Goal: Use online tool/utility: Utilize a website feature to perform a specific function

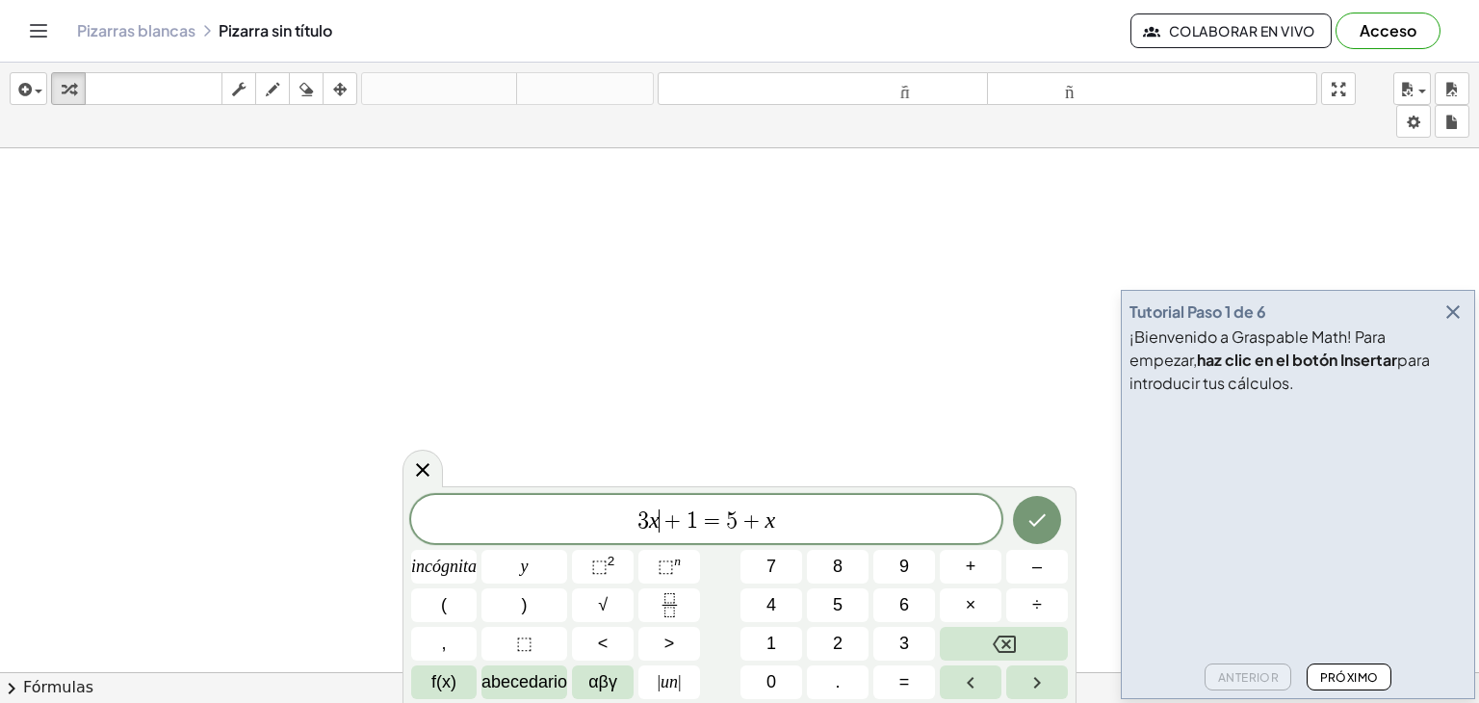
click at [665, 520] on span "+" at bounding box center [673, 520] width 28 height 23
click at [591, 566] on font "⬚" at bounding box center [599, 565] width 16 height 19
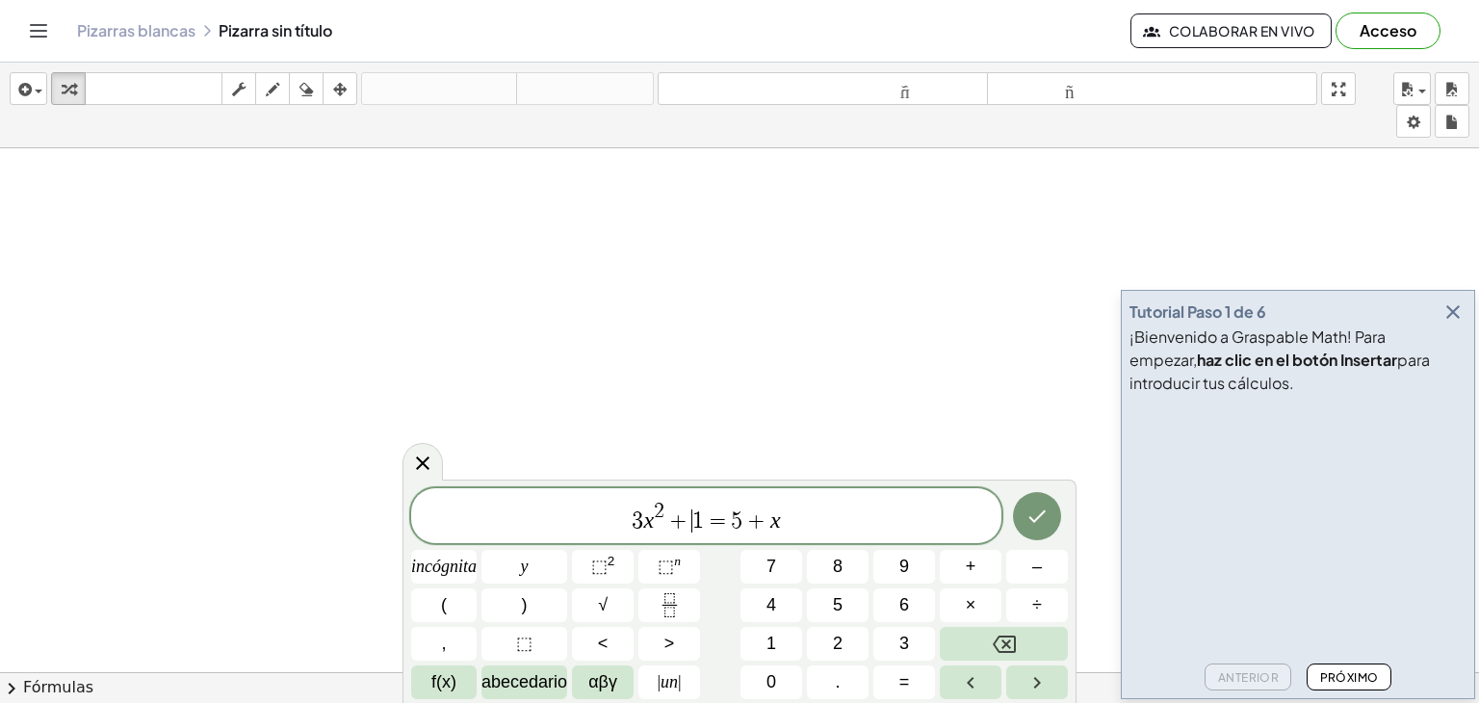
click at [689, 526] on span "+" at bounding box center [678, 520] width 28 height 23
click at [1032, 572] on font "–" at bounding box center [1037, 565] width 10 height 19
click at [844, 605] on button "5" at bounding box center [838, 605] width 62 height 34
click at [444, 560] on font "incógnita" at bounding box center [443, 565] width 65 height 19
click at [815, 500] on span "3 x 2 − 5 x ​ 1 = 5 + x" at bounding box center [706, 517] width 590 height 35
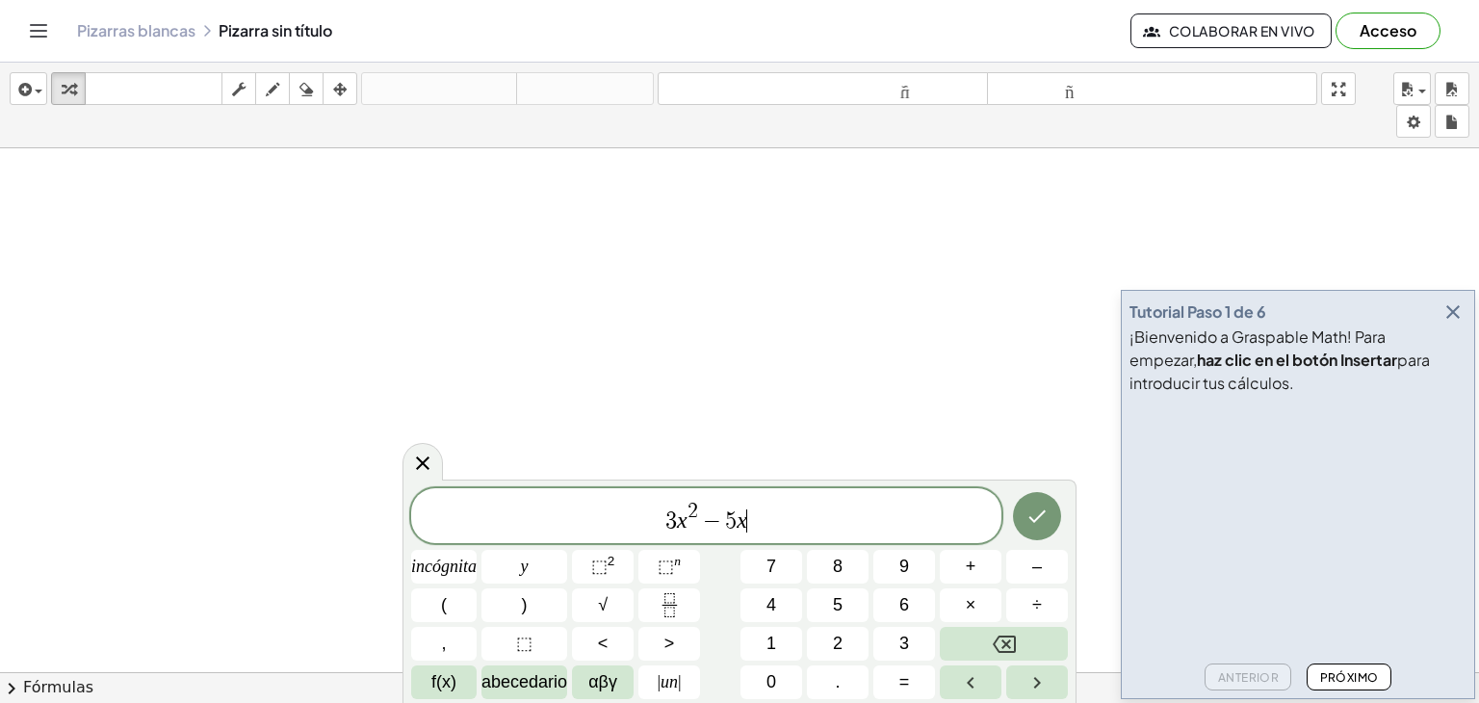
click at [774, 525] on span "3 x 2 − 5 x ​" at bounding box center [706, 517] width 590 height 35
click at [1040, 559] on font "–" at bounding box center [1037, 565] width 10 height 19
click at [774, 647] on font "1" at bounding box center [771, 642] width 10 height 19
click at [831, 639] on button "2" at bounding box center [838, 644] width 62 height 34
click at [903, 680] on font "=" at bounding box center [904, 681] width 11 height 19
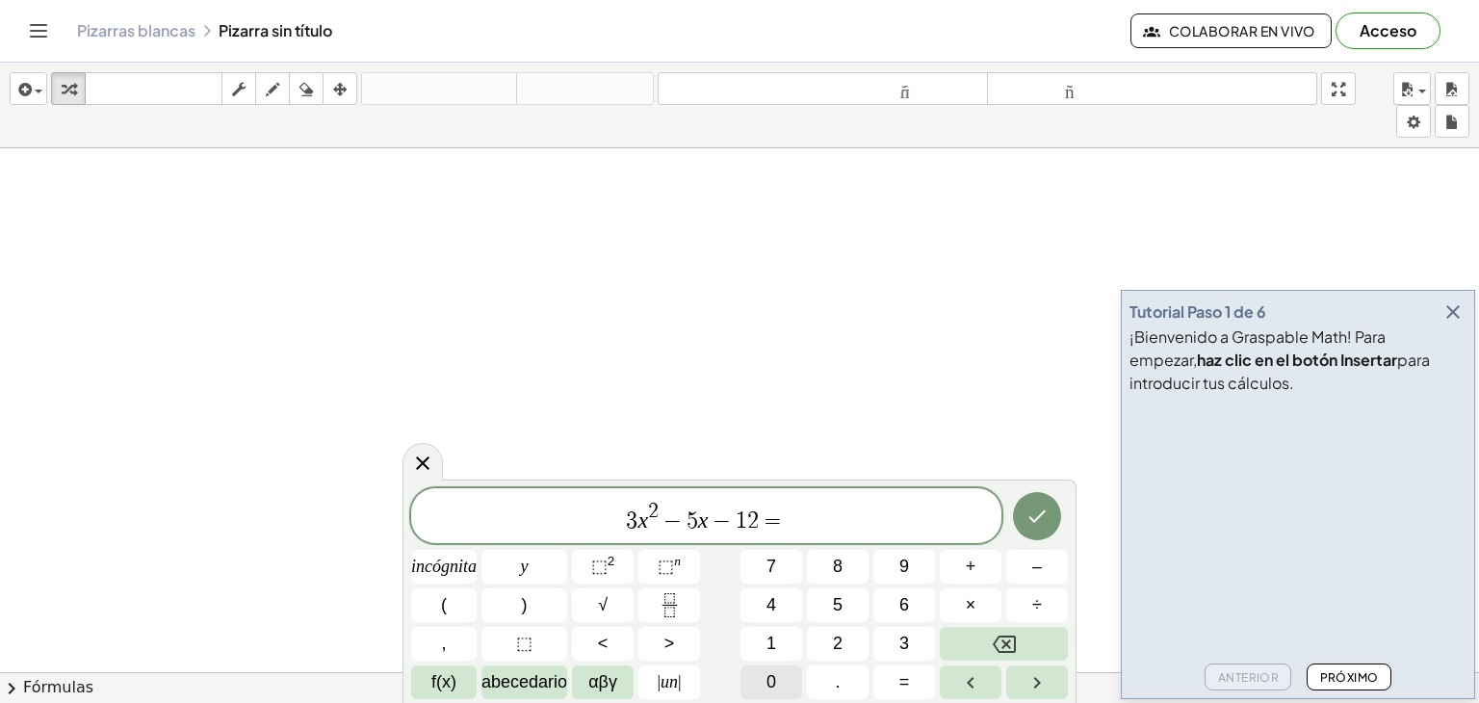
click at [766, 678] on font "0" at bounding box center [771, 681] width 10 height 19
click at [441, 632] on span "," at bounding box center [443, 644] width 5 height 26
click at [450, 562] on font "incógnita" at bounding box center [443, 565] width 65 height 19
click at [913, 681] on button "=" at bounding box center [904, 682] width 62 height 34
click at [1034, 555] on span "–" at bounding box center [1037, 566] width 10 height 26
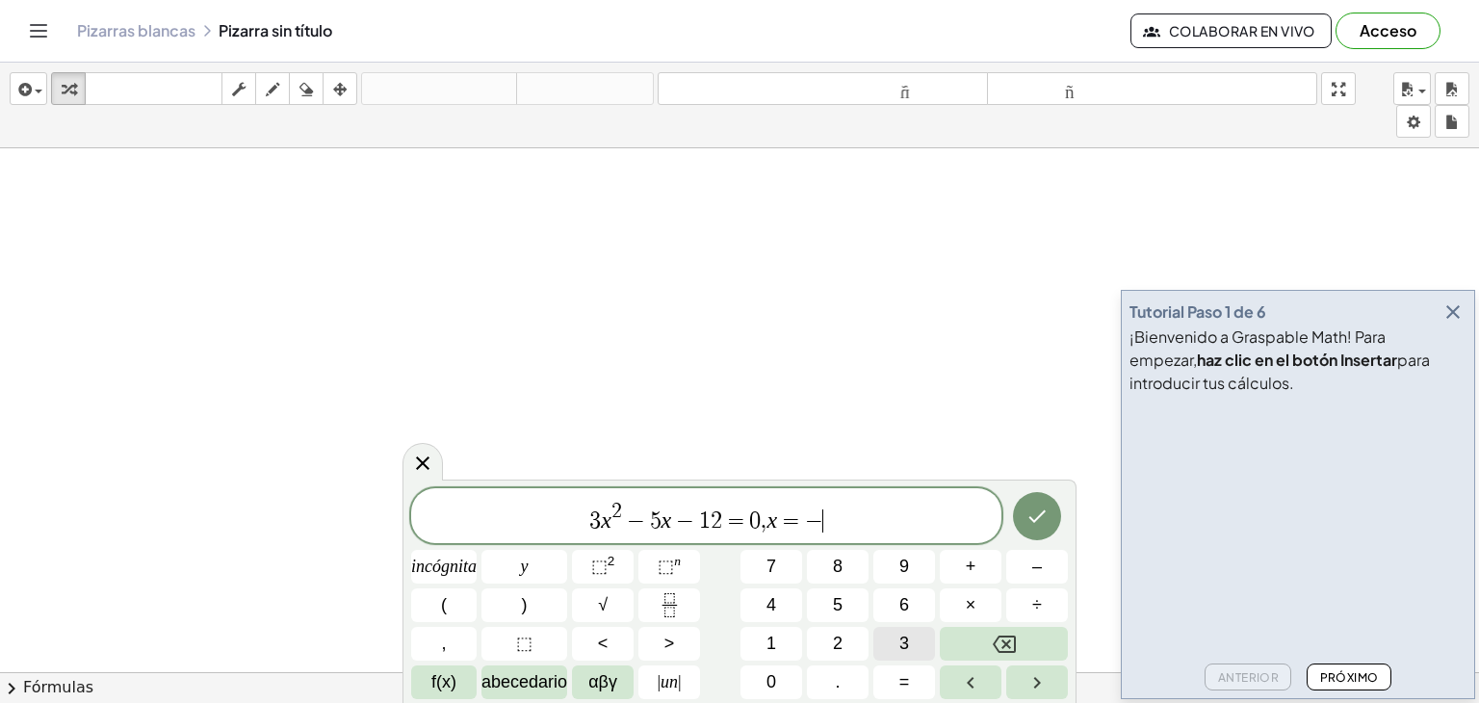
click at [905, 638] on font "3" at bounding box center [904, 642] width 10 height 19
click at [1028, 501] on button "Hecho" at bounding box center [1037, 516] width 48 height 48
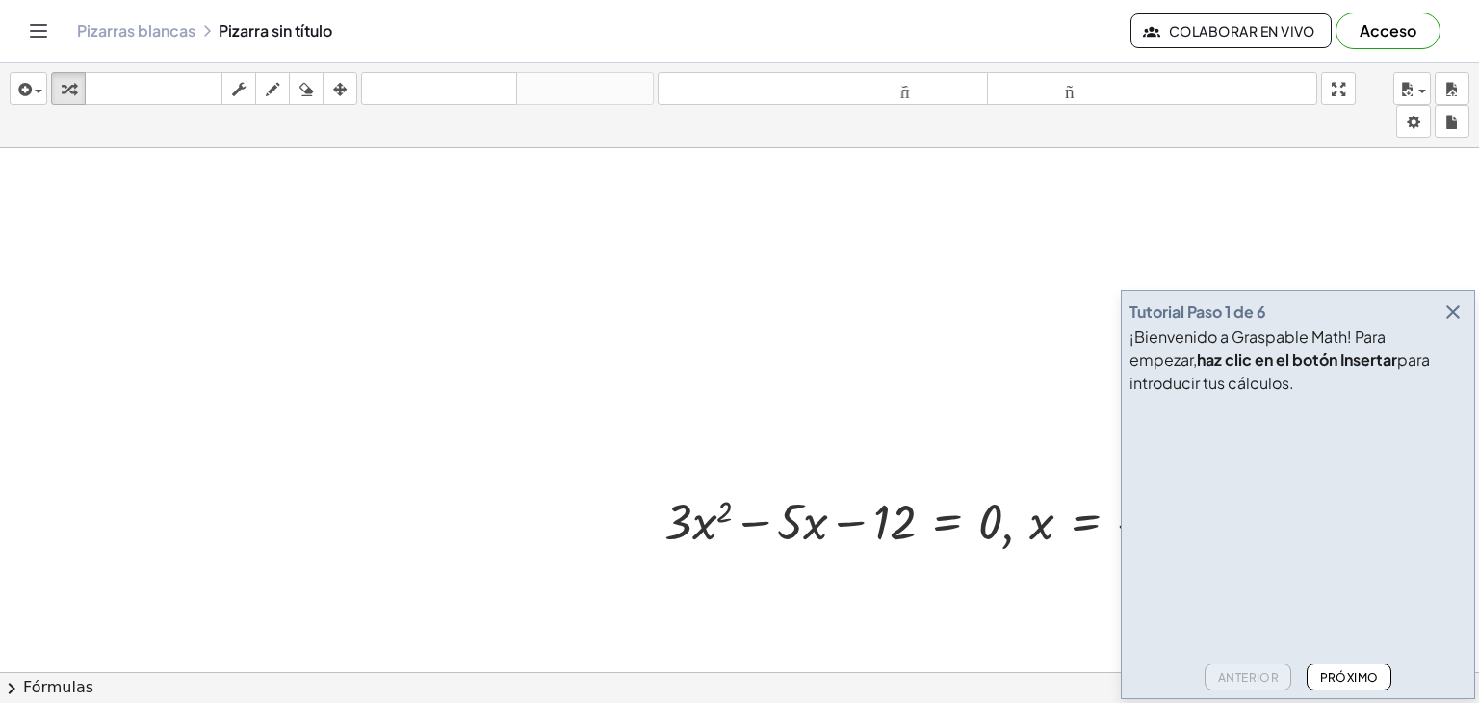
drag, startPoint x: 963, startPoint y: 448, endPoint x: 650, endPoint y: 369, distance: 322.7
drag, startPoint x: 909, startPoint y: 521, endPoint x: 667, endPoint y: 448, distance: 252.4
click at [1457, 307] on icon "button" at bounding box center [1452, 311] width 23 height 23
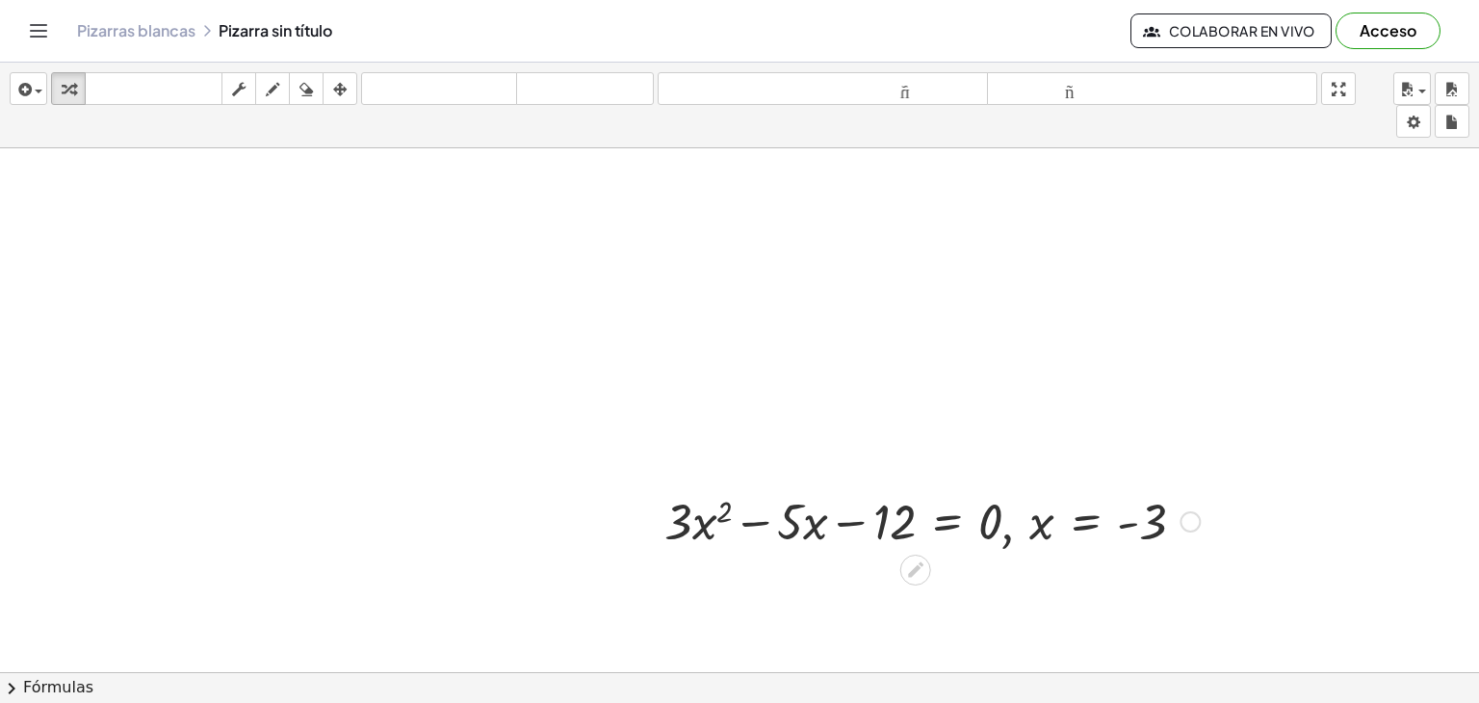
click at [1189, 517] on div at bounding box center [1189, 521] width 21 height 21
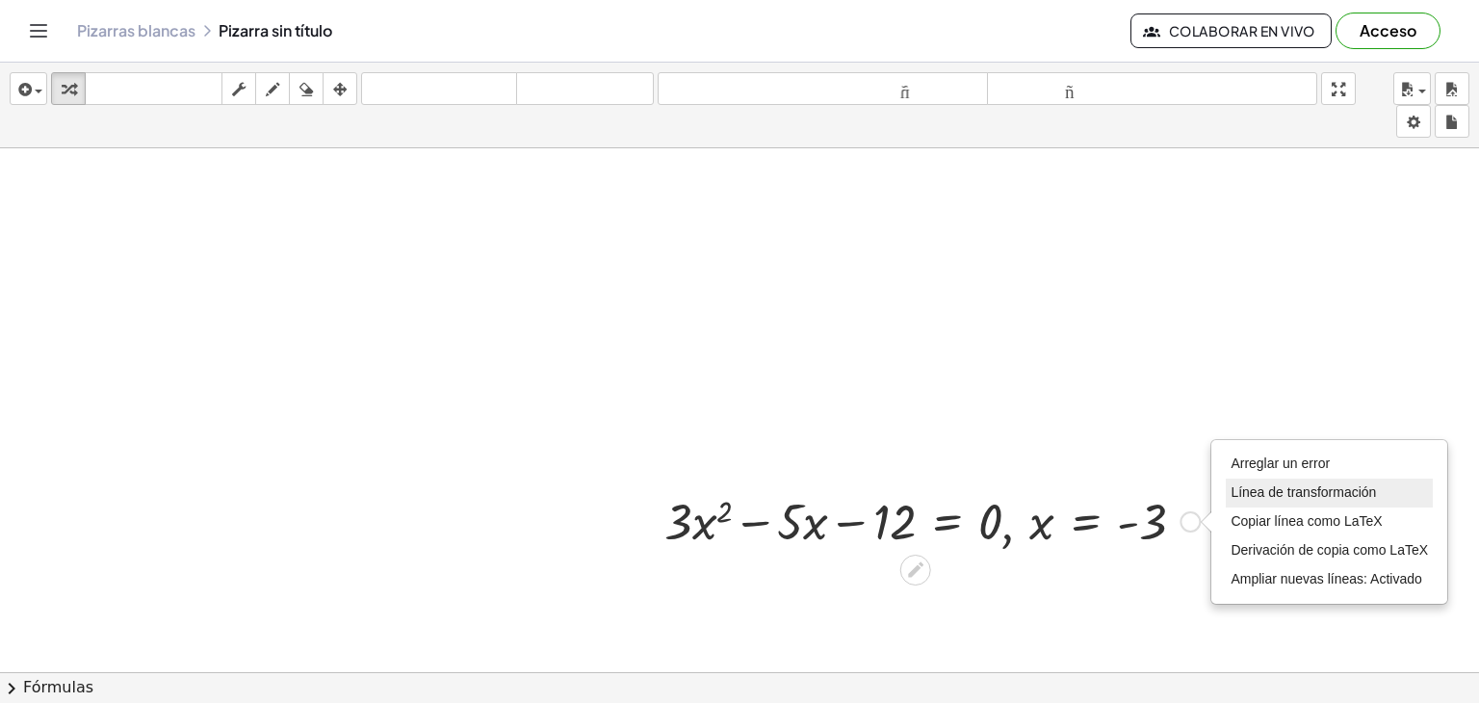
click at [1272, 489] on font "Línea de transformación" at bounding box center [1302, 491] width 145 height 15
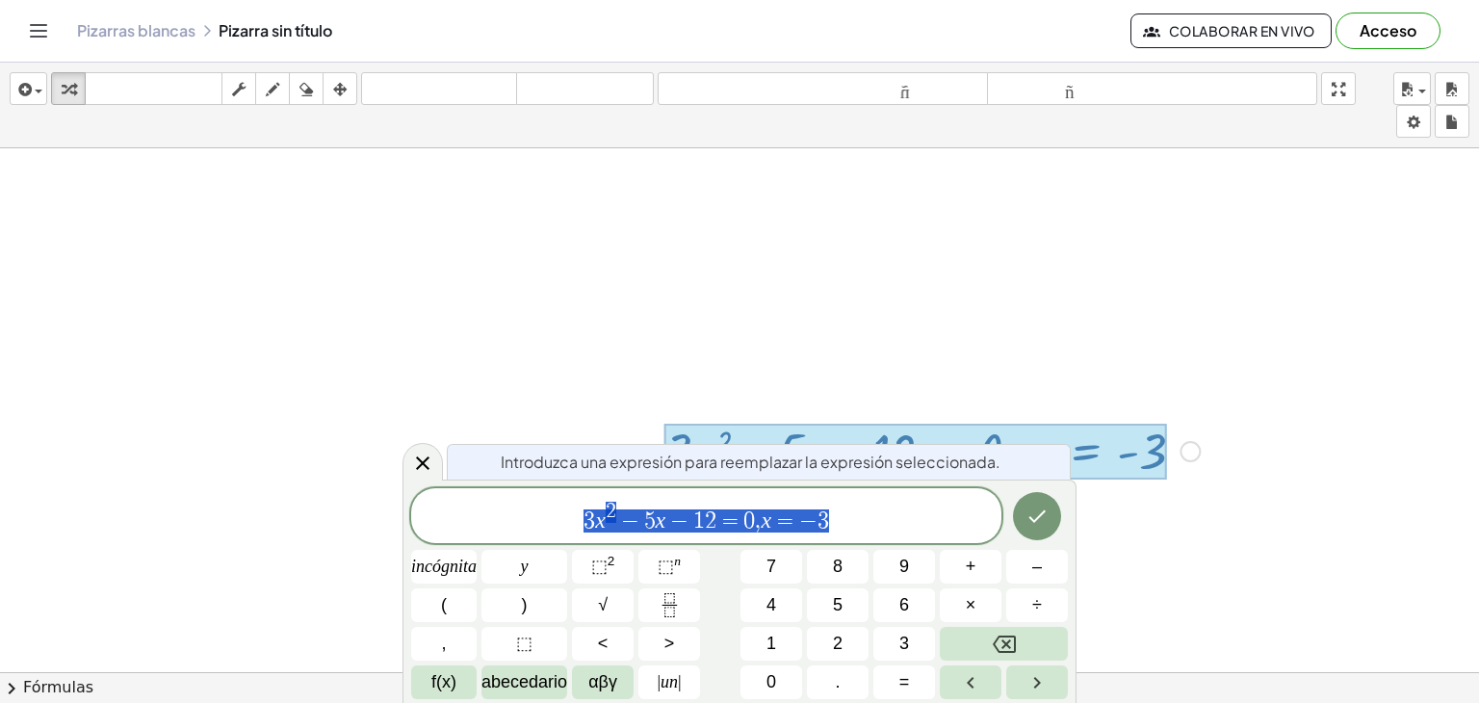
scroll to position [117, 0]
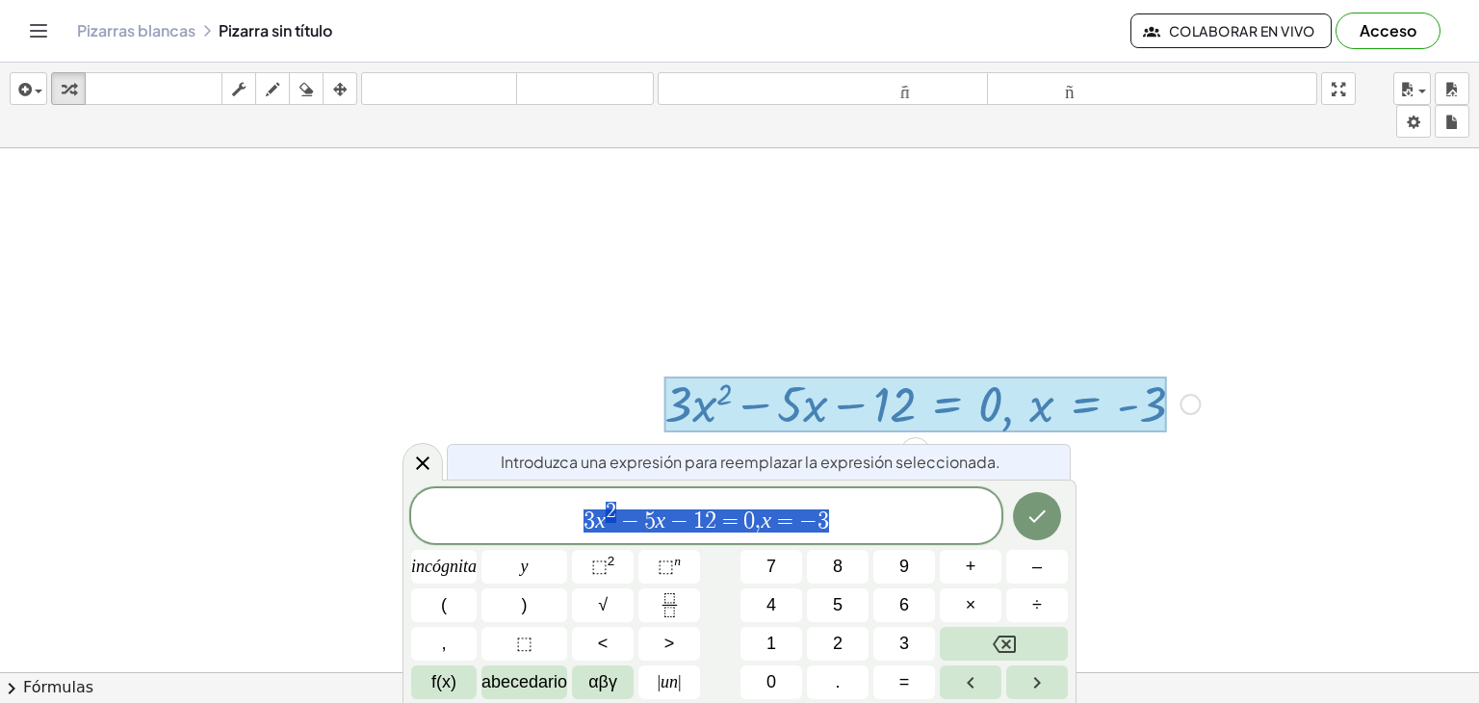
click at [1198, 482] on div at bounding box center [739, 630] width 1479 height 1199
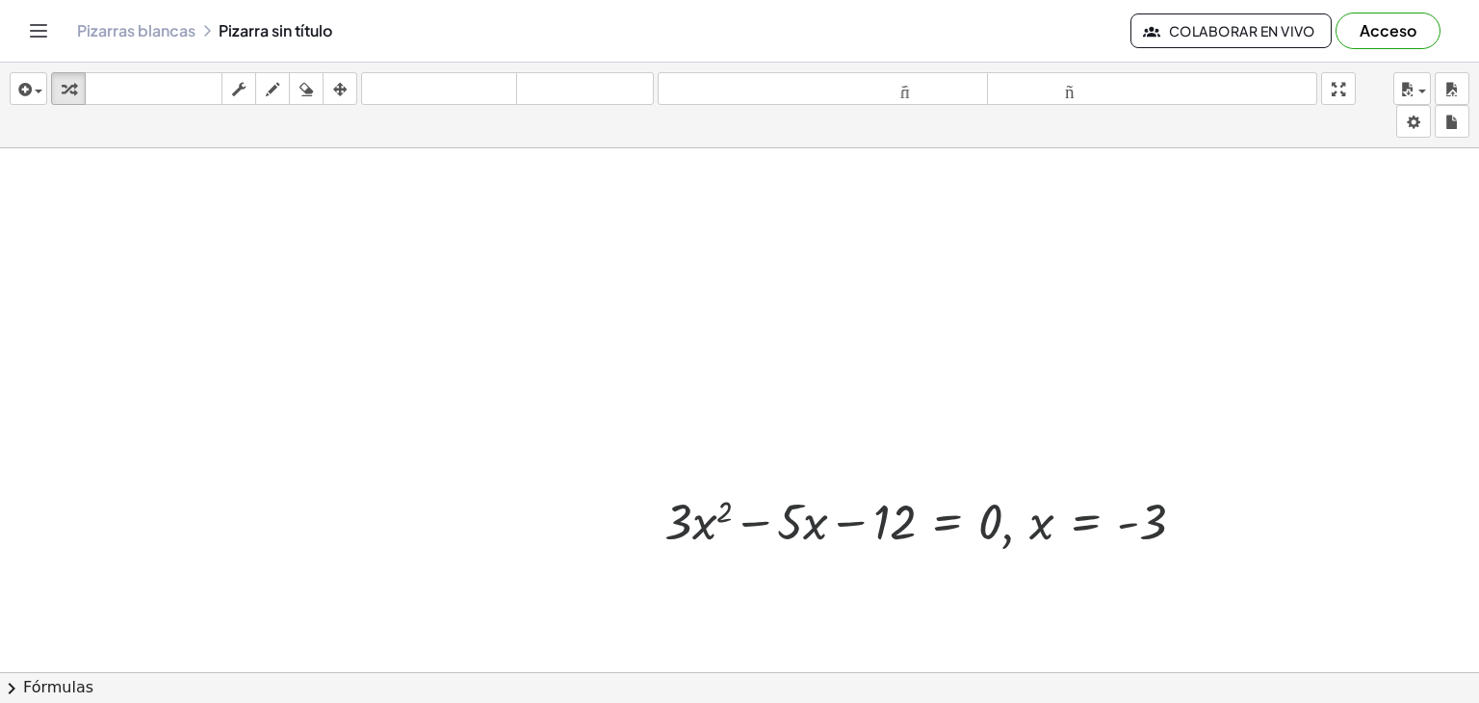
scroll to position [0, 0]
click at [947, 532] on div at bounding box center [932, 519] width 554 height 65
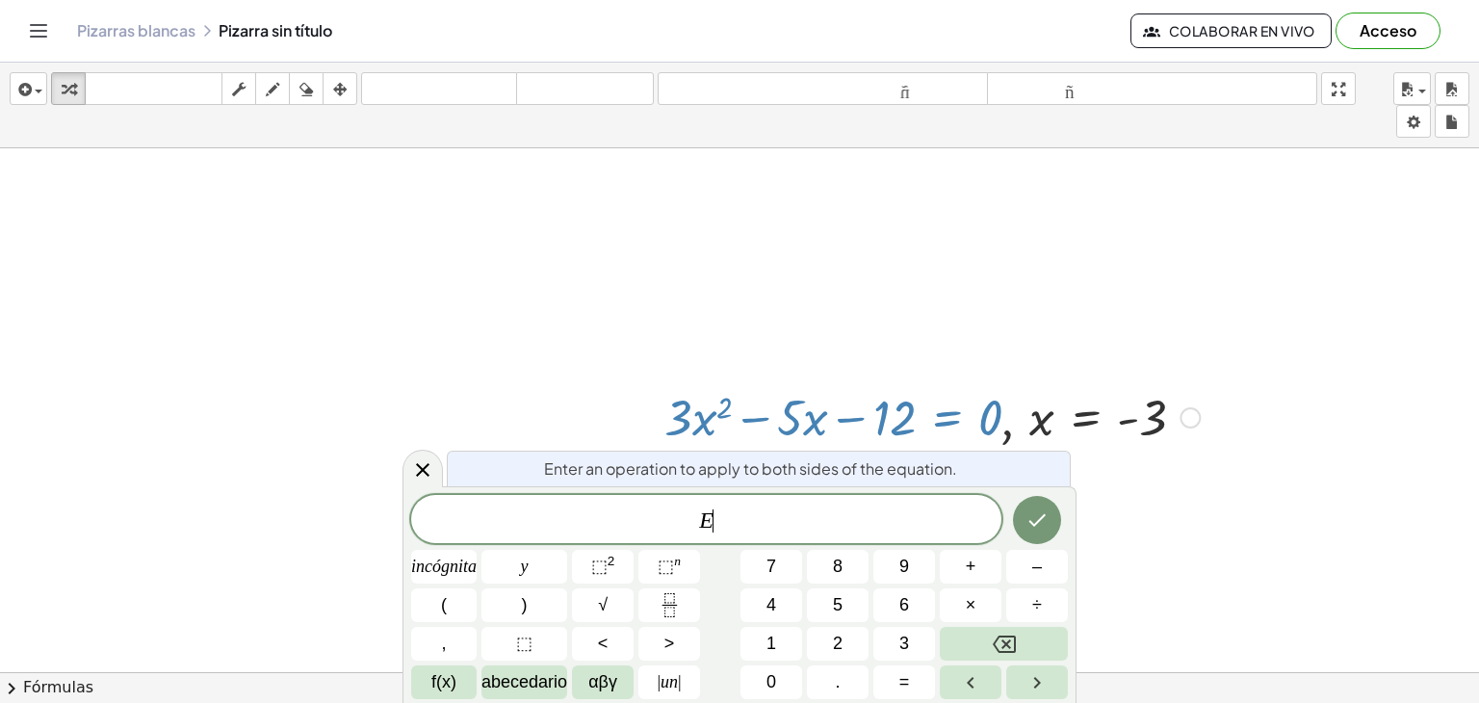
scroll to position [117, 0]
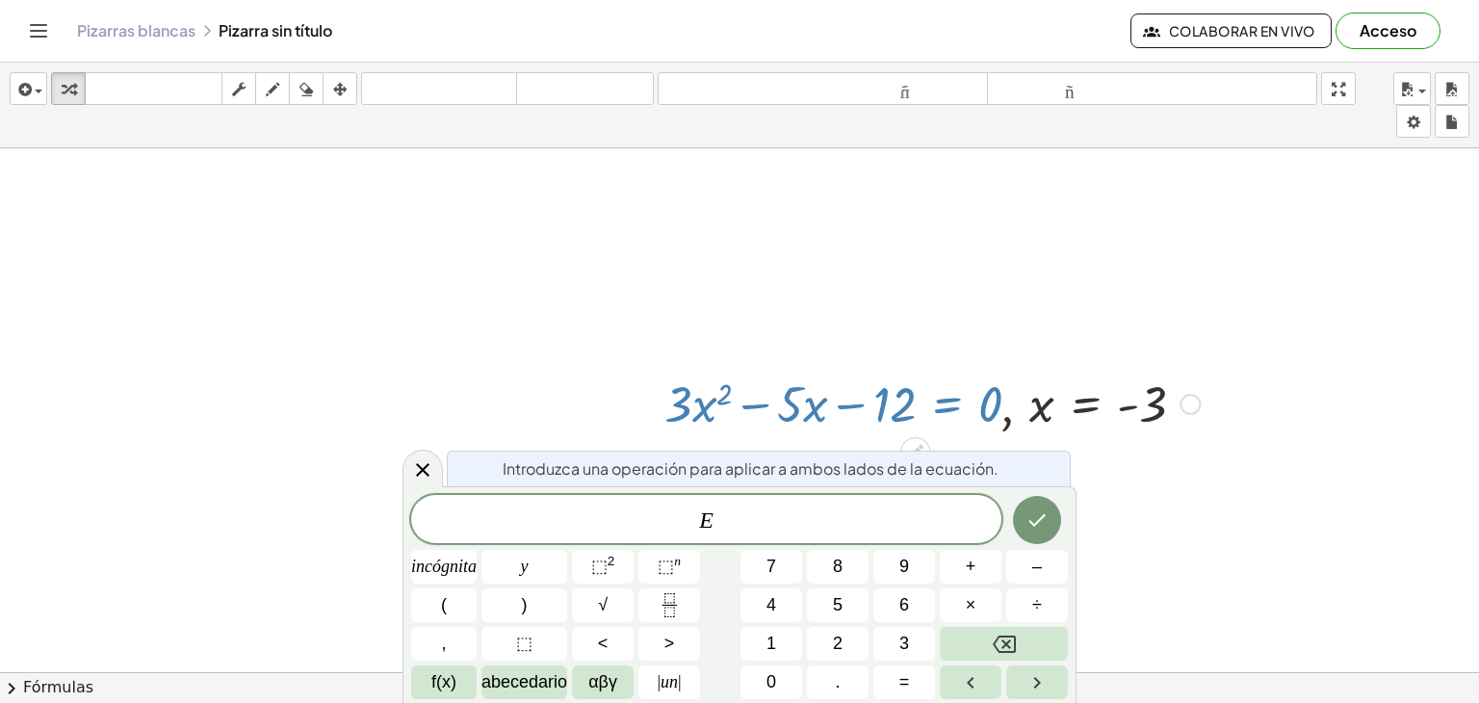
click at [1049, 299] on div at bounding box center [739, 630] width 1479 height 1199
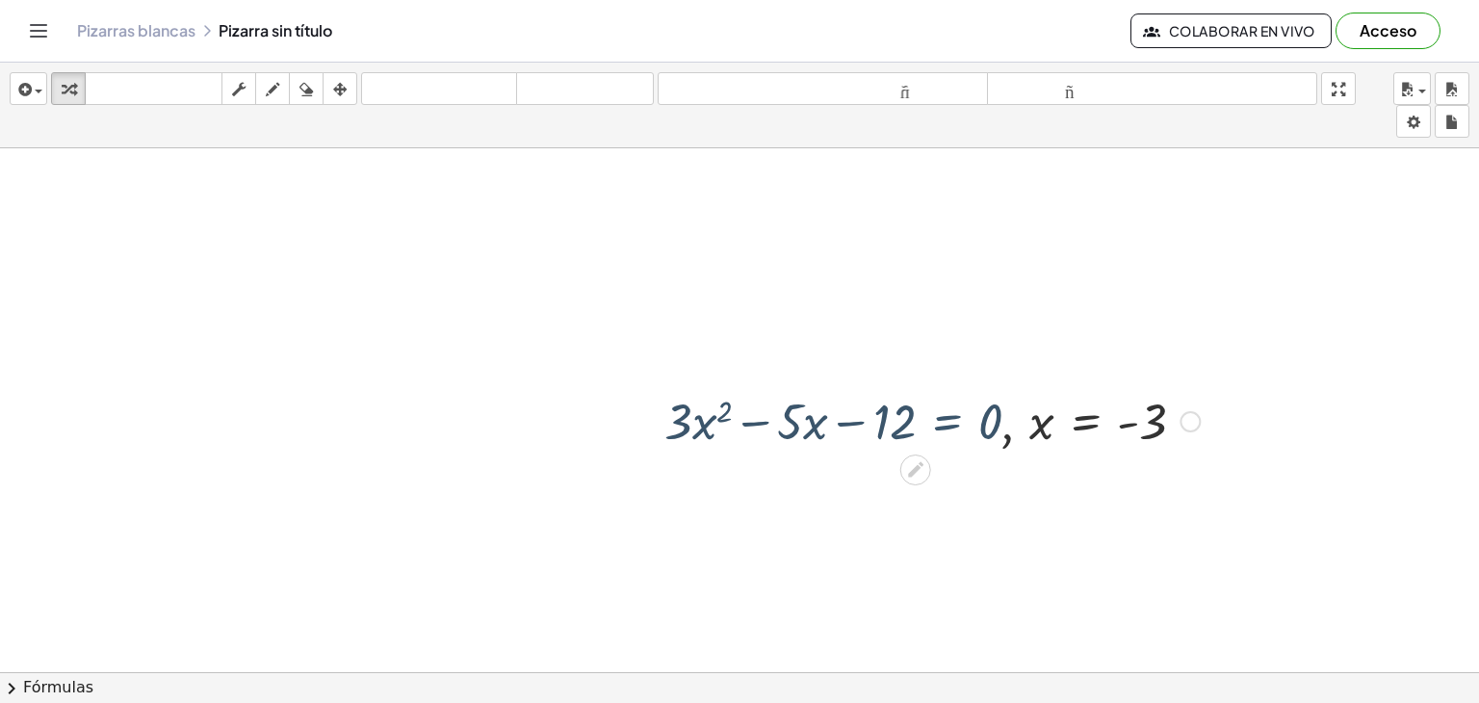
scroll to position [0, 0]
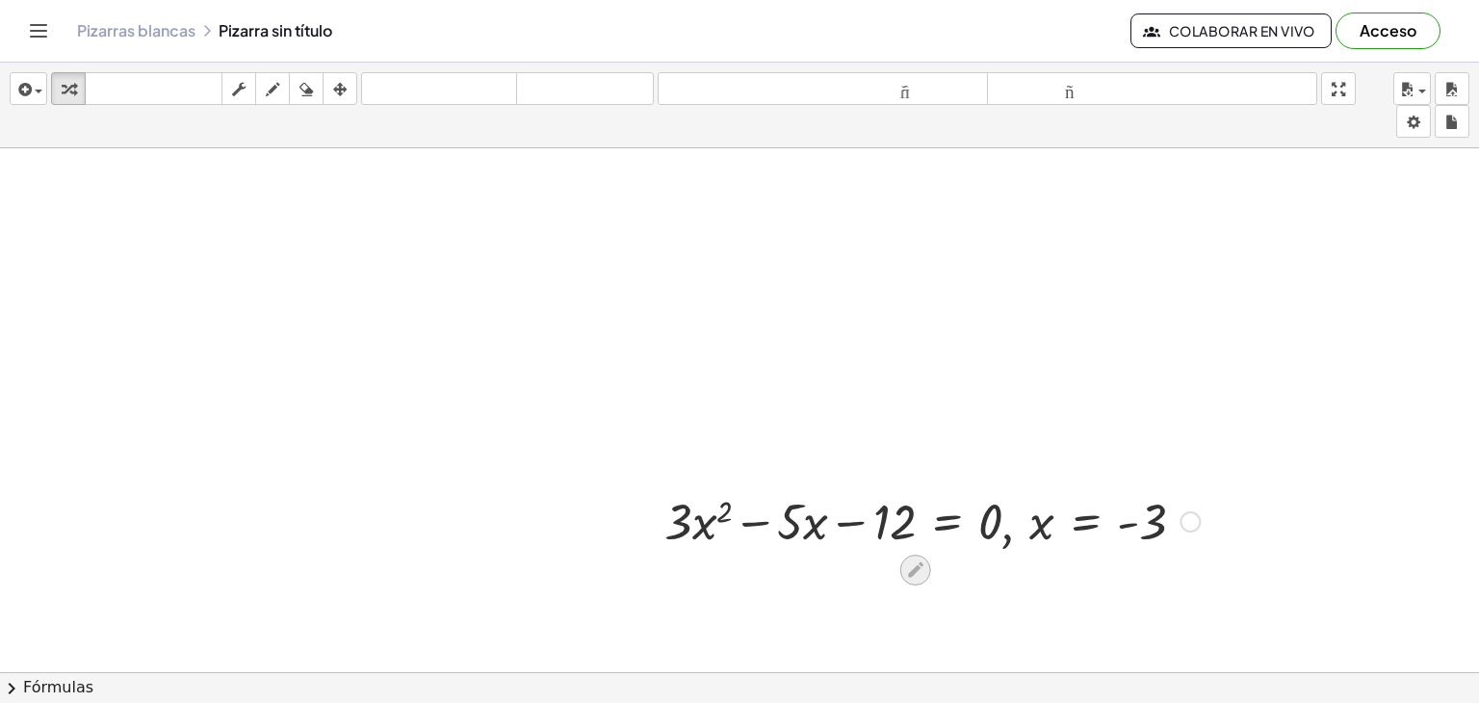
click at [906, 568] on icon at bounding box center [915, 569] width 20 height 20
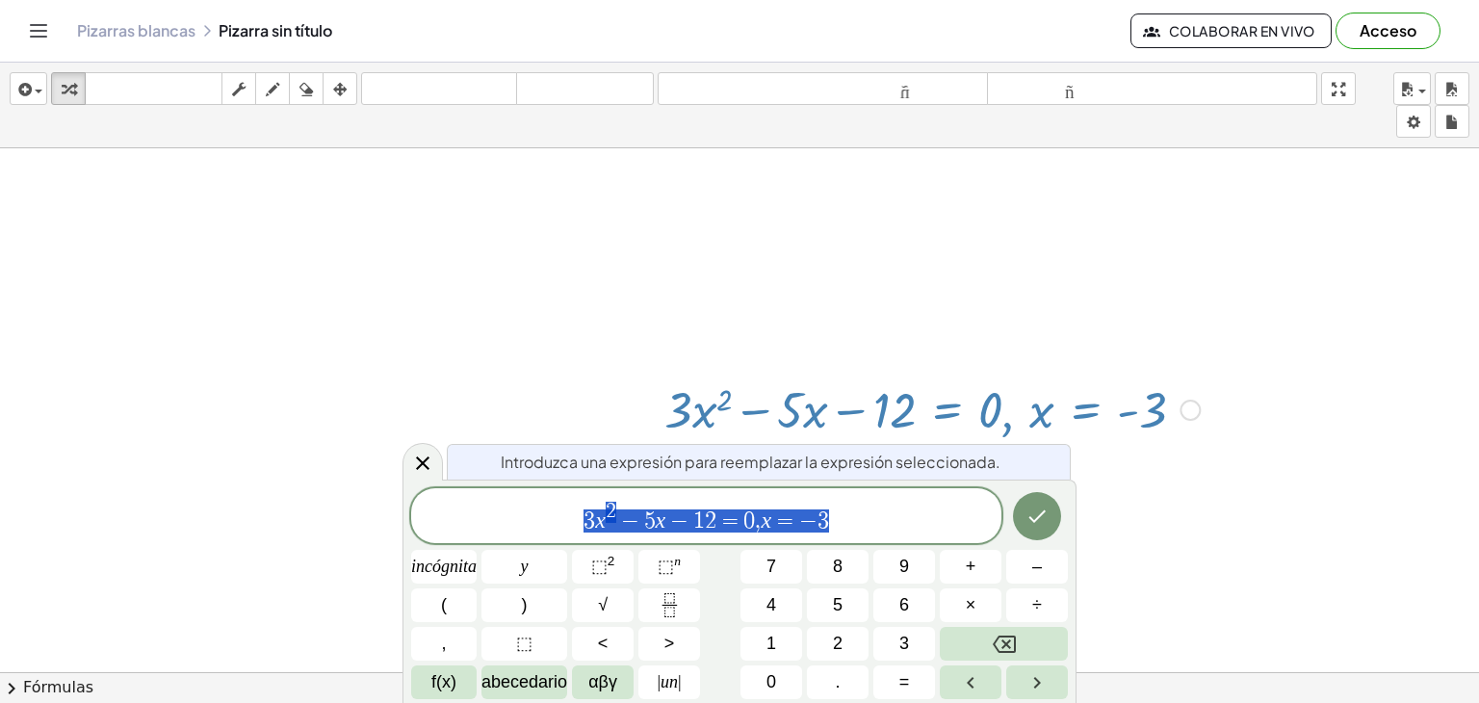
scroll to position [117, 0]
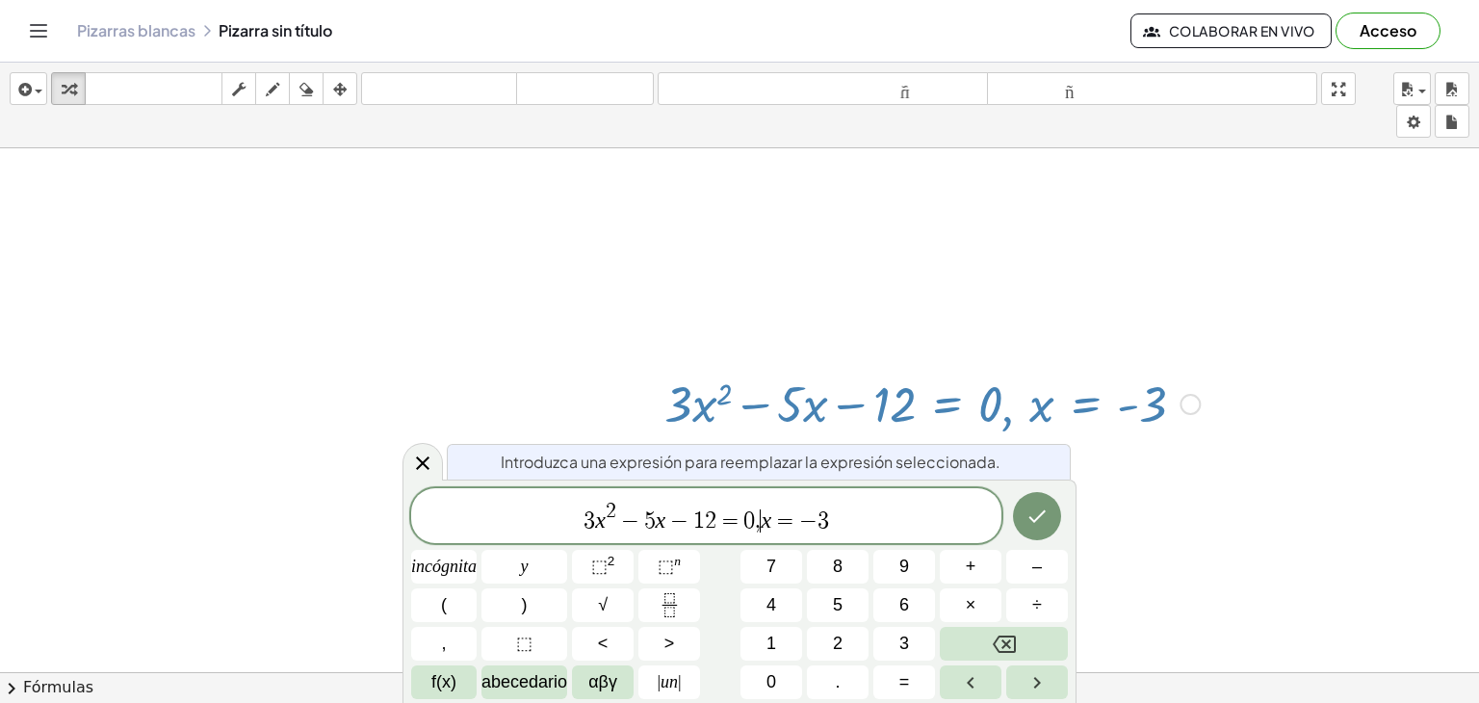
click at [762, 502] on span "3 x 2 − 5 x − 1 2 = 0 , ​ x = − 3" at bounding box center [706, 517] width 590 height 35
click at [673, 459] on font "Introduzca una expresión para reemplazar la expresión seleccionada." at bounding box center [751, 461] width 500 height 20
click at [605, 527] on span "3 x ​ 2 − 5 x − 1 2 = 0 , x = − 3" at bounding box center [706, 517] width 590 height 35
click at [801, 407] on div at bounding box center [932, 402] width 554 height 65
click at [427, 462] on icon at bounding box center [422, 462] width 23 height 23
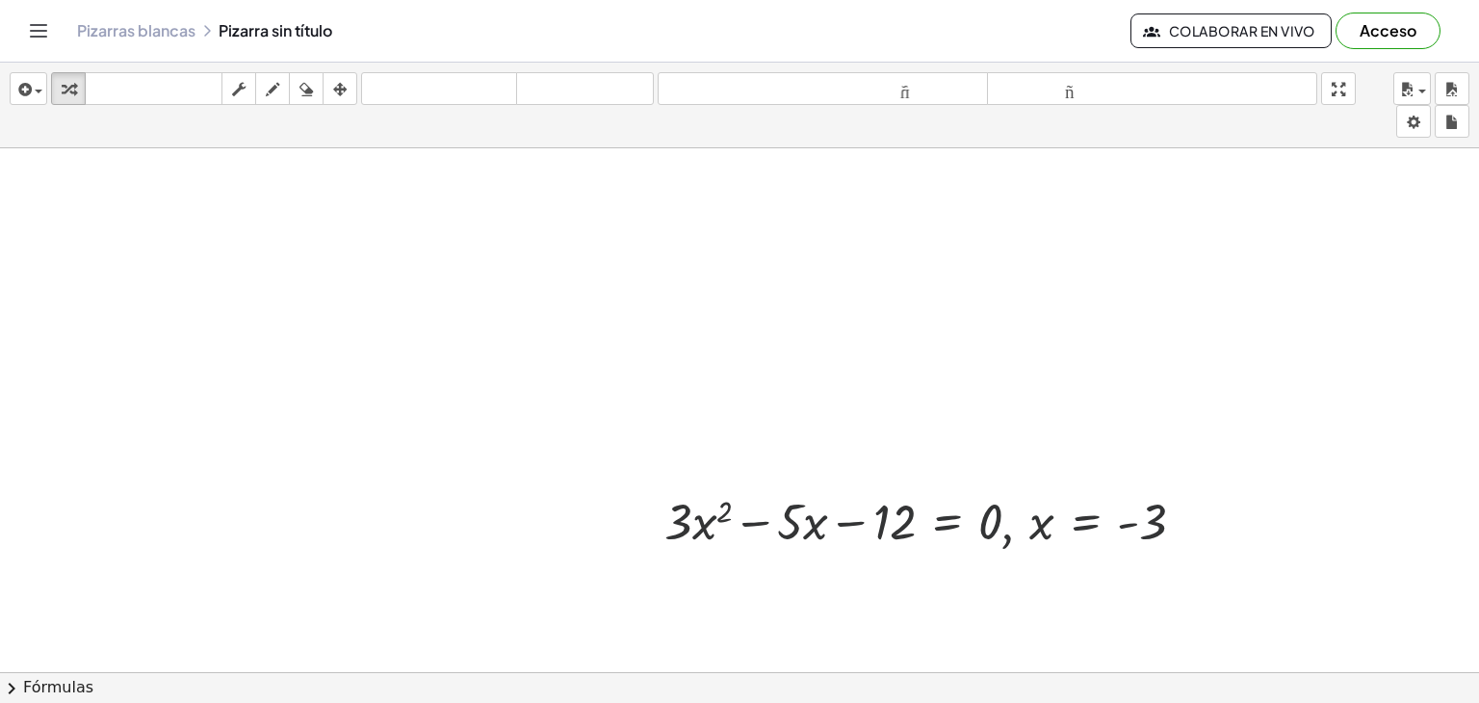
scroll to position [0, 0]
drag, startPoint x: 1157, startPoint y: 525, endPoint x: 718, endPoint y: 532, distance: 439.0
click at [718, 532] on div at bounding box center [932, 519] width 554 height 65
drag, startPoint x: 1117, startPoint y: 515, endPoint x: 681, endPoint y: 511, distance: 436.1
click at [681, 511] on div at bounding box center [932, 519] width 554 height 65
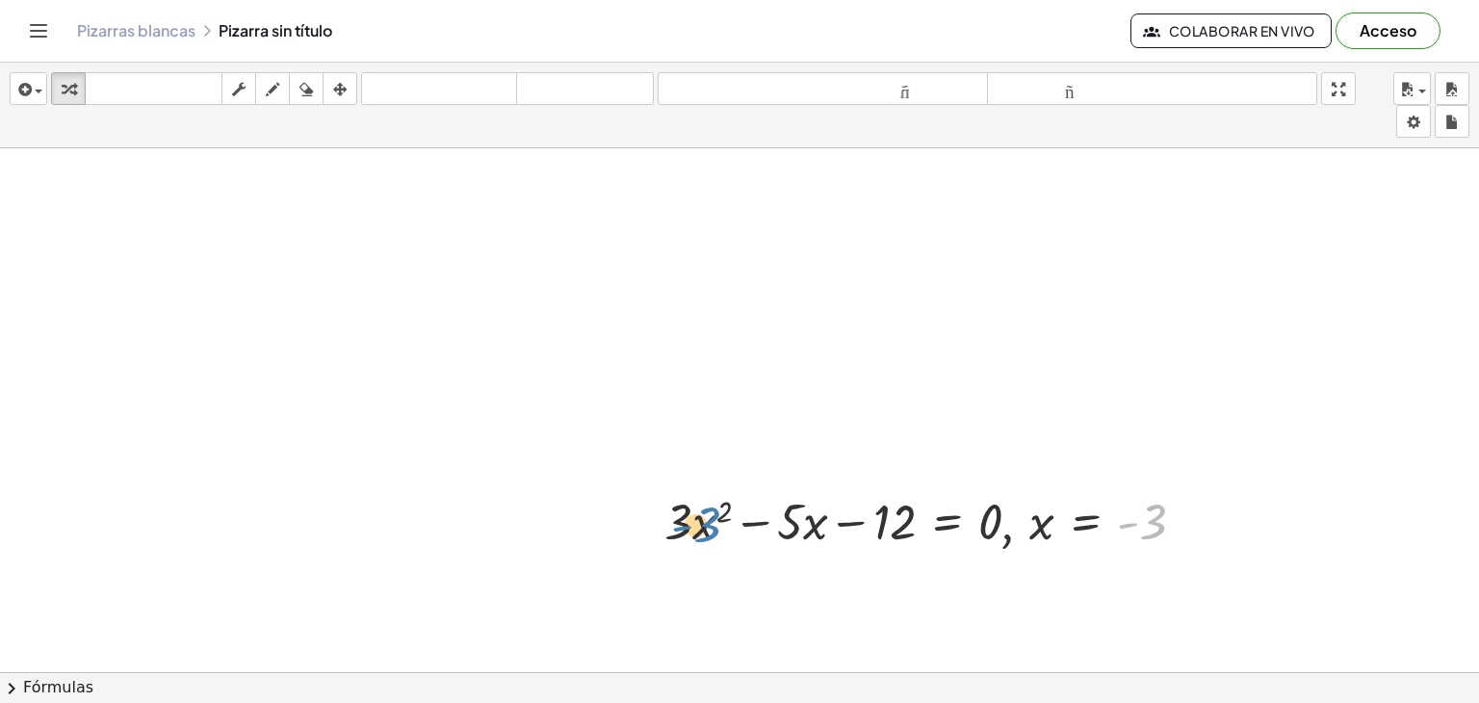
drag, startPoint x: 1148, startPoint y: 528, endPoint x: 703, endPoint y: 531, distance: 445.7
click at [703, 531] on div at bounding box center [932, 519] width 554 height 65
click at [718, 526] on div at bounding box center [932, 519] width 554 height 65
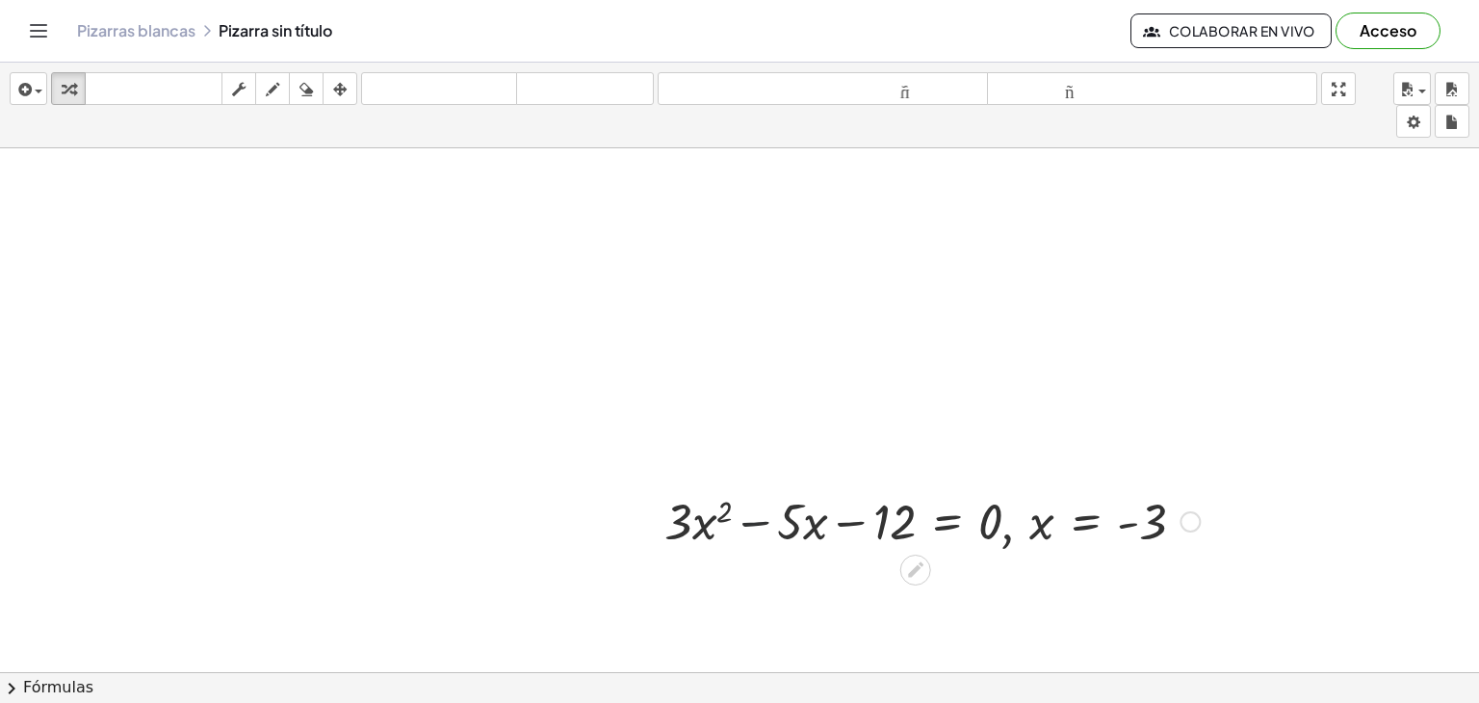
click at [752, 517] on div at bounding box center [932, 519] width 554 height 65
click at [705, 528] on div at bounding box center [932, 519] width 554 height 65
click at [920, 563] on icon at bounding box center [915, 569] width 15 height 15
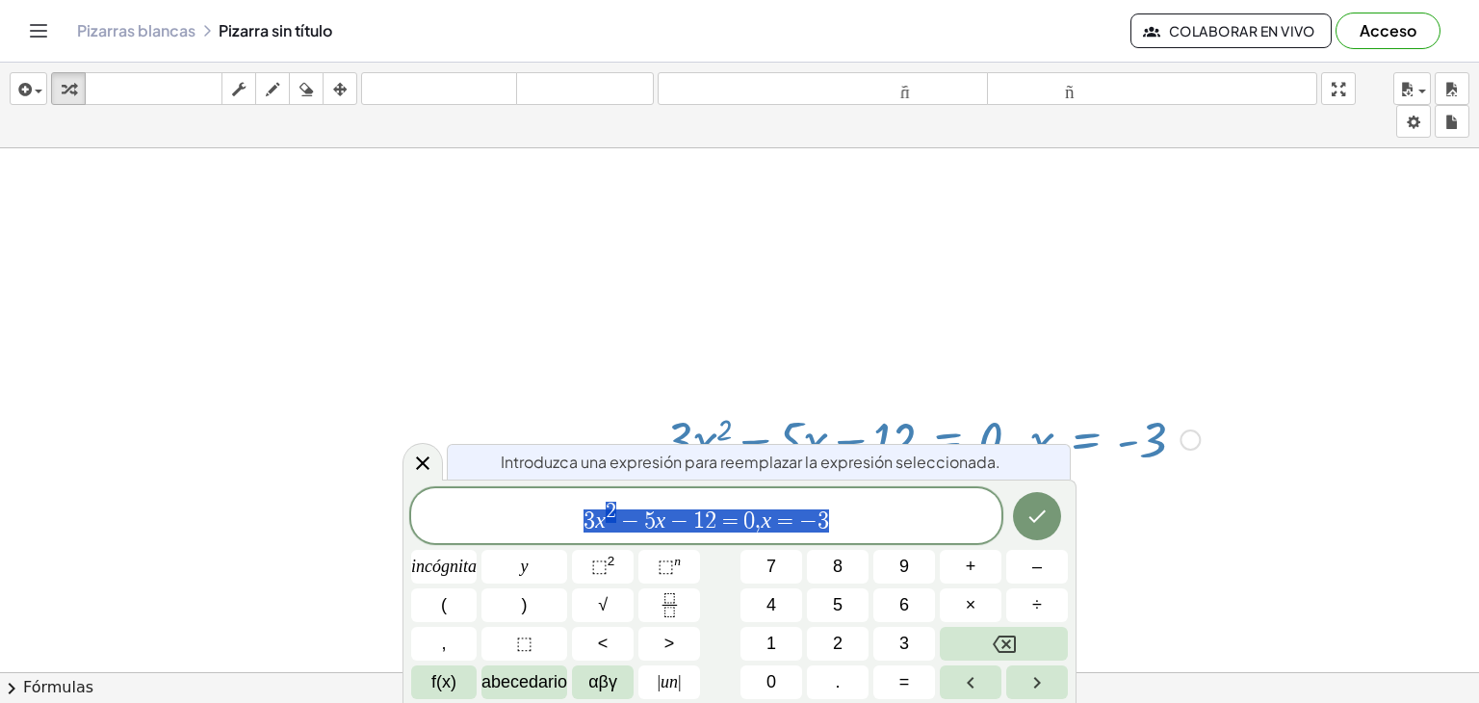
scroll to position [117, 0]
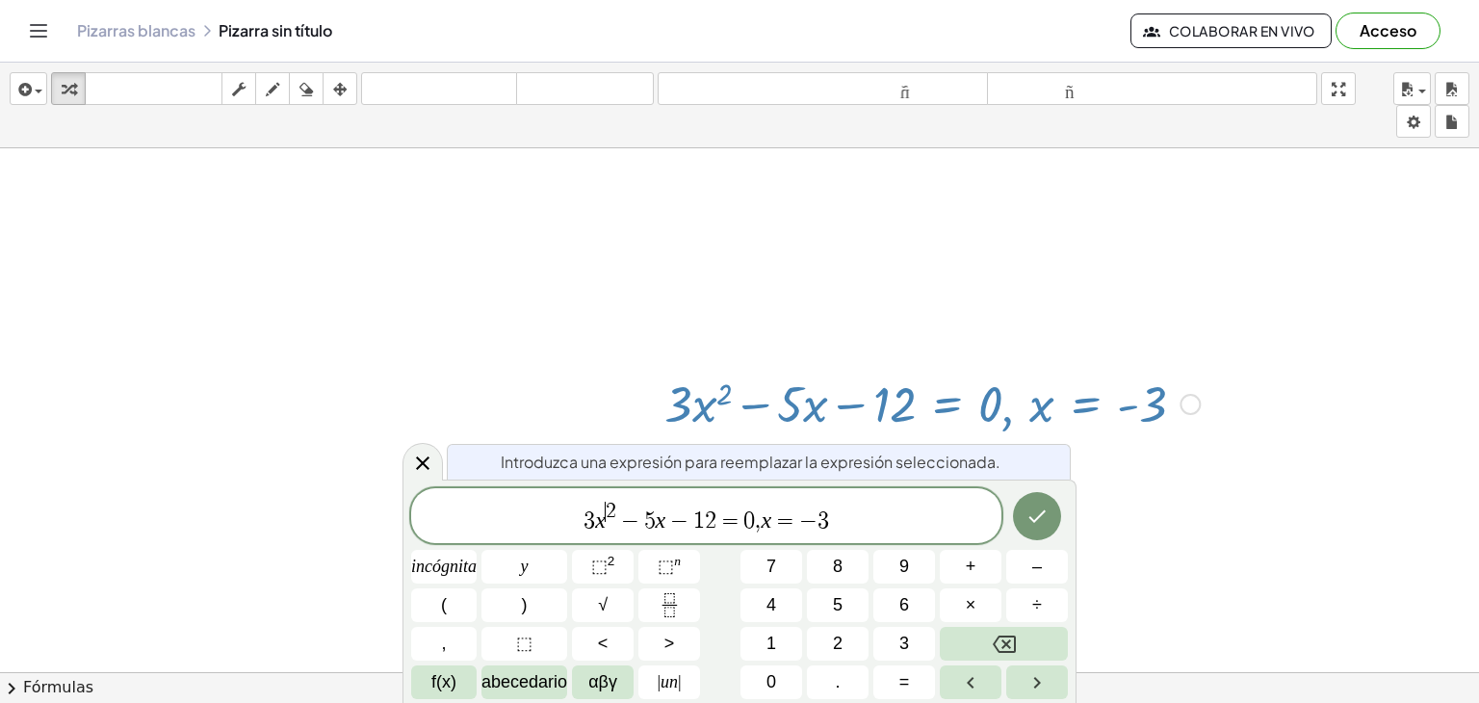
click at [606, 526] on span "3 x ​ 2 − 5 x − 1 2 = 0 , x = − 3" at bounding box center [706, 517] width 590 height 35
click at [422, 600] on button "(" at bounding box center [443, 605] width 65 height 34
click at [1047, 577] on button "–" at bounding box center [1037, 567] width 62 height 34
click at [890, 636] on button "3" at bounding box center [904, 644] width 62 height 34
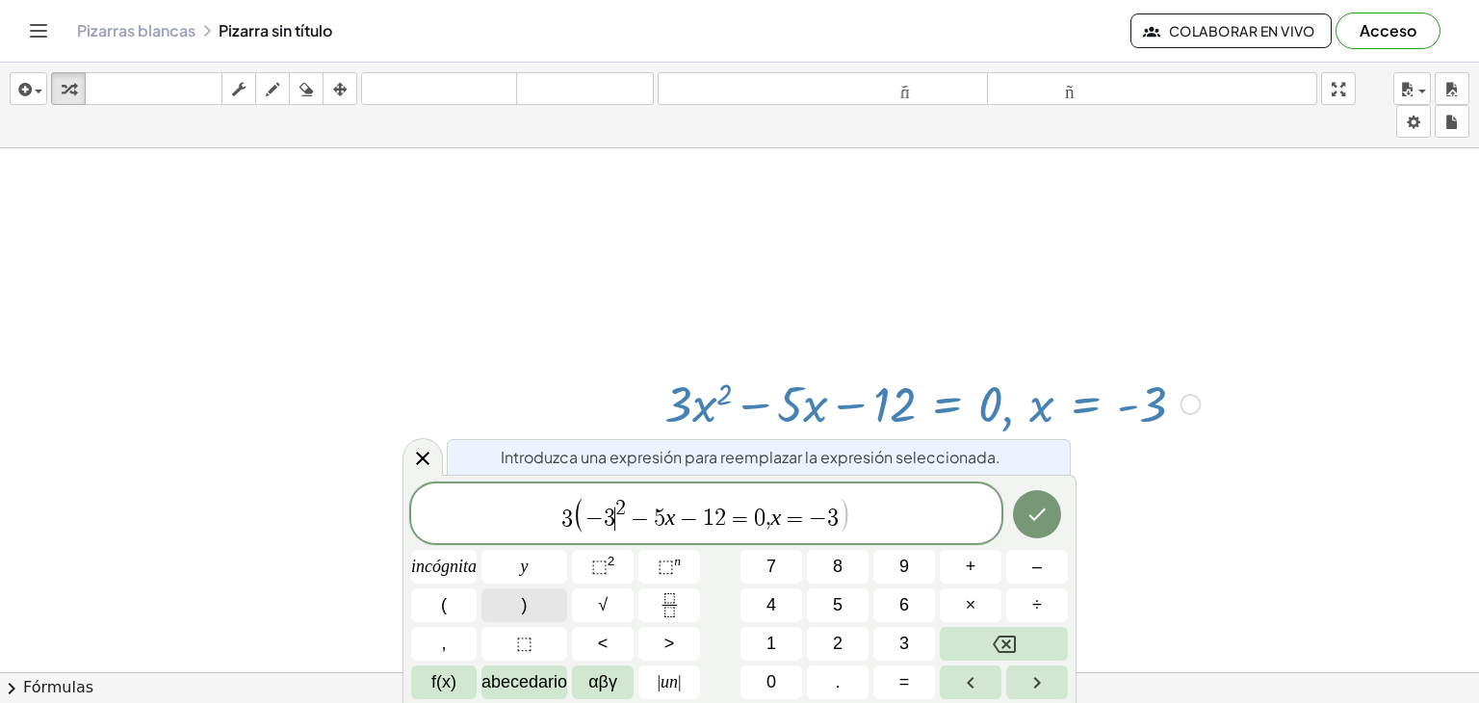
click at [531, 609] on button ")" at bounding box center [524, 605] width 86 height 34
click at [649, 499] on span "3 ( − 3 ) 2 ​ − 5 x − 1 2 = 0 , x = − 3" at bounding box center [706, 516] width 590 height 38
click at [682, 522] on var "x" at bounding box center [683, 517] width 11 height 25
click at [447, 598] on button "(" at bounding box center [443, 605] width 65 height 34
click at [512, 599] on button ")" at bounding box center [524, 605] width 86 height 34
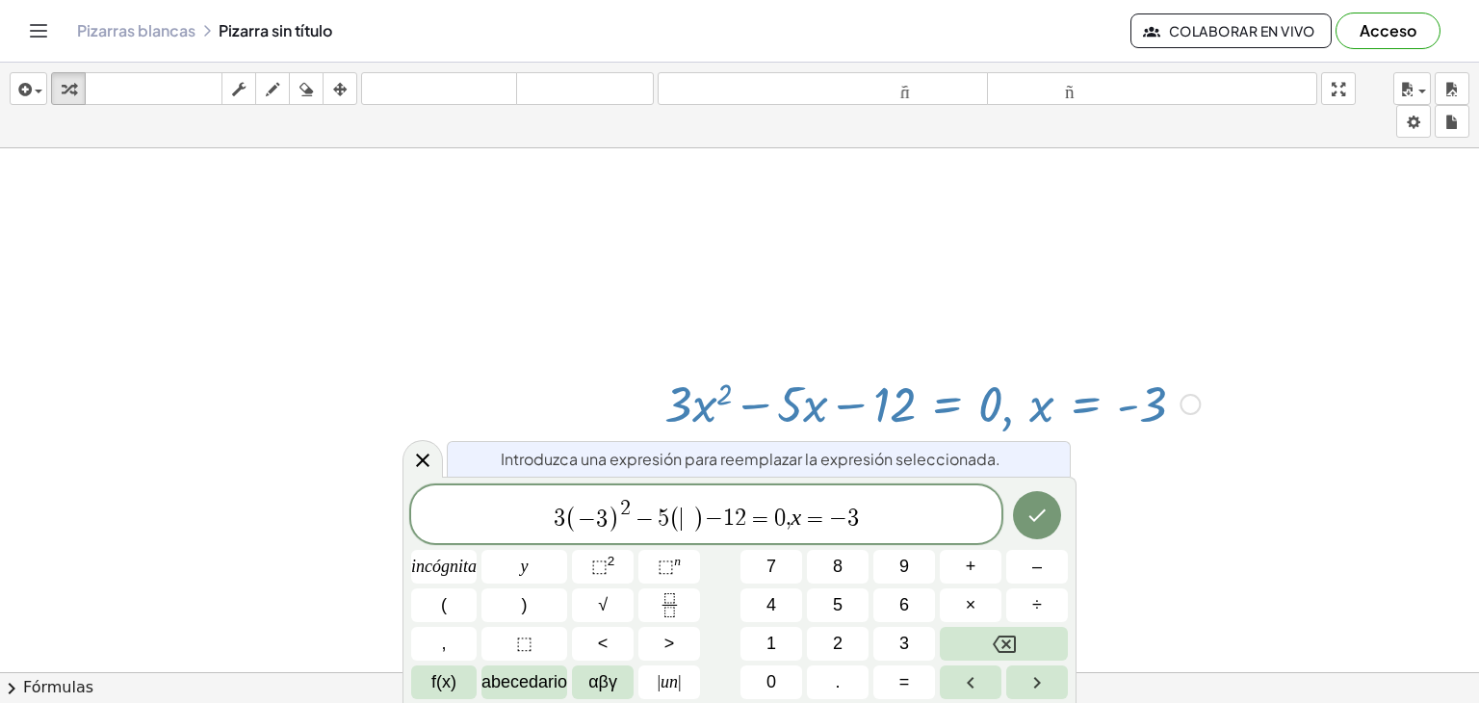
click at [686, 517] on span "​" at bounding box center [687, 518] width 11 height 23
click at [1042, 578] on button "–" at bounding box center [1037, 567] width 62 height 34
click at [903, 650] on font "3" at bounding box center [904, 642] width 10 height 19
click at [1040, 525] on icon "Hecho" at bounding box center [1036, 514] width 23 height 23
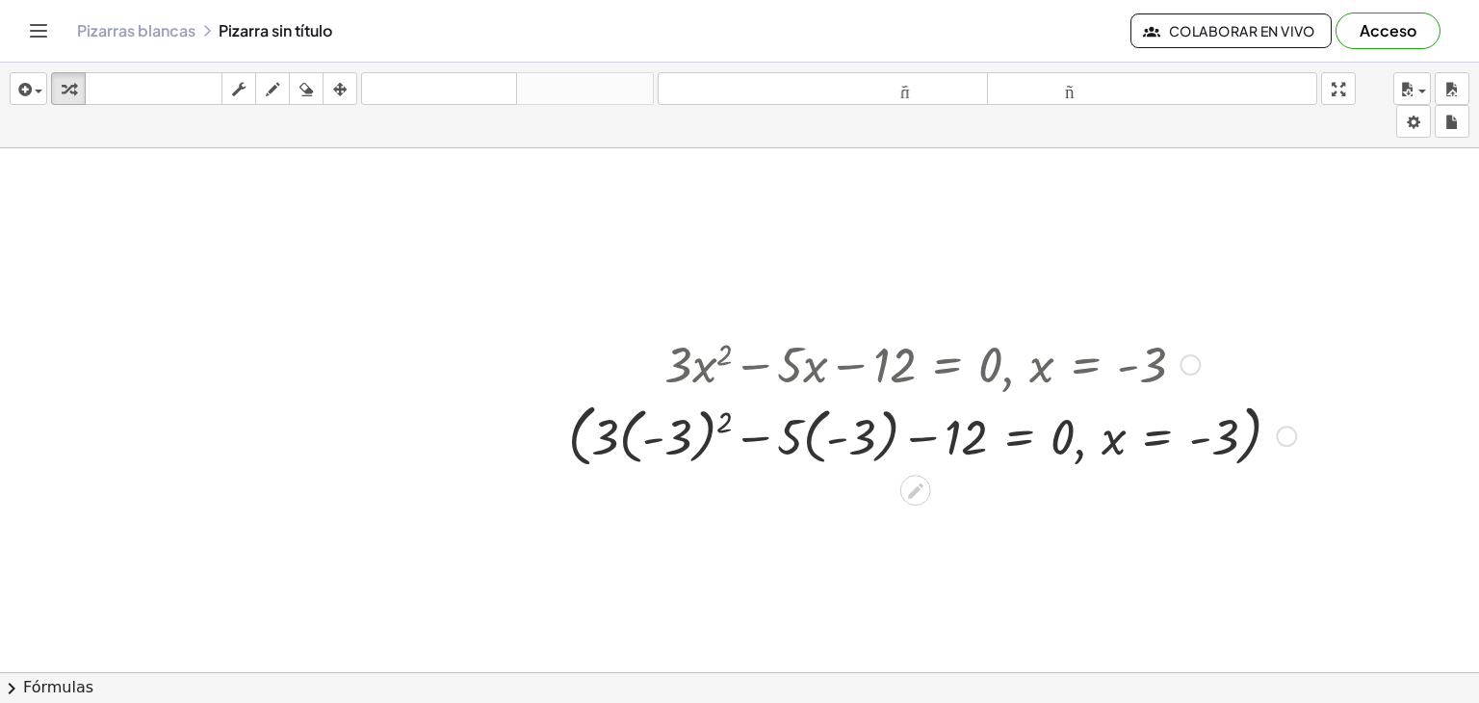
scroll to position [158, 0]
click at [686, 431] on div at bounding box center [931, 434] width 747 height 78
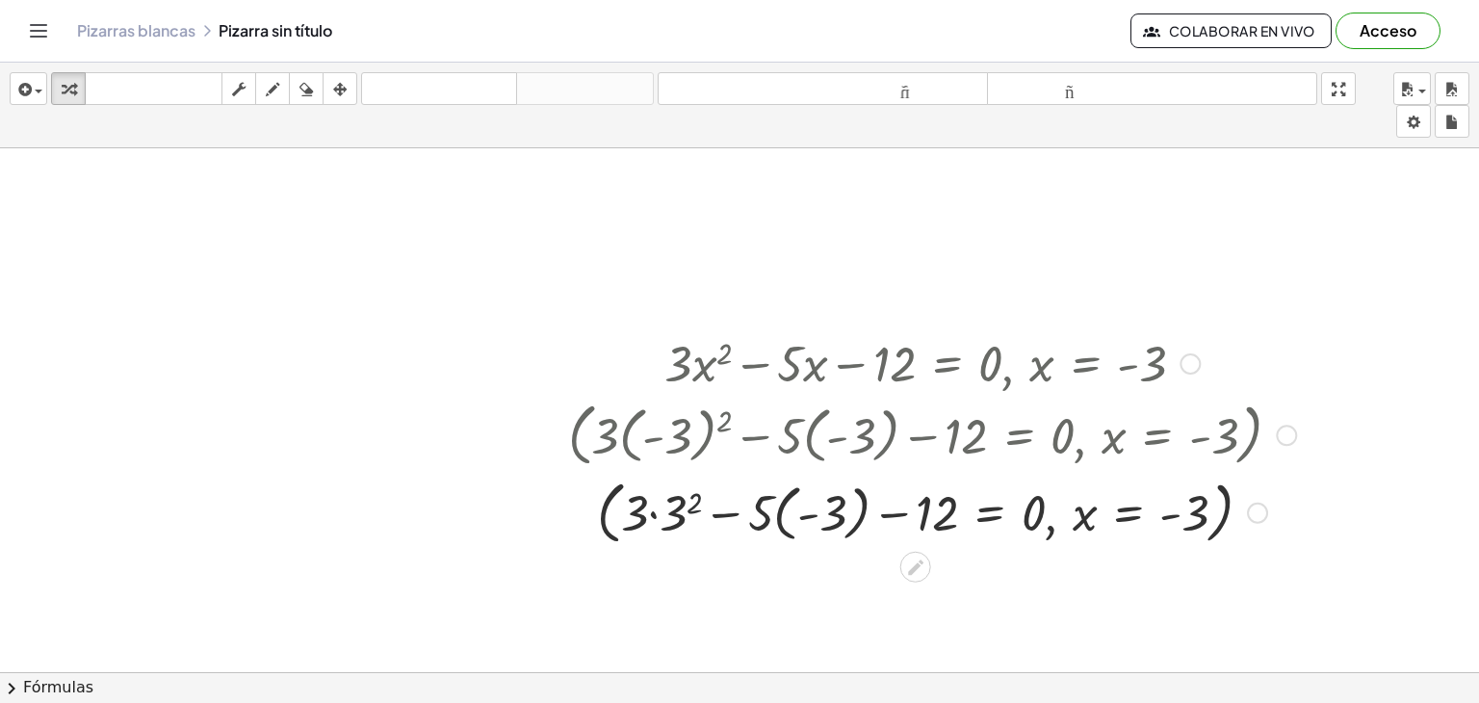
click at [694, 525] on div at bounding box center [931, 511] width 747 height 78
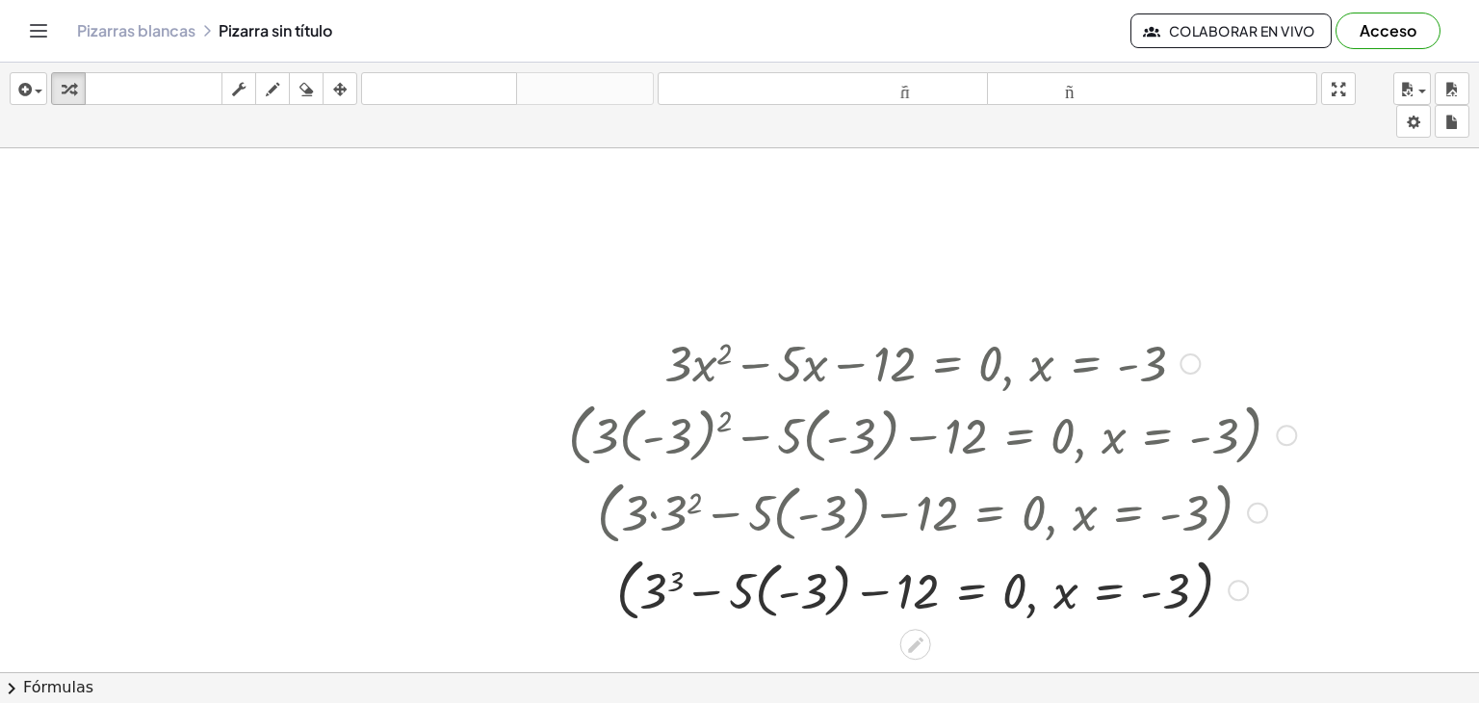
click at [843, 579] on div at bounding box center [931, 589] width 747 height 78
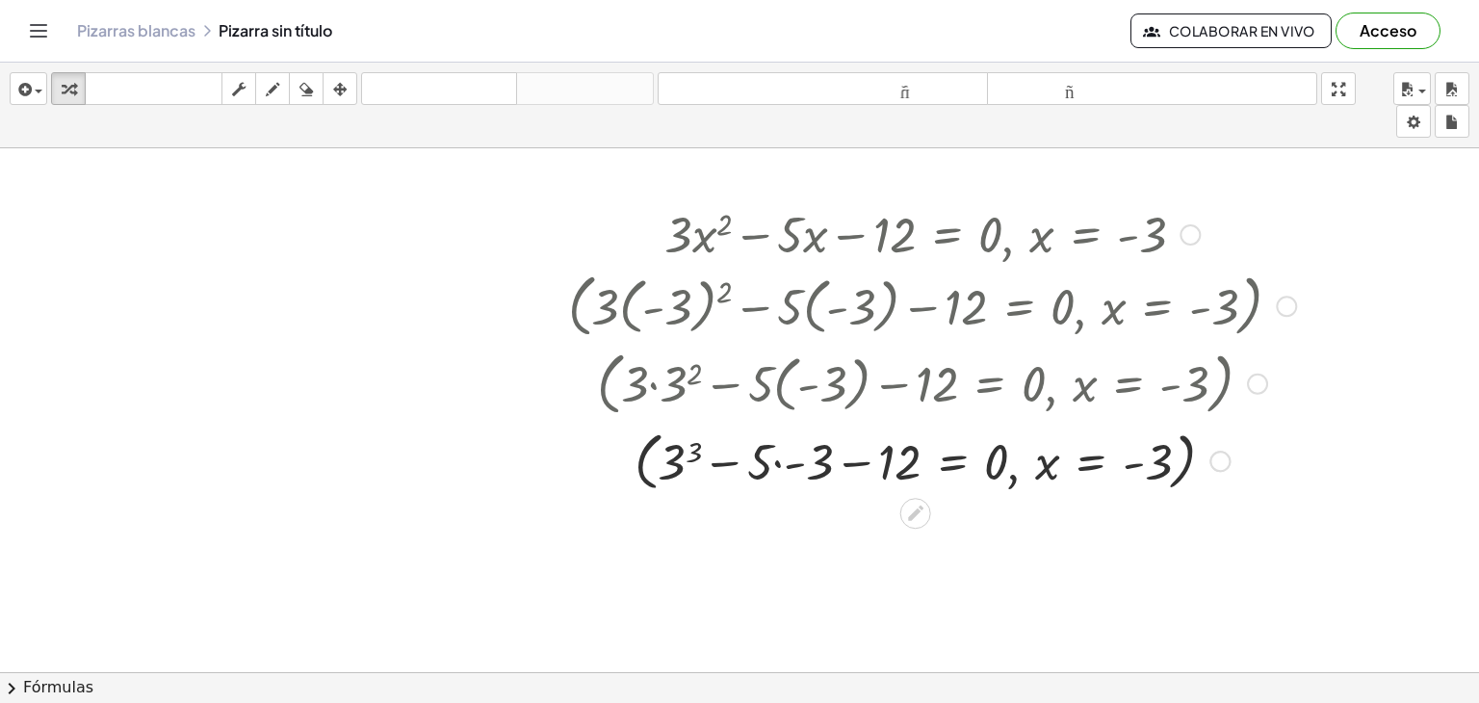
scroll to position [312, 0]
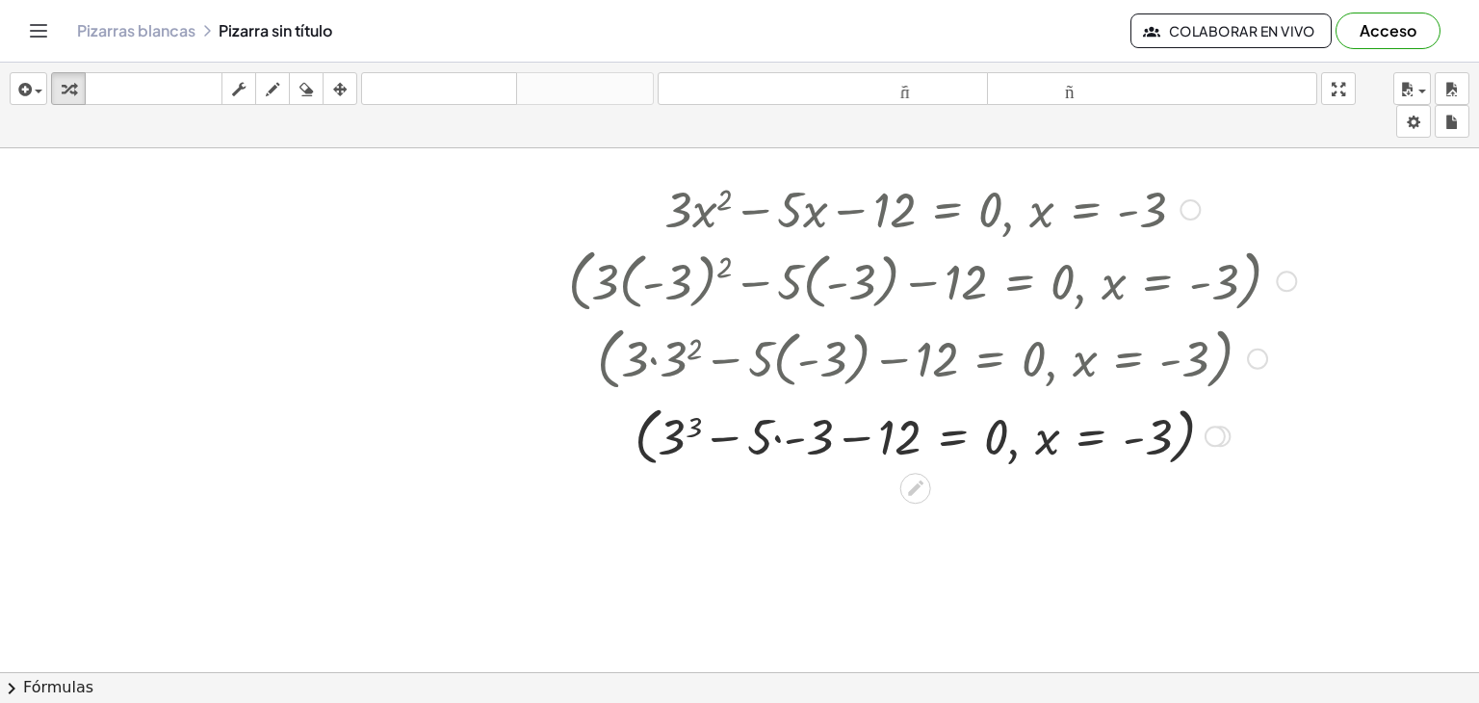
click at [797, 422] on div at bounding box center [931, 434] width 747 height 73
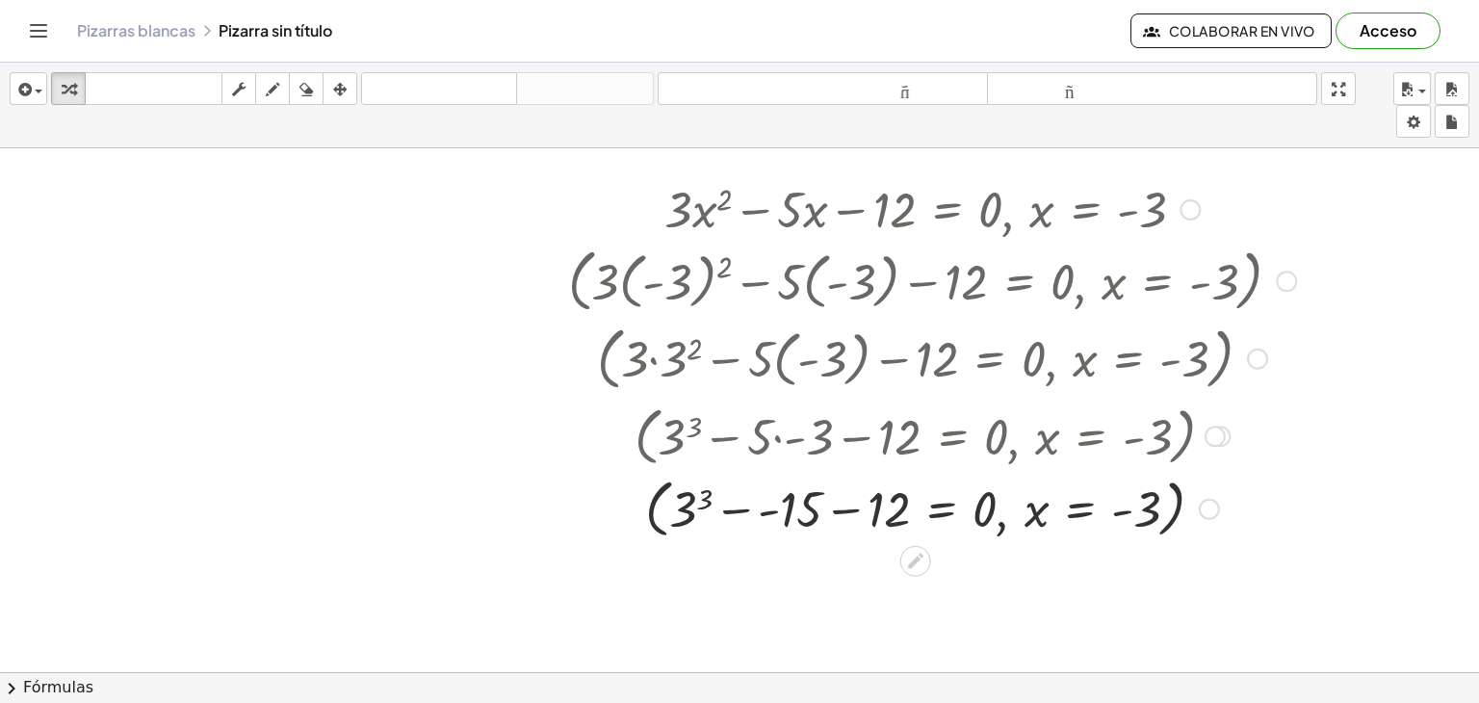
click at [811, 516] on div at bounding box center [931, 507] width 747 height 73
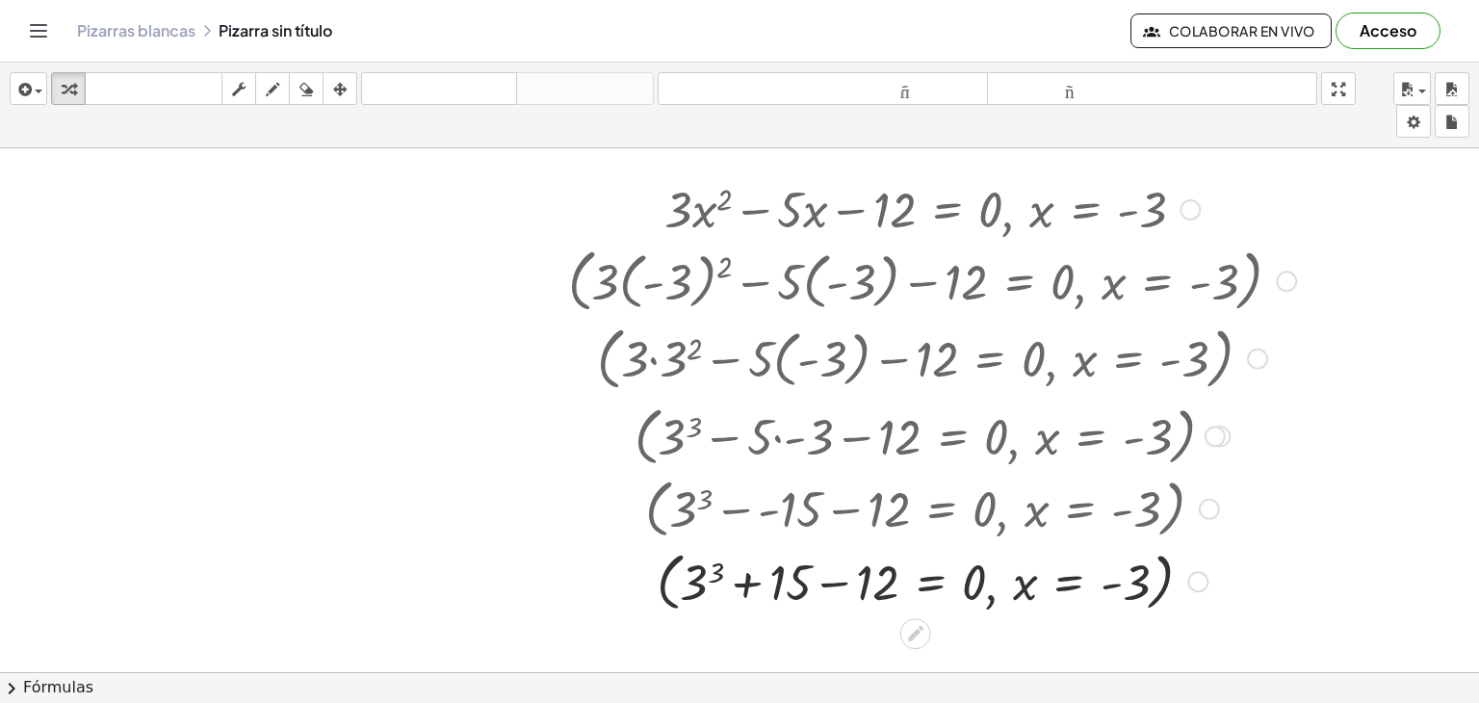
click at [825, 571] on div at bounding box center [931, 579] width 747 height 73
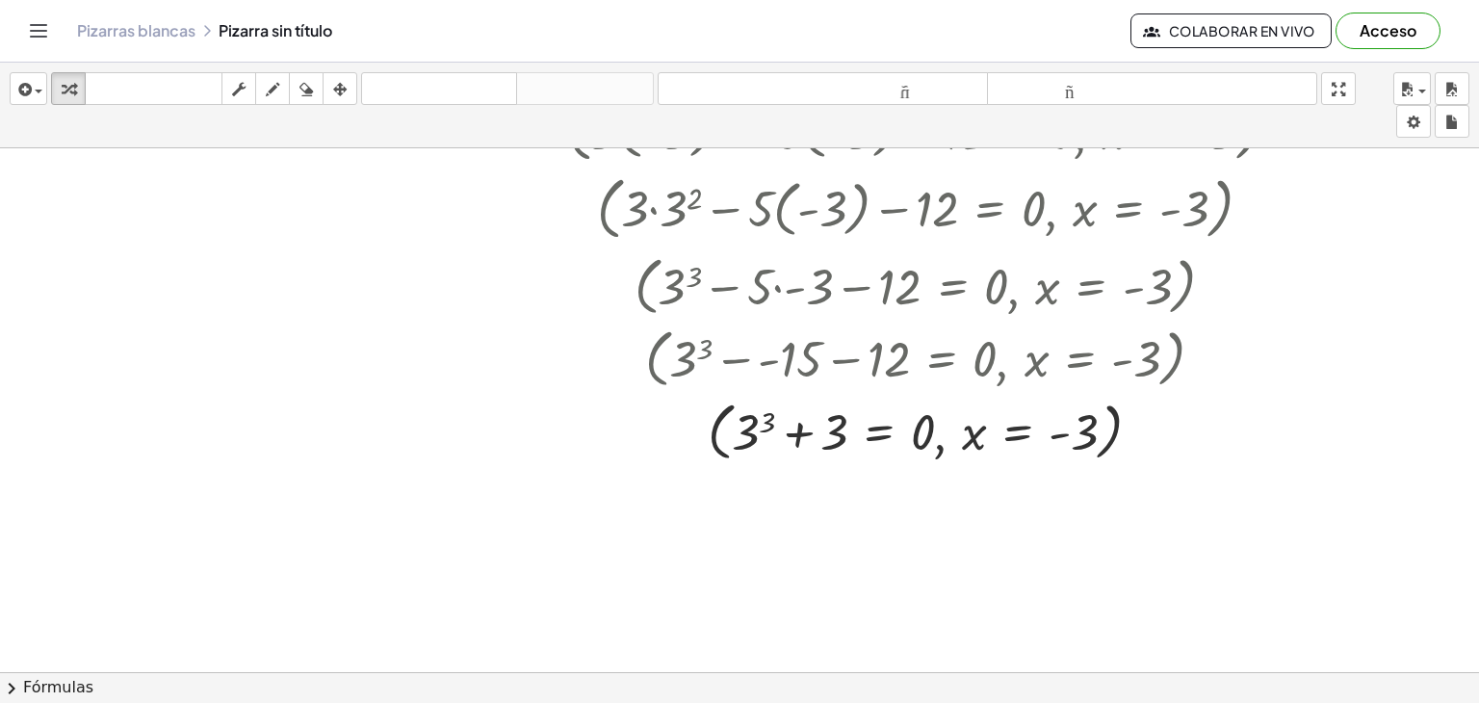
scroll to position [479, 0]
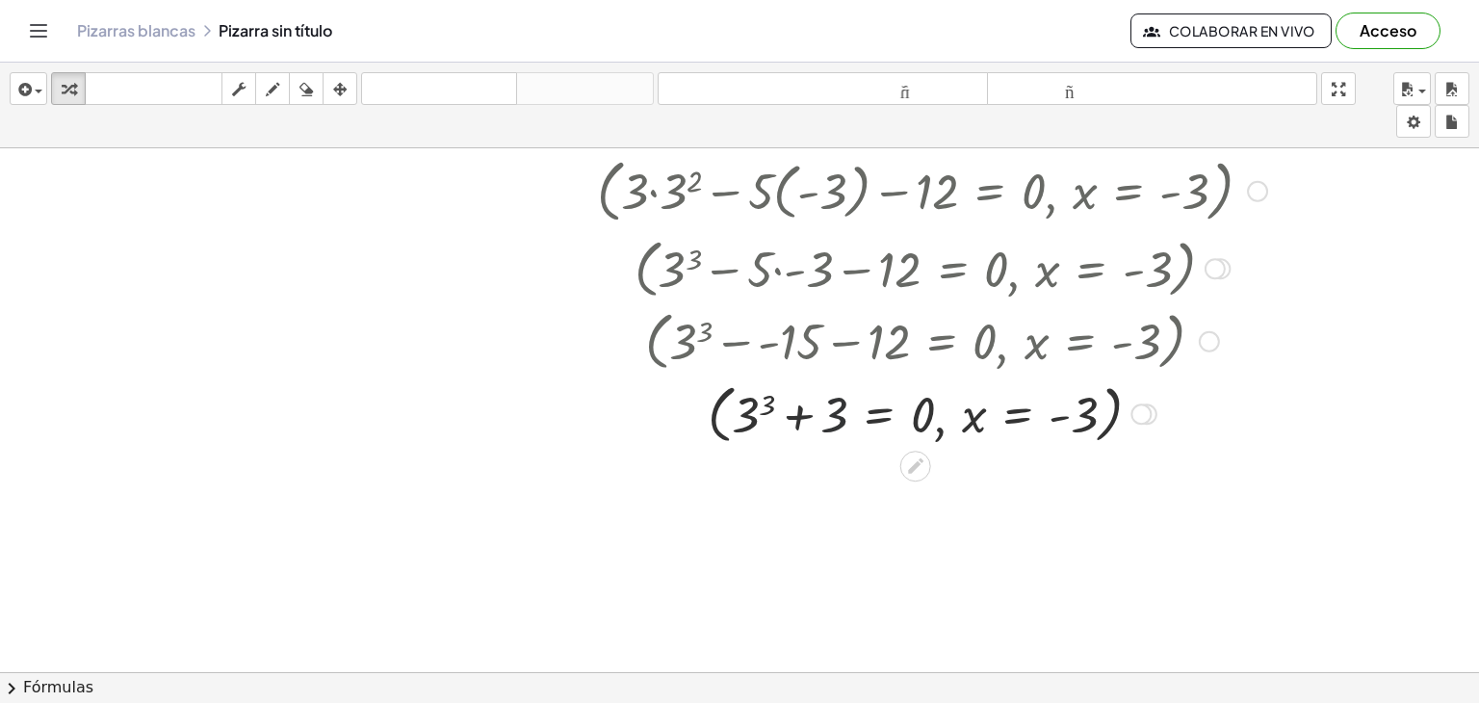
click at [829, 404] on div at bounding box center [931, 411] width 747 height 73
click at [846, 411] on div at bounding box center [931, 411] width 747 height 73
click at [826, 417] on div at bounding box center [931, 411] width 747 height 73
click at [778, 419] on div at bounding box center [931, 411] width 747 height 73
click at [747, 409] on div at bounding box center [931, 411] width 747 height 73
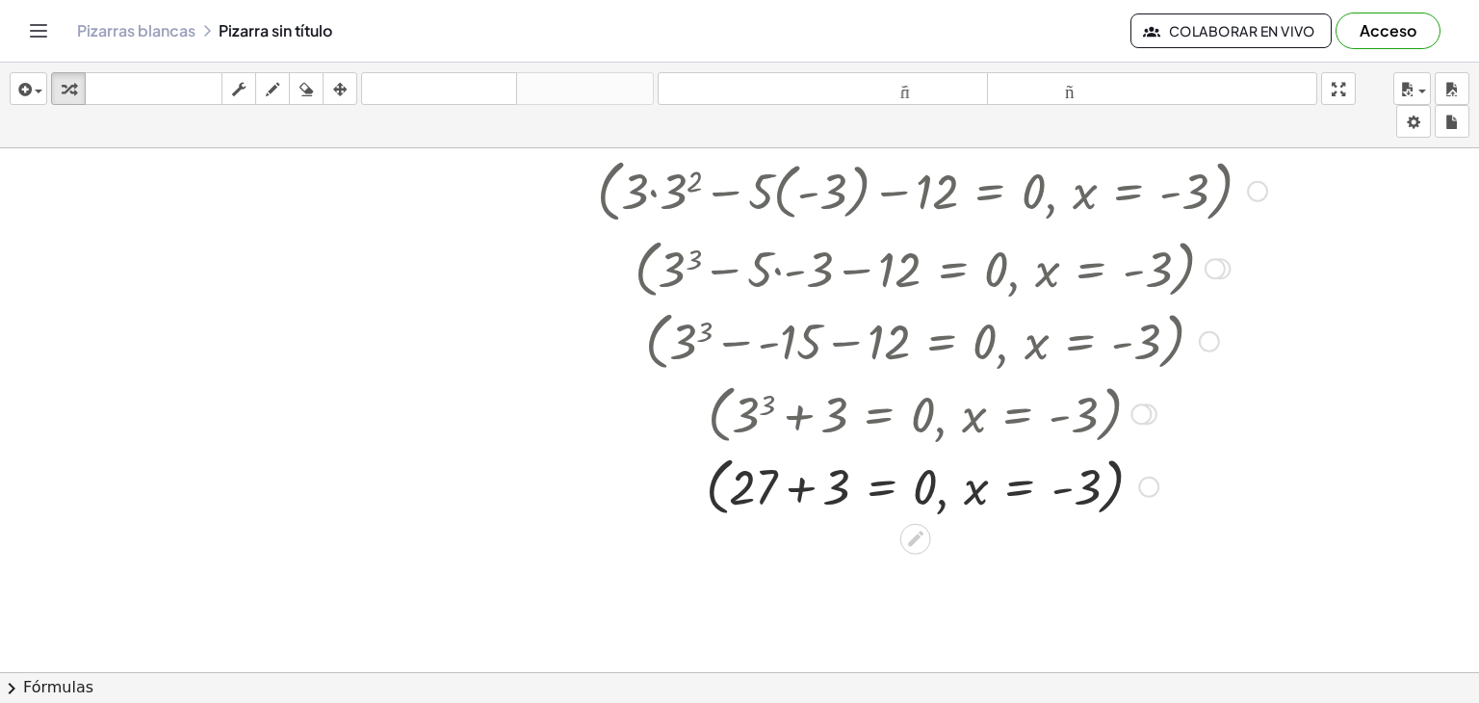
click at [803, 495] on div at bounding box center [931, 485] width 747 height 73
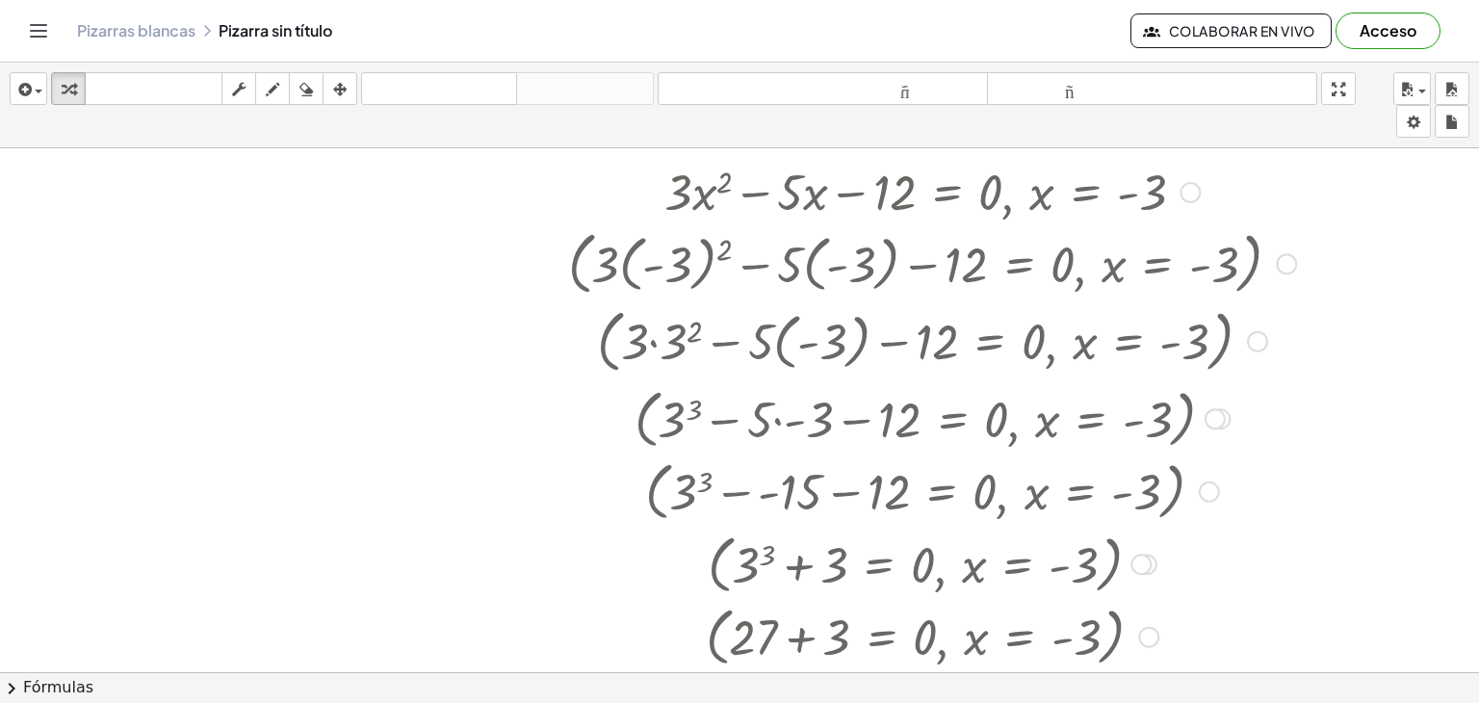
scroll to position [331, 0]
click at [674, 348] on div at bounding box center [931, 337] width 785 height 78
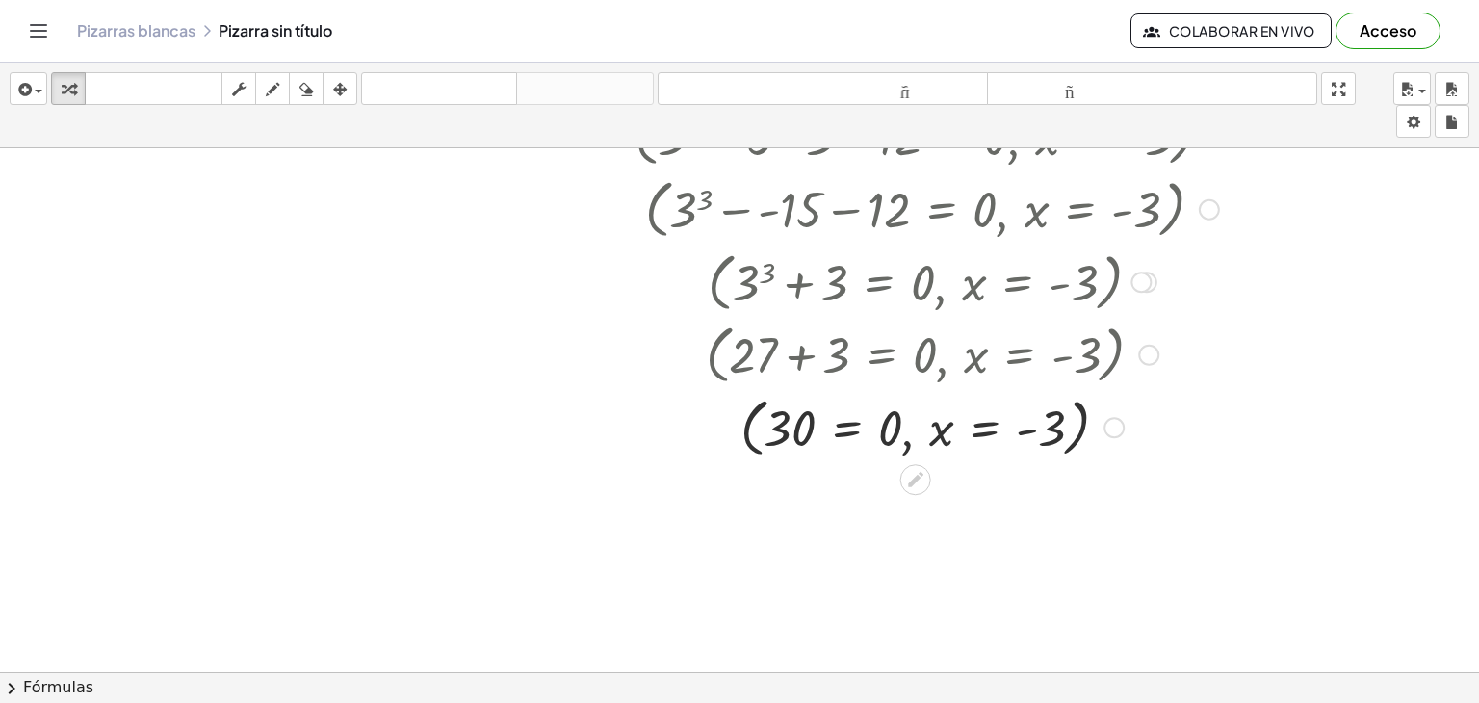
scroll to position [620, 0]
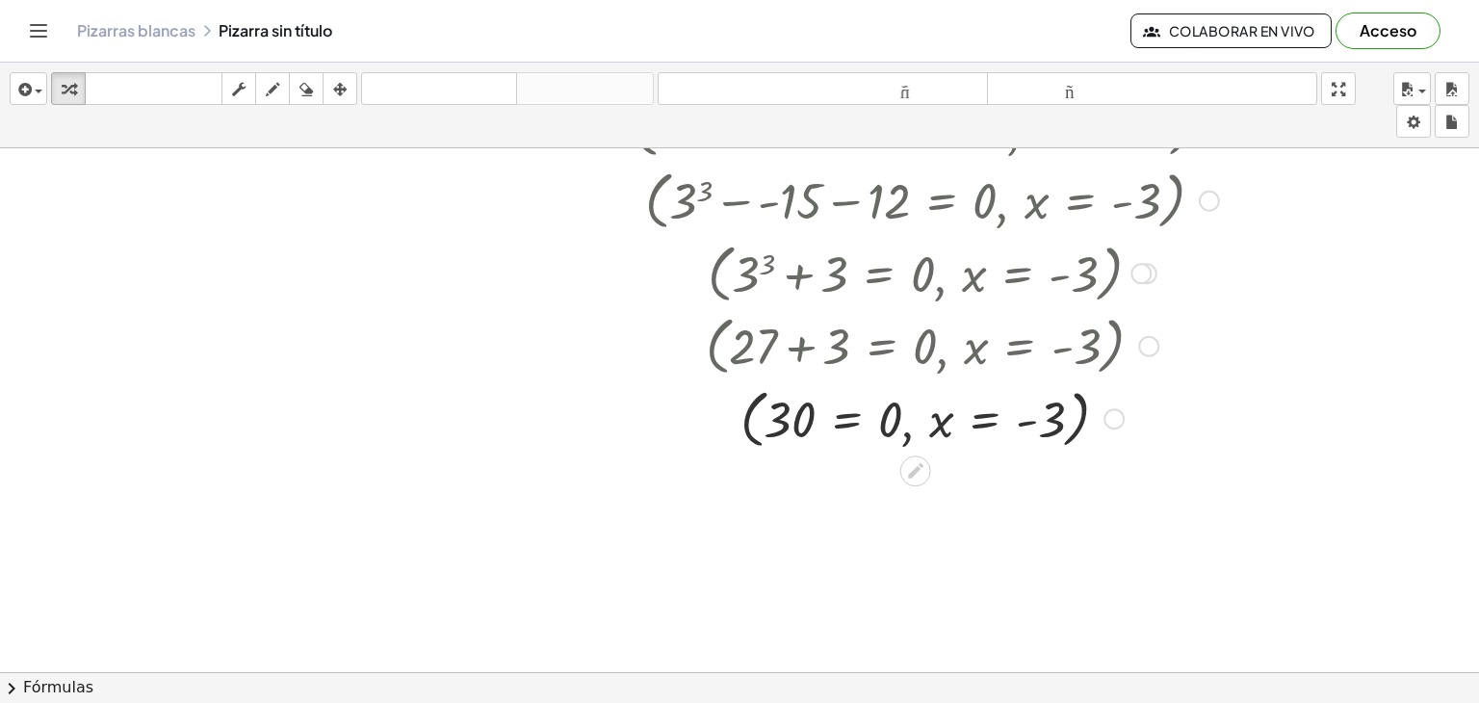
click at [852, 412] on div at bounding box center [931, 416] width 747 height 73
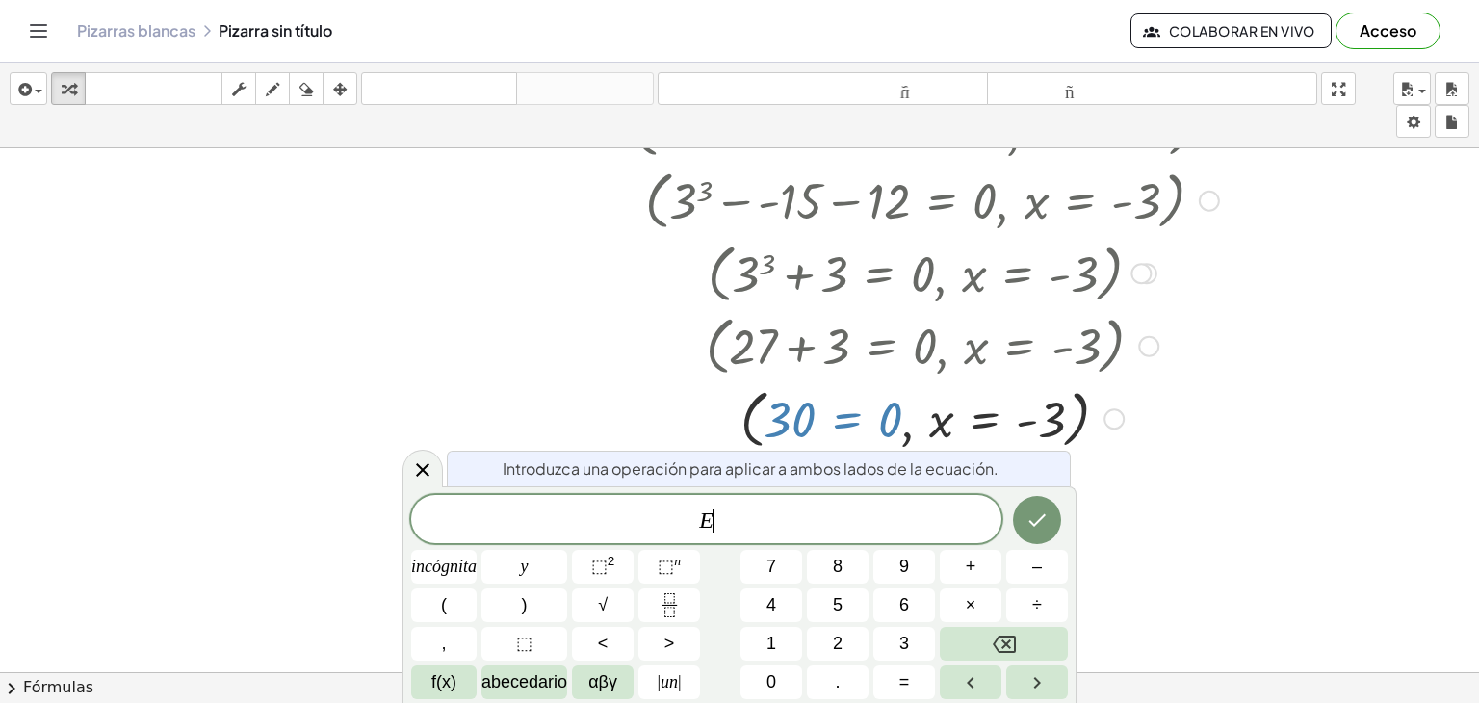
click at [936, 407] on div at bounding box center [931, 416] width 747 height 73
click at [1120, 423] on div "Arreglar un error Línea de transformación Copiar línea como LaTeX Derivación de…" at bounding box center [1113, 418] width 21 height 21
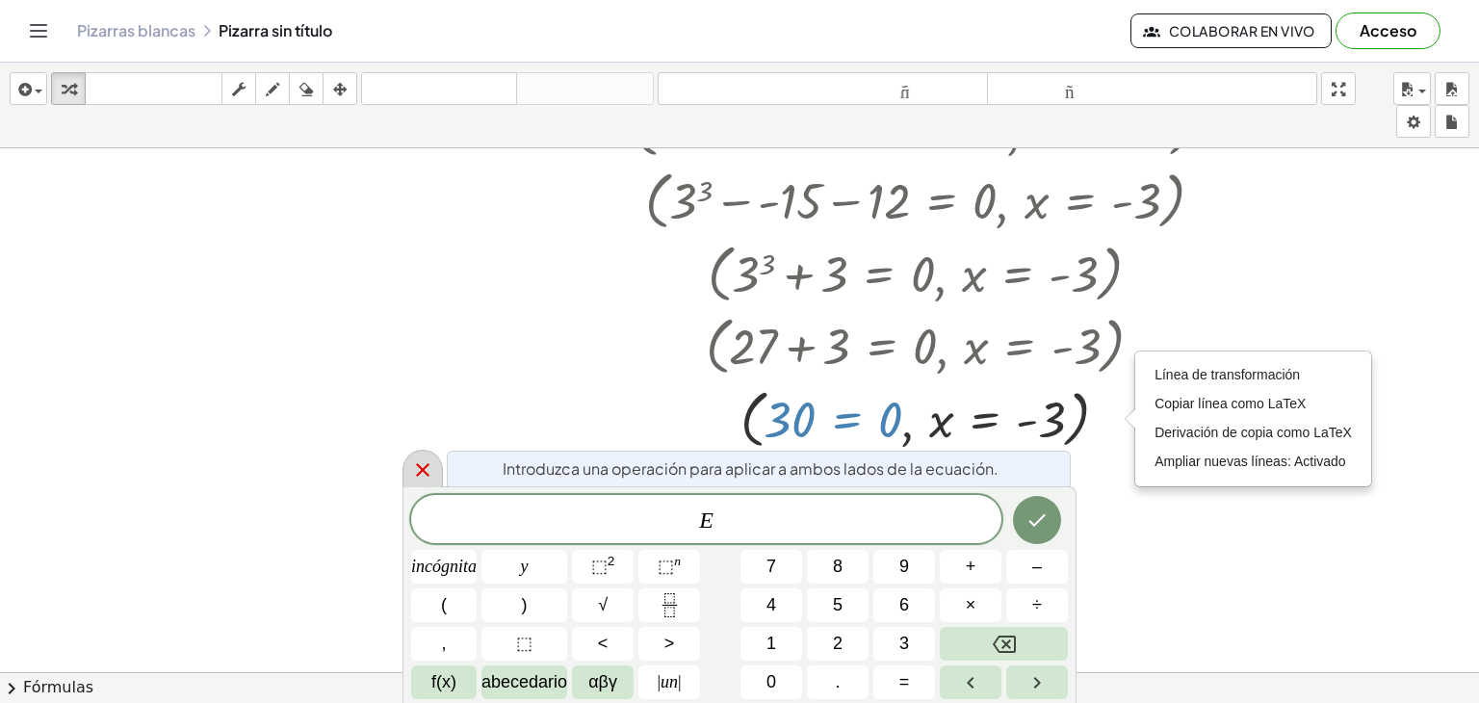
click at [417, 476] on icon at bounding box center [422, 469] width 23 height 23
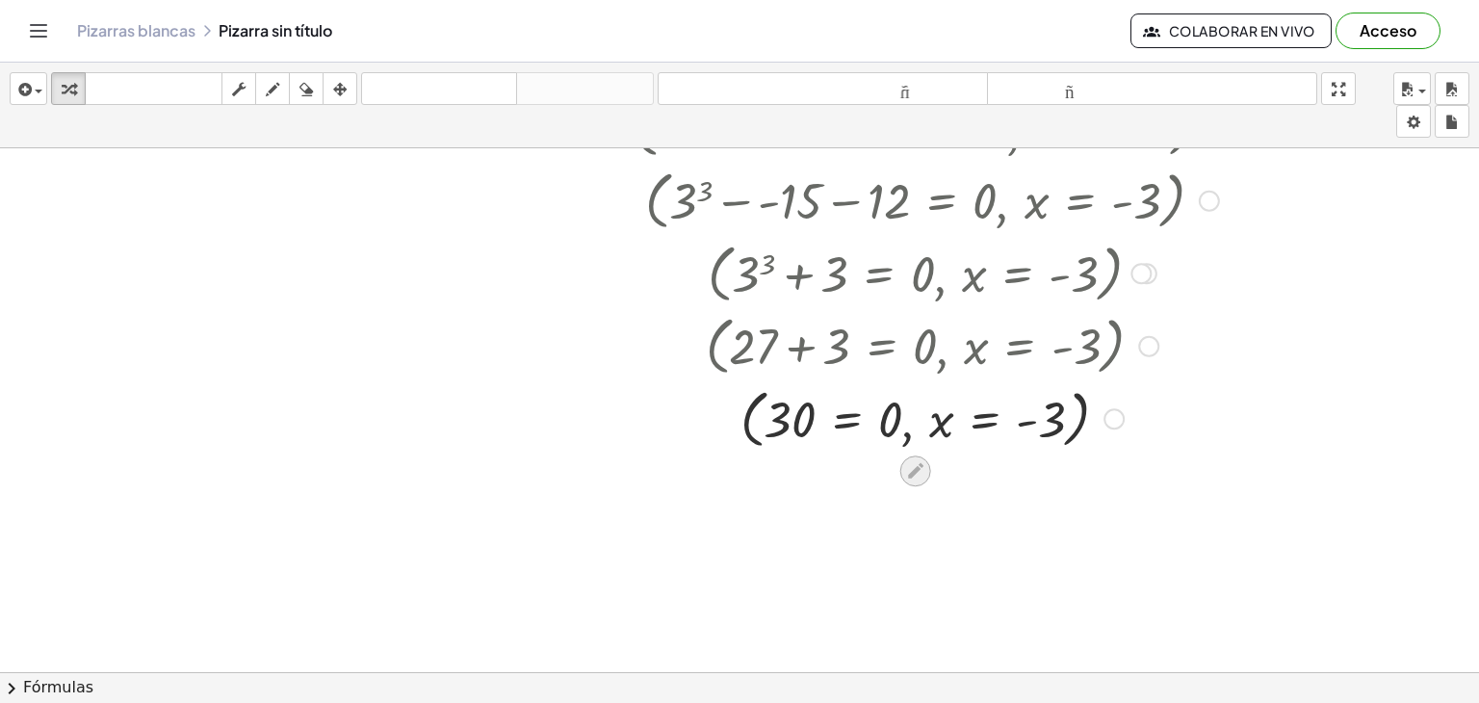
click at [919, 476] on icon at bounding box center [915, 470] width 20 height 20
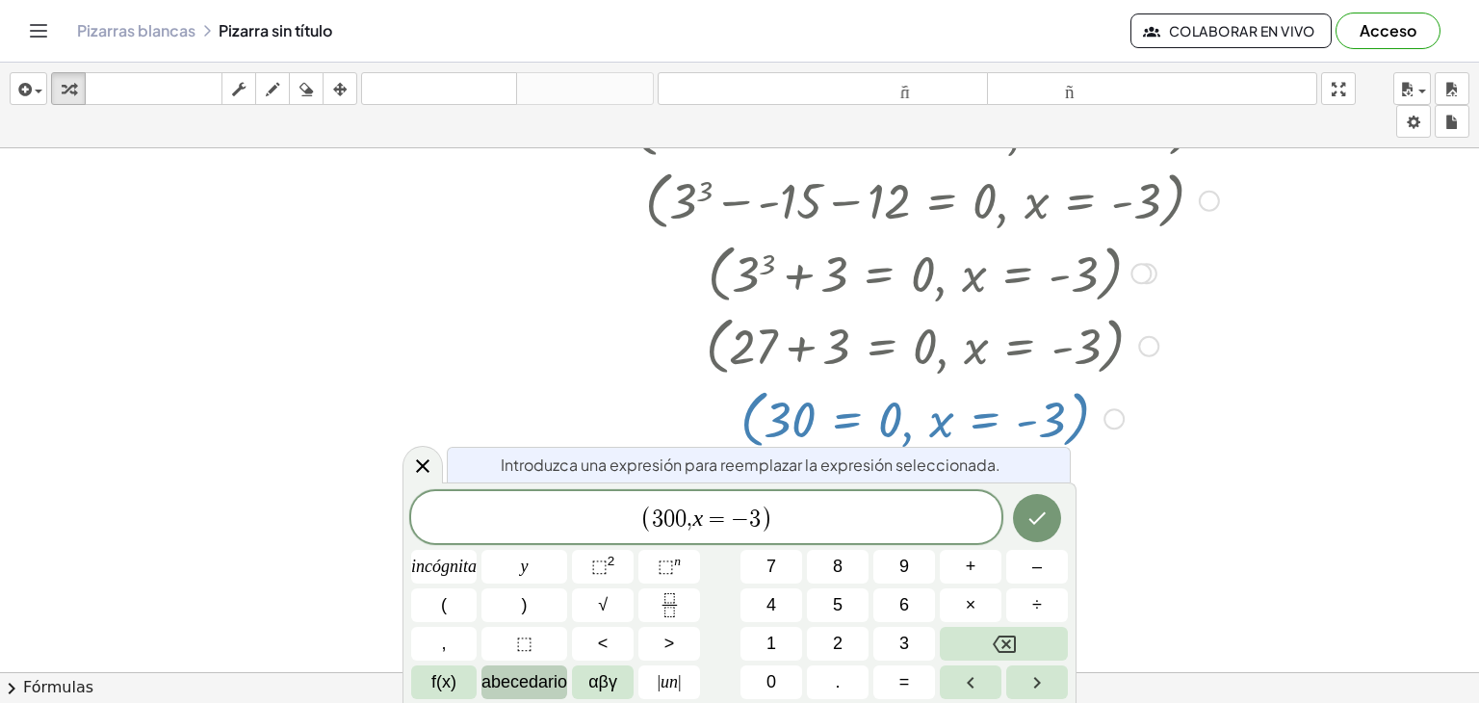
click at [504, 688] on font "abecedario" at bounding box center [524, 681] width 86 height 19
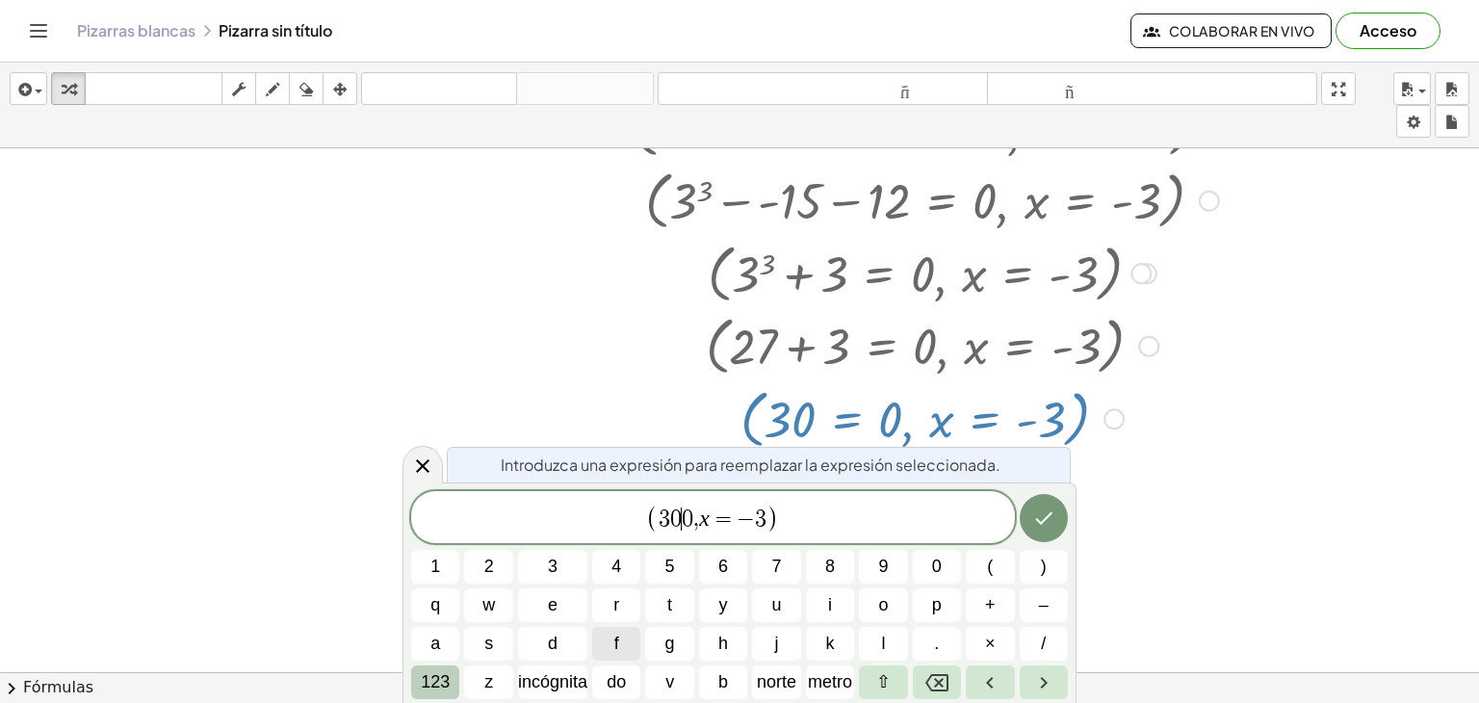
click at [447, 685] on font "123" at bounding box center [435, 681] width 29 height 19
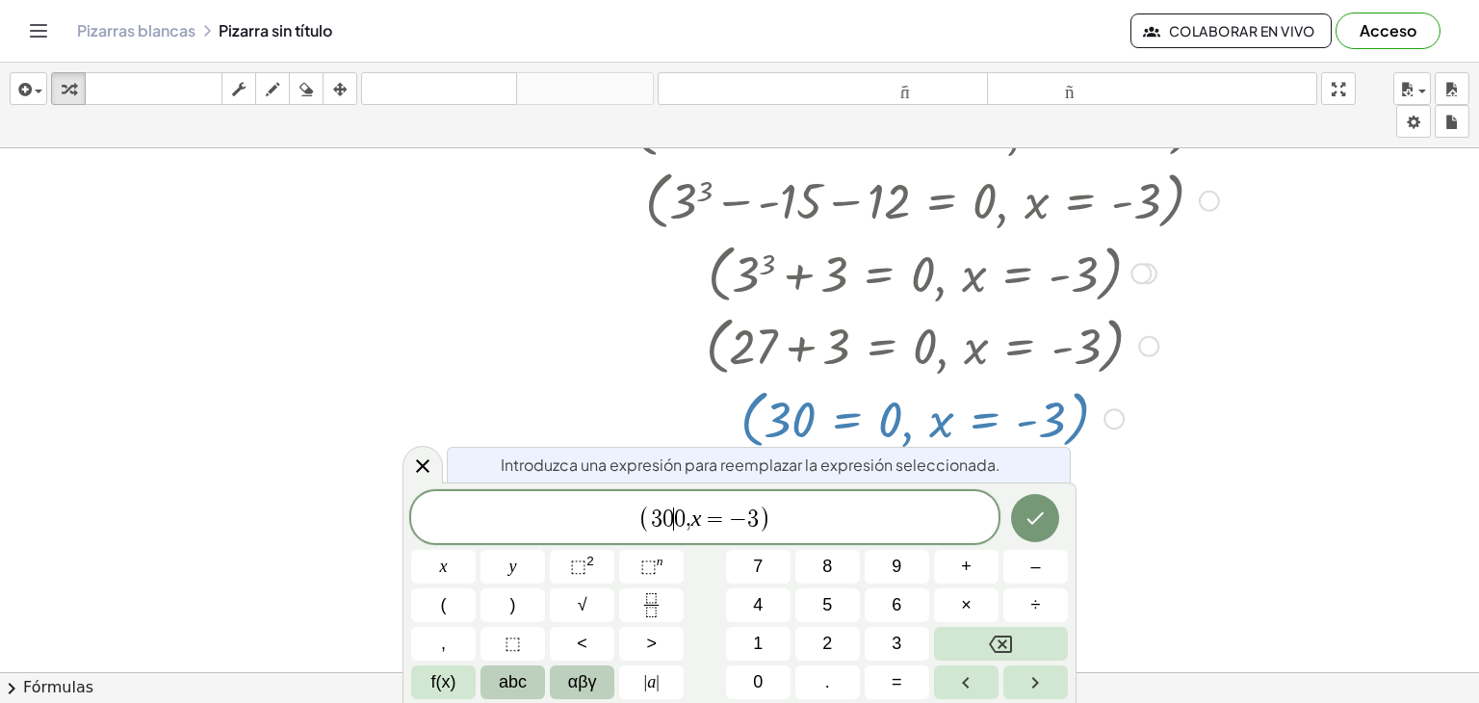
click at [595, 690] on span "αβγ" at bounding box center [582, 682] width 29 height 26
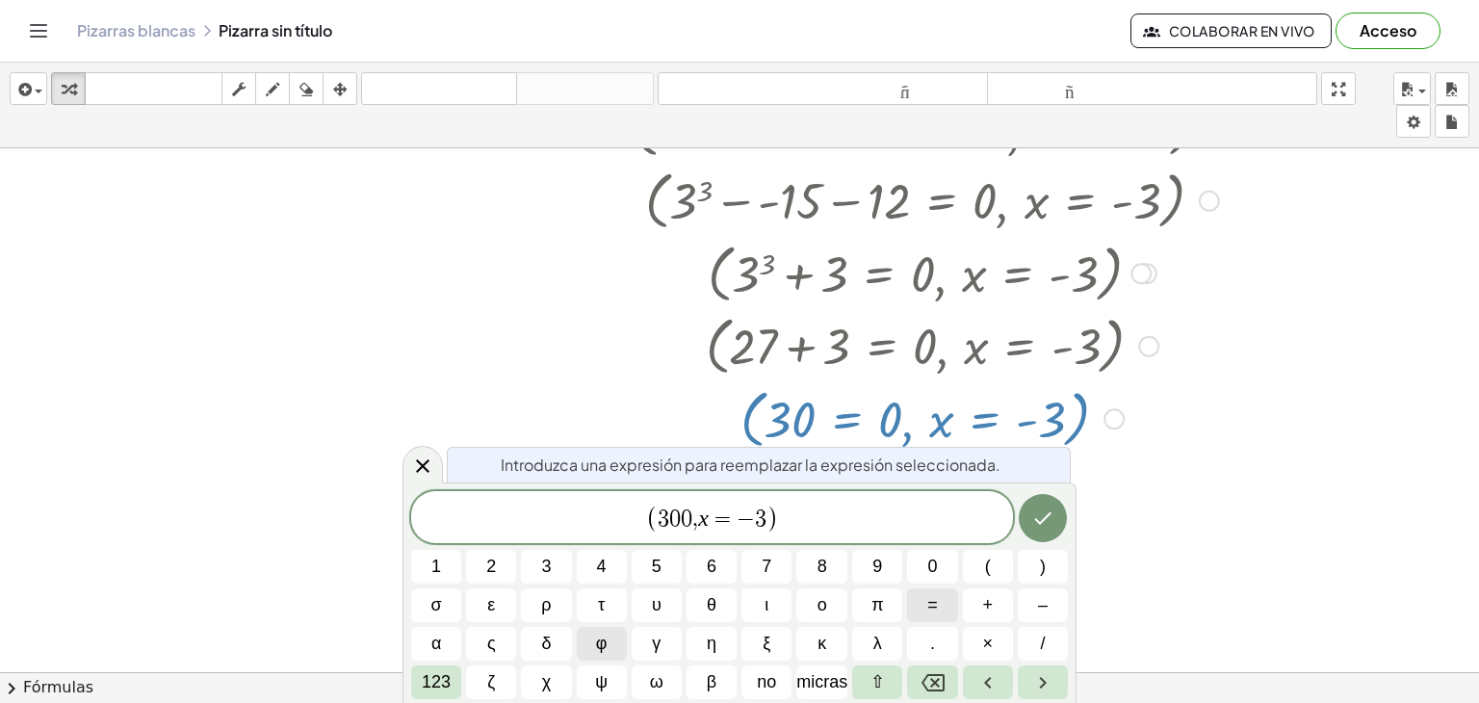
click at [924, 605] on button "=" at bounding box center [932, 605] width 50 height 34
click at [447, 680] on font "123" at bounding box center [436, 681] width 29 height 19
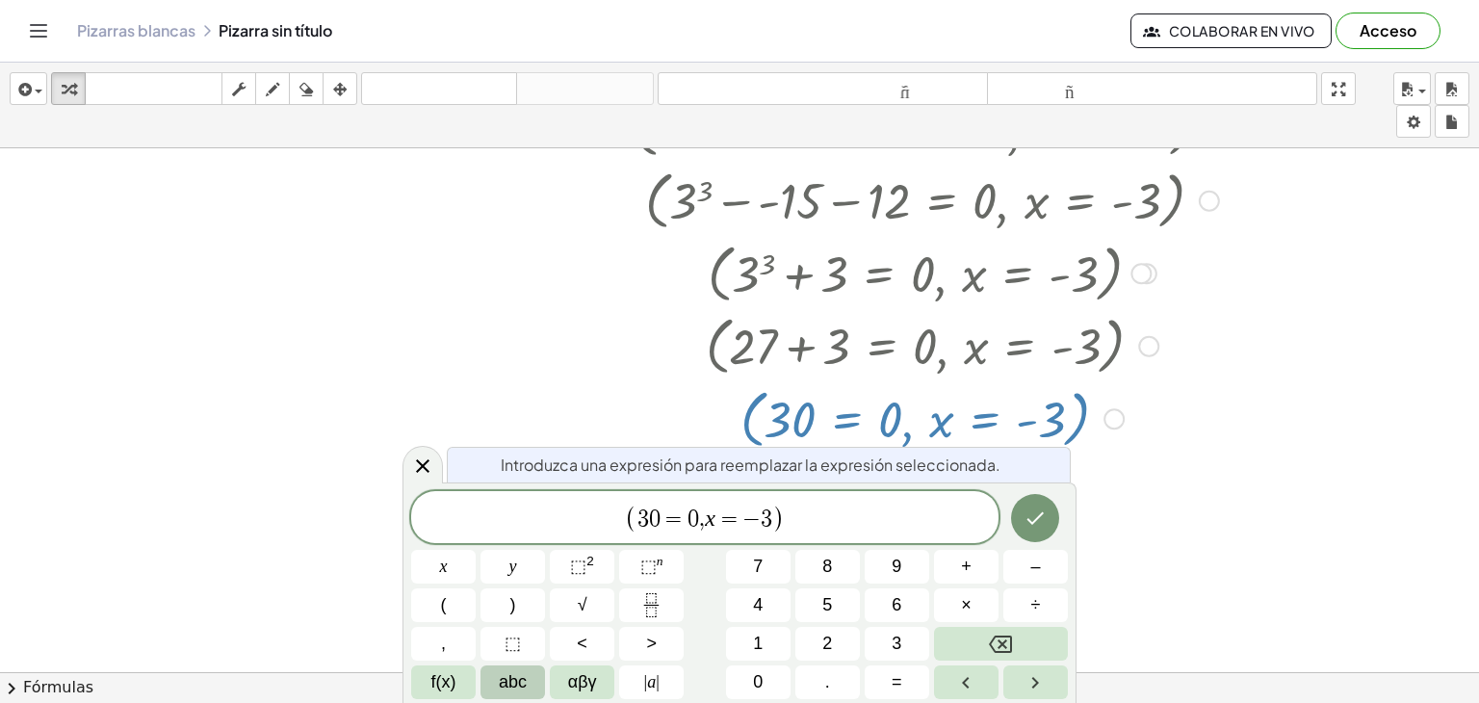
click at [447, 680] on span "f(x)" at bounding box center [443, 682] width 25 height 26
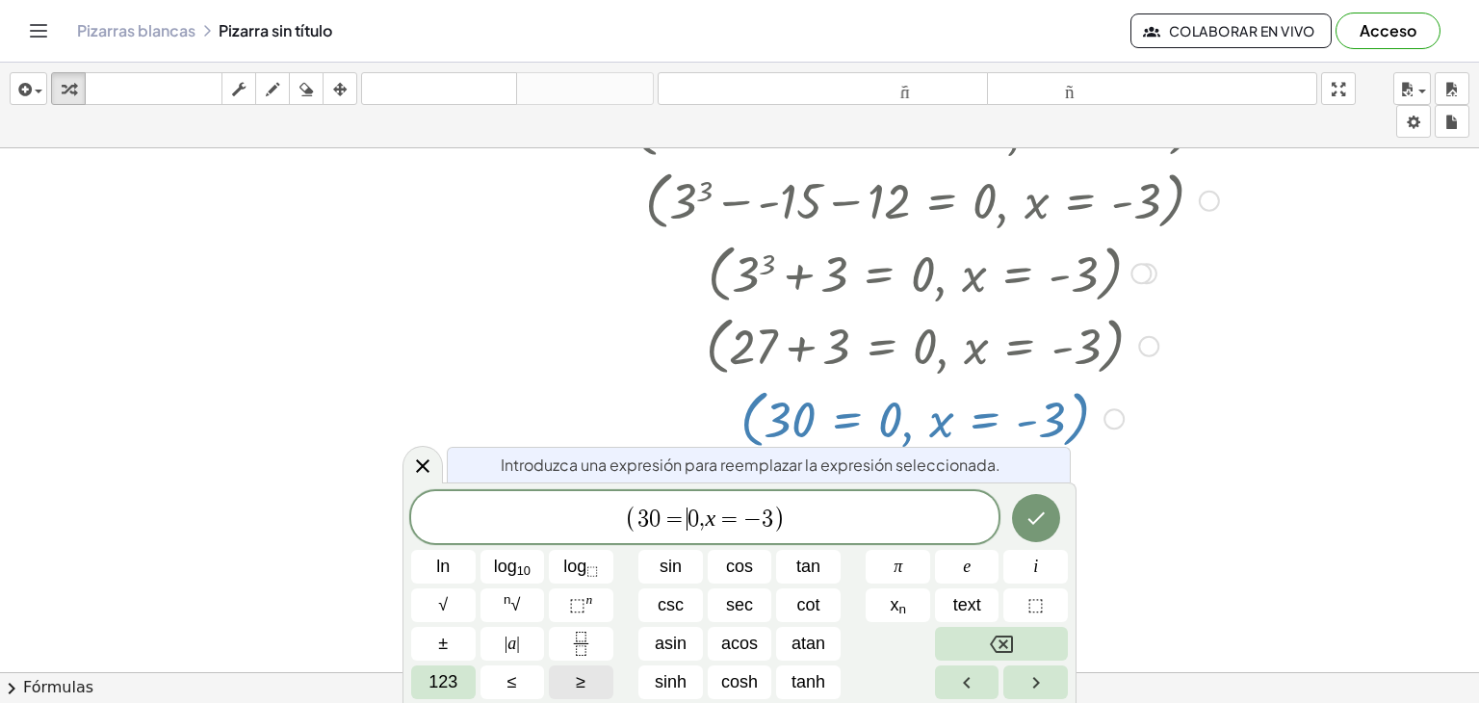
click at [447, 680] on span "123" at bounding box center [442, 682] width 29 height 26
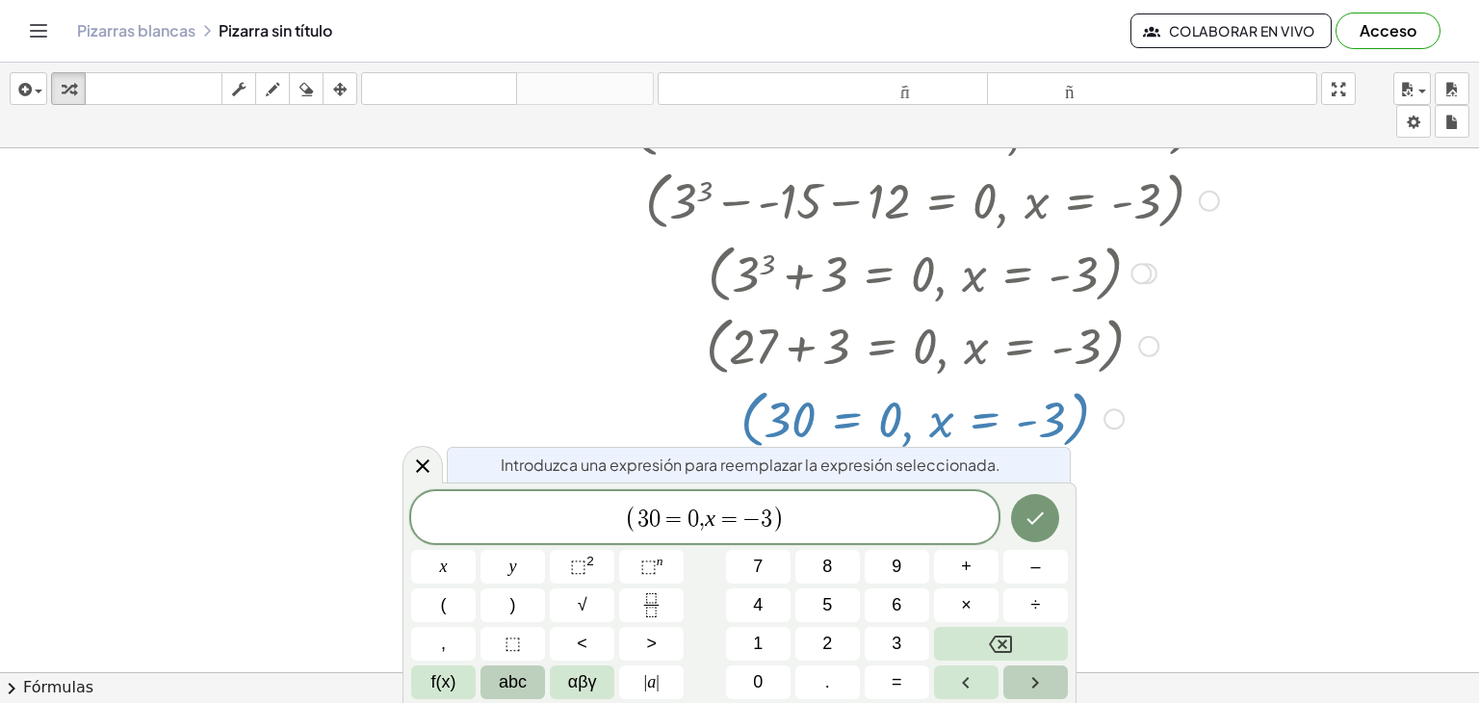
click at [1042, 682] on icon "Right arrow" at bounding box center [1034, 682] width 23 height 23
click at [972, 682] on icon "Left arrow" at bounding box center [965, 682] width 23 height 23
click at [642, 391] on div at bounding box center [931, 416] width 747 height 73
click at [1030, 530] on button "Done" at bounding box center [1035, 518] width 48 height 48
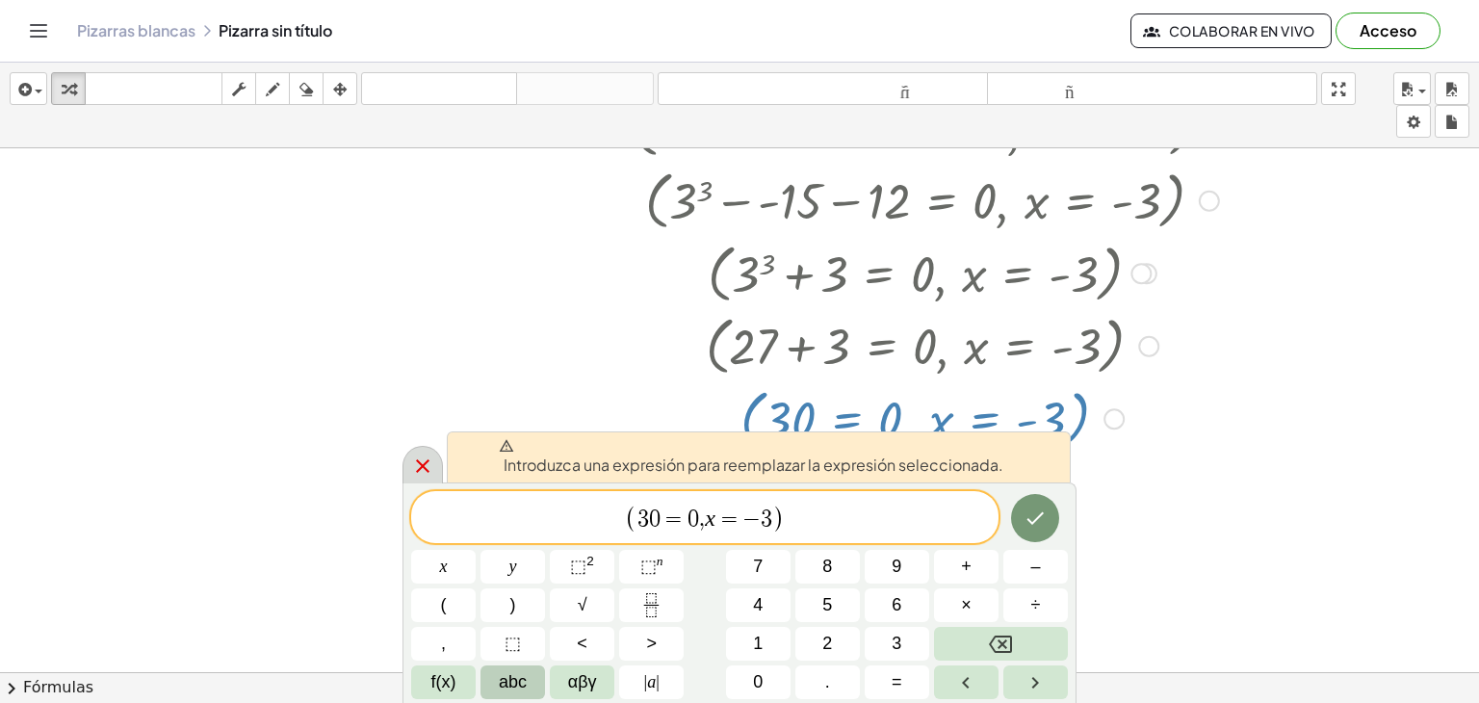
click at [417, 474] on icon at bounding box center [422, 465] width 23 height 23
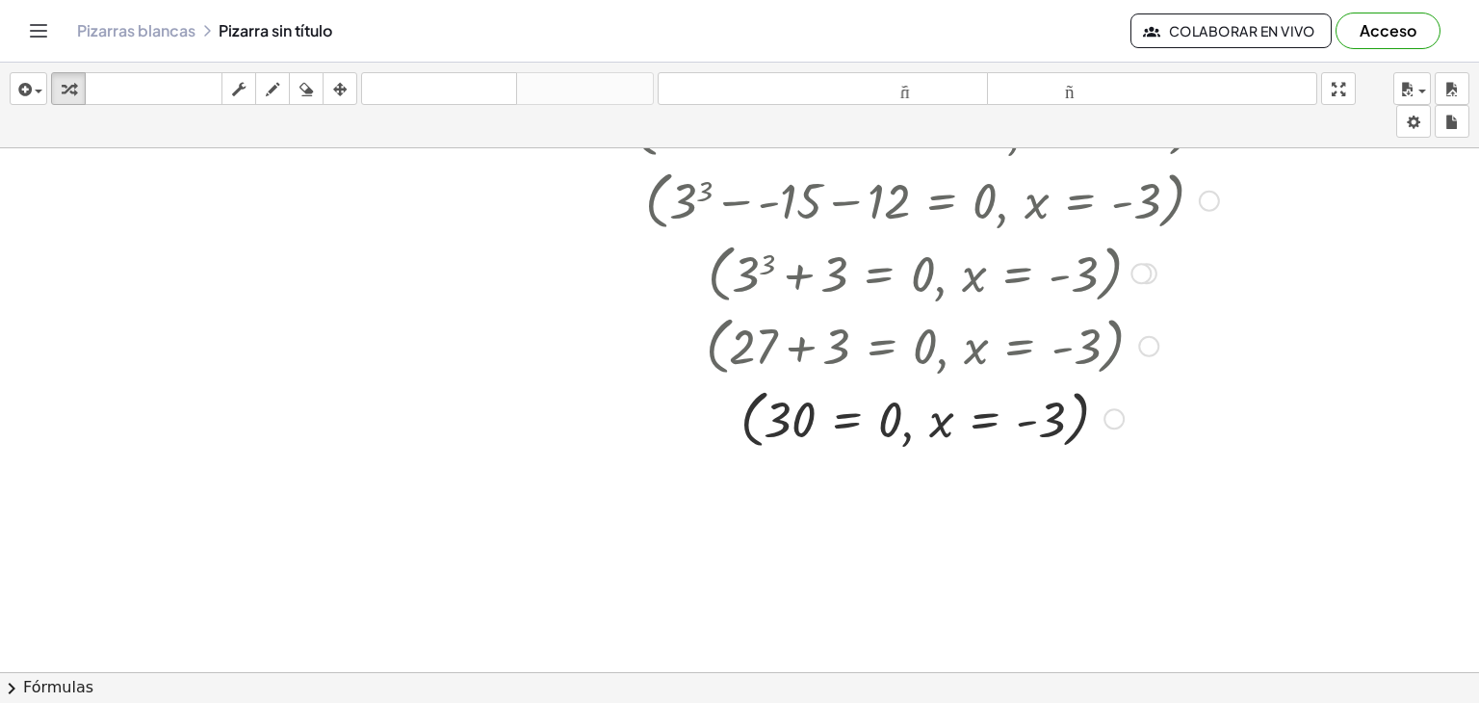
click at [450, 371] on div at bounding box center [739, 127] width 1479 height 1199
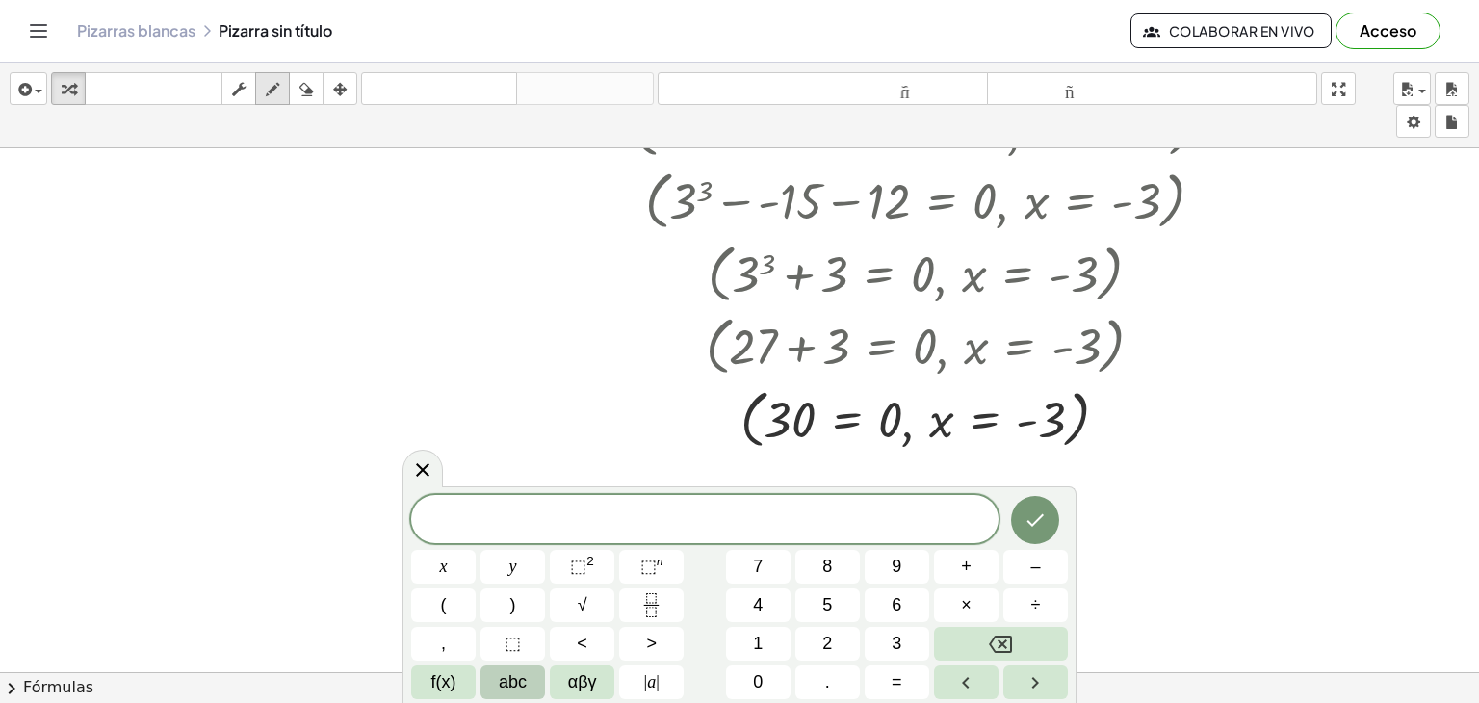
click at [272, 89] on icon "button" at bounding box center [272, 89] width 13 height 23
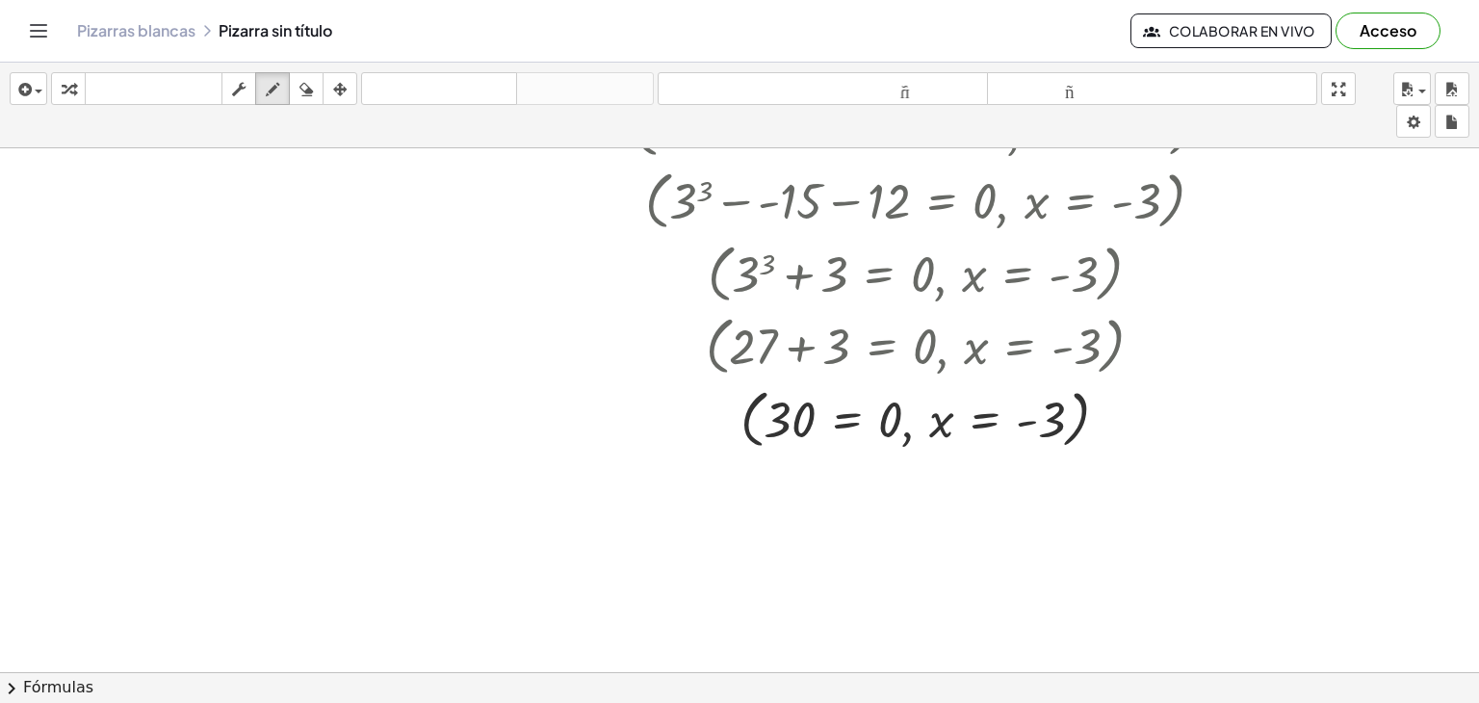
click at [867, 407] on div at bounding box center [739, 127] width 1479 height 1199
drag, startPoint x: 867, startPoint y: 407, endPoint x: 833, endPoint y: 444, distance: 50.4
click at [833, 444] on div at bounding box center [739, 127] width 1479 height 1199
drag, startPoint x: 858, startPoint y: 399, endPoint x: 836, endPoint y: 445, distance: 50.4
click at [836, 445] on div at bounding box center [739, 127] width 1479 height 1199
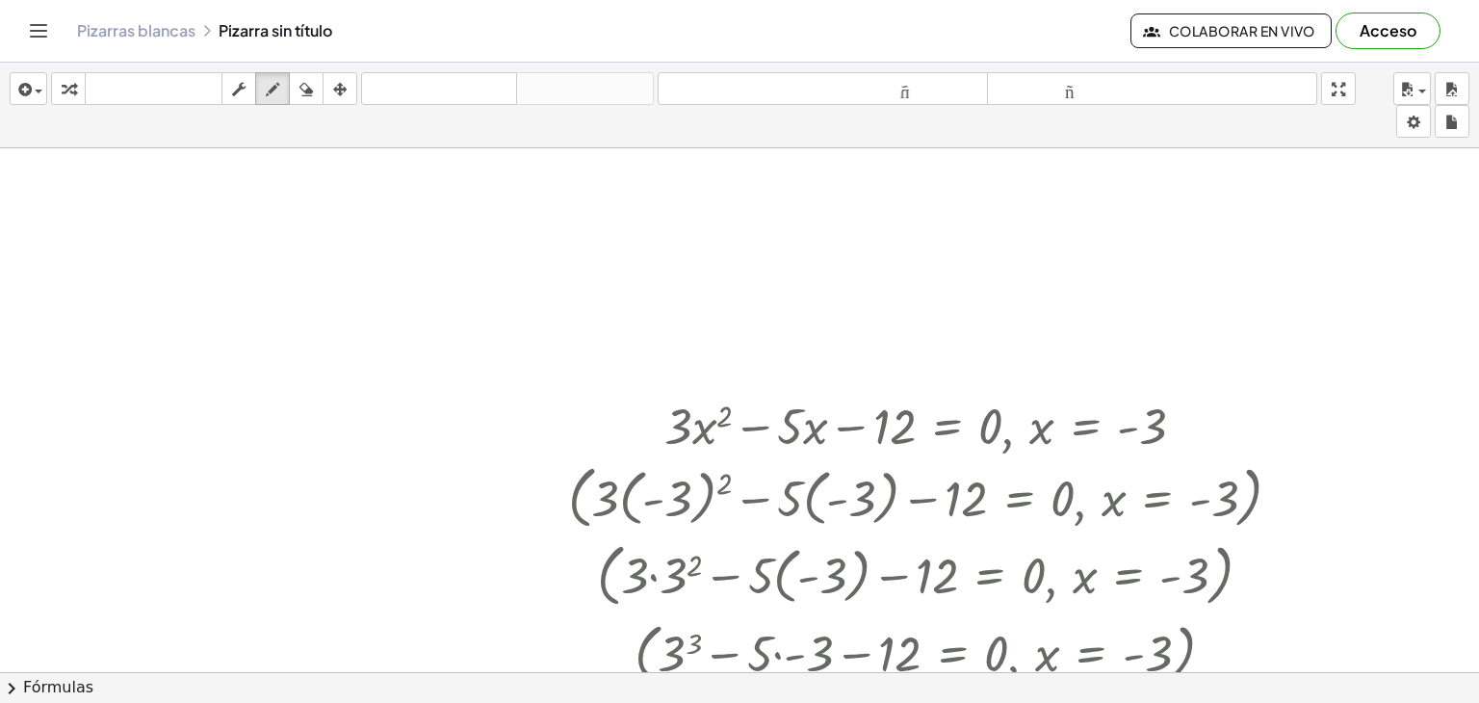
scroll to position [94, 0]
drag, startPoint x: 390, startPoint y: 276, endPoint x: 386, endPoint y: 310, distance: 33.9
click at [386, 310] on div at bounding box center [739, 653] width 1479 height 1199
drag, startPoint x: 445, startPoint y: 282, endPoint x: 420, endPoint y: 308, distance: 36.1
click at [420, 308] on div at bounding box center [739, 653] width 1479 height 1199
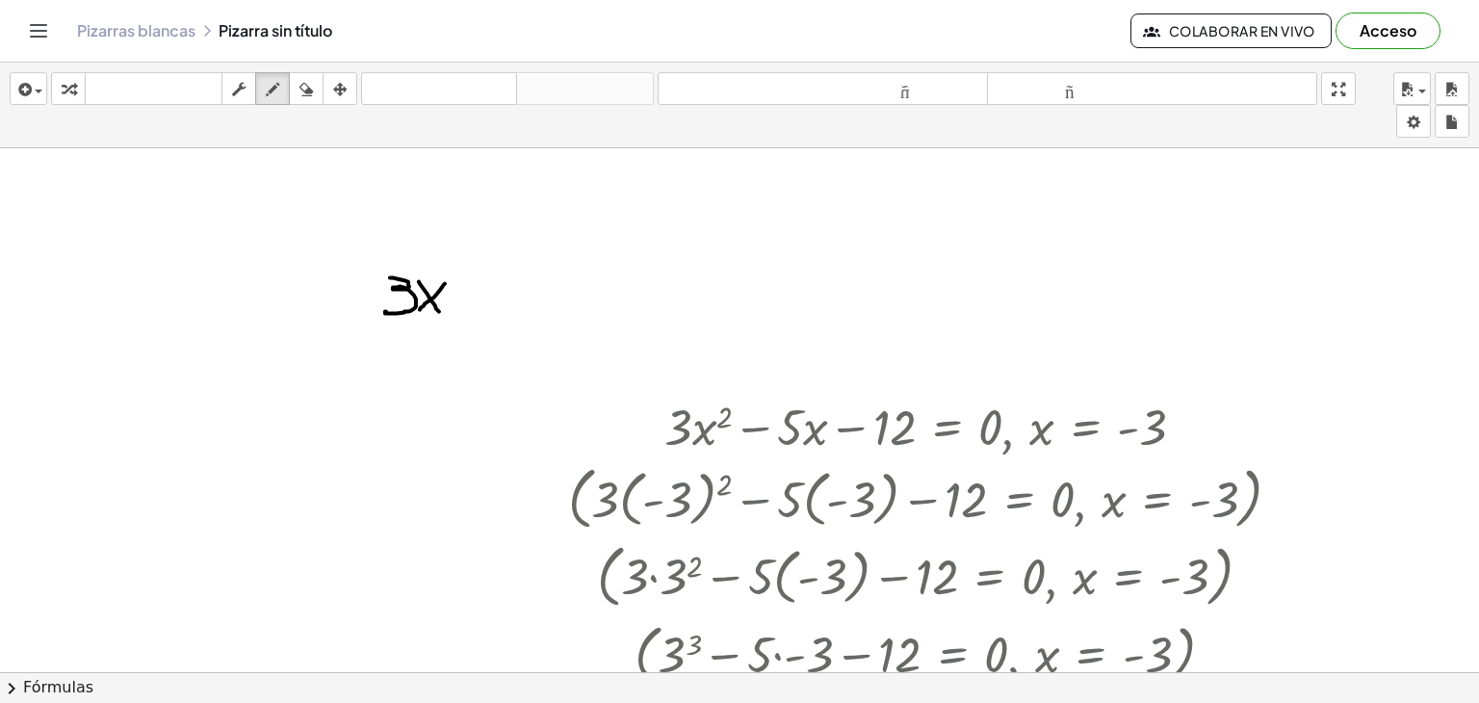
drag, startPoint x: 419, startPoint y: 280, endPoint x: 440, endPoint y: 313, distance: 39.0
click at [440, 313] on div at bounding box center [739, 653] width 1479 height 1199
drag, startPoint x: 445, startPoint y: 260, endPoint x: 474, endPoint y: 270, distance: 30.8
click at [474, 270] on div at bounding box center [739, 653] width 1479 height 1199
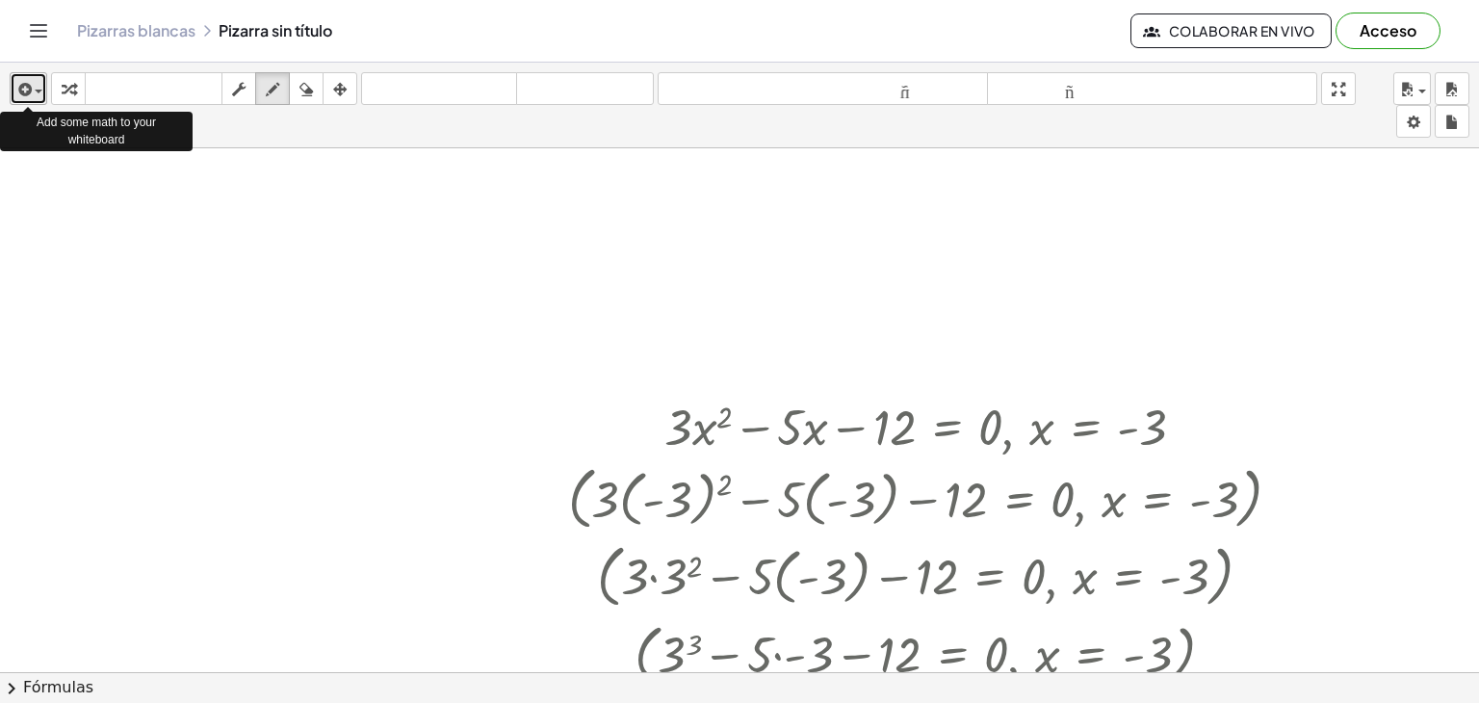
click at [38, 90] on span "button" at bounding box center [39, 92] width 8 height 4
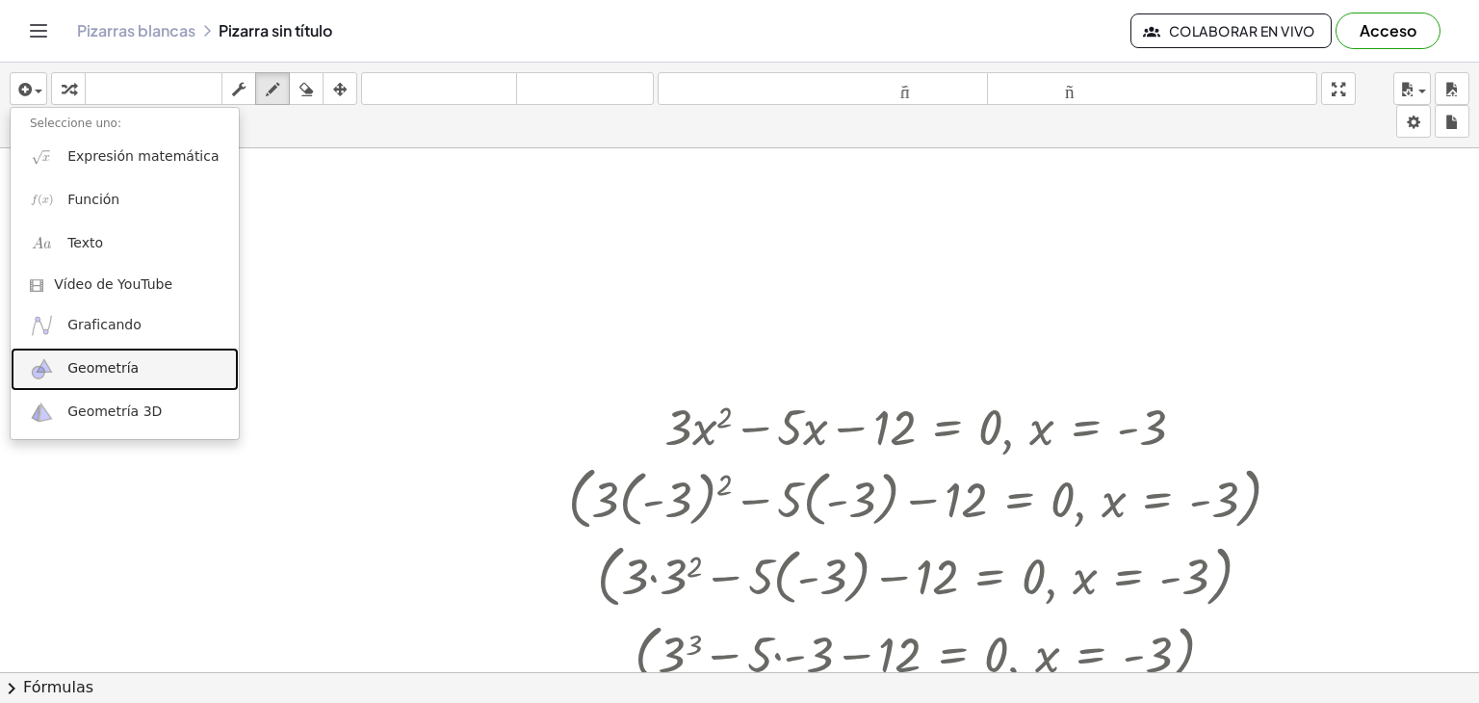
click at [112, 364] on font "Geometría" at bounding box center [102, 367] width 71 height 15
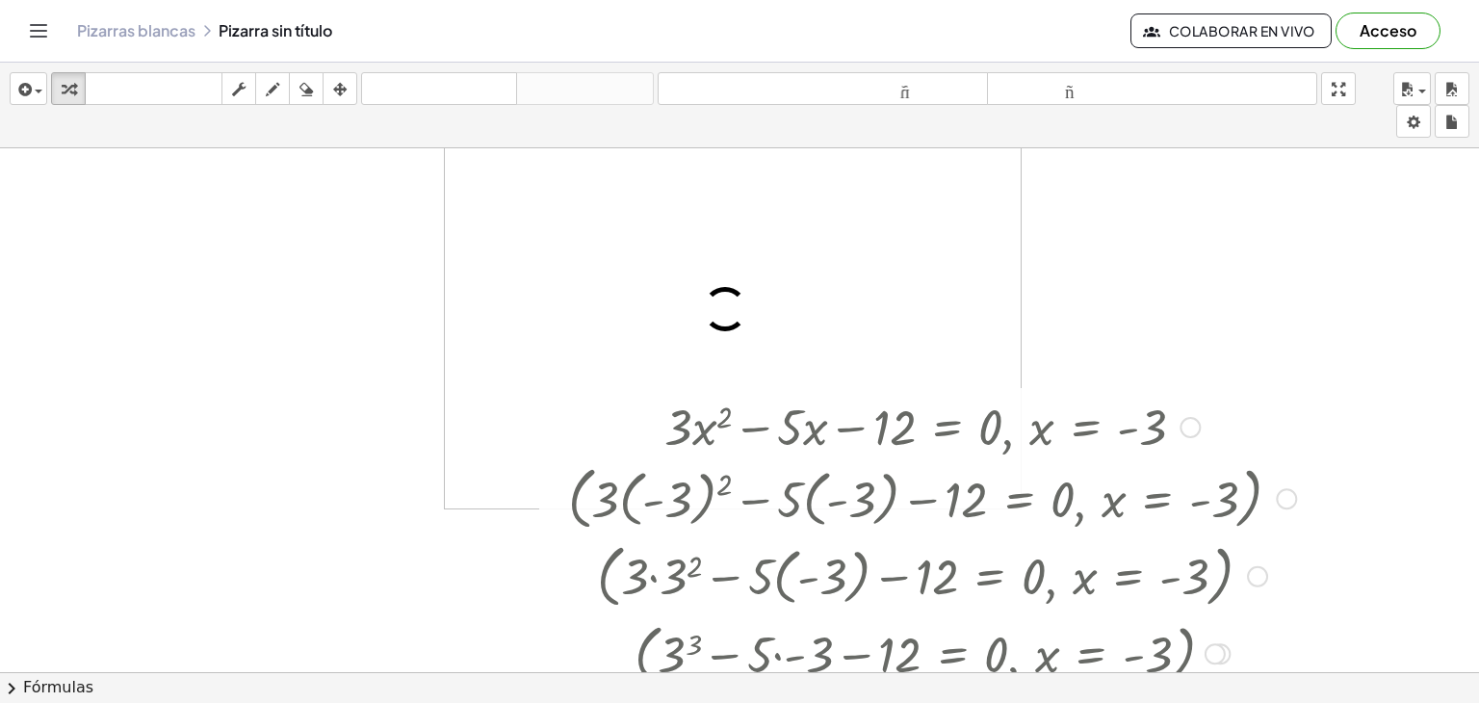
click at [793, 425] on div at bounding box center [931, 425] width 747 height 65
click at [811, 493] on div at bounding box center [931, 497] width 747 height 78
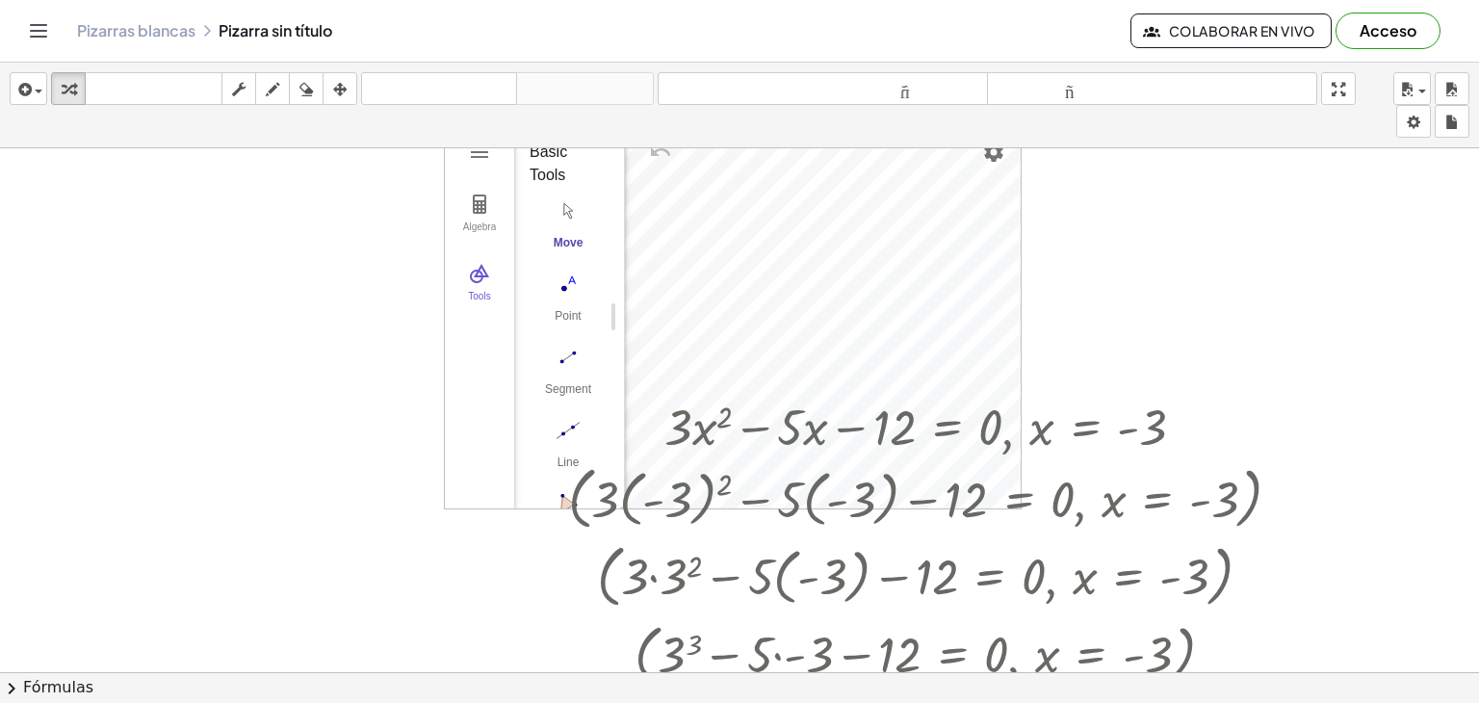
scroll to position [0, 0]
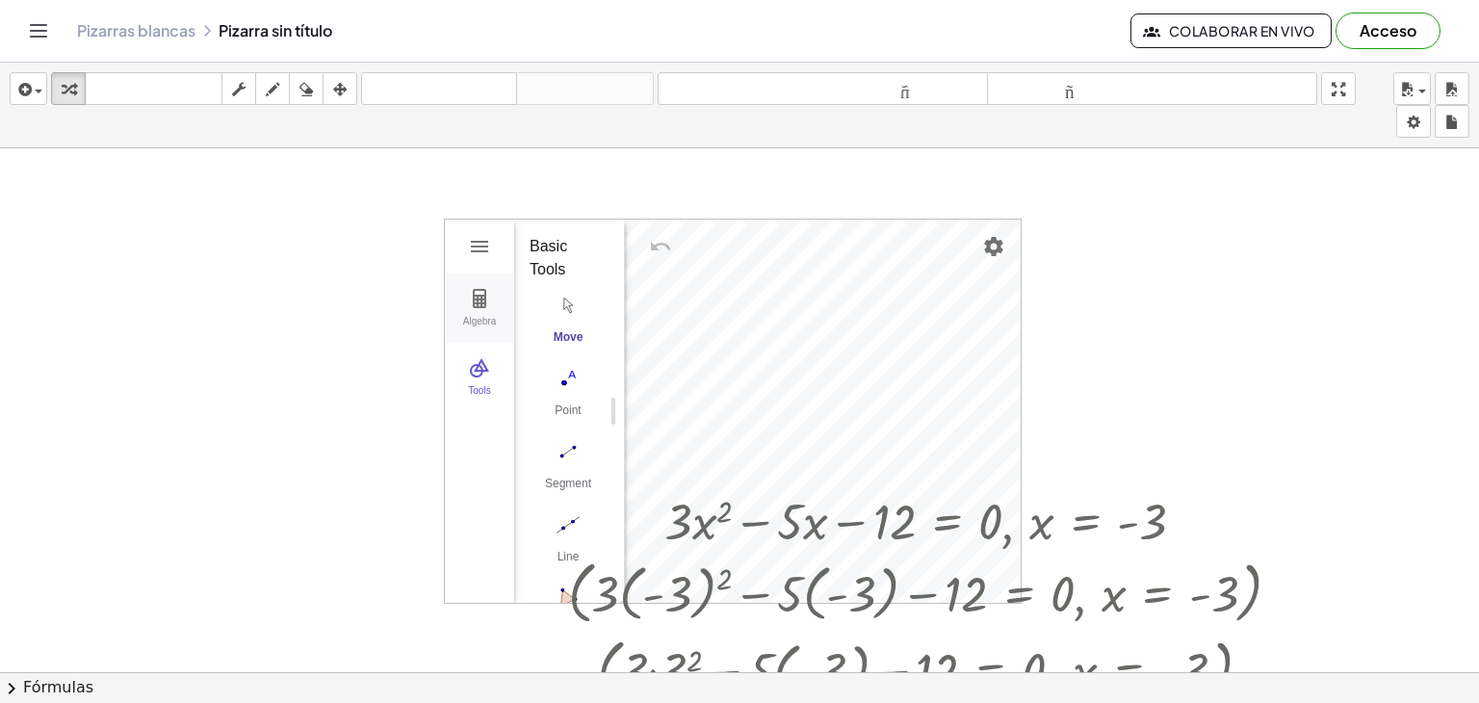
click at [489, 305] on img "Geometry" at bounding box center [479, 298] width 23 height 23
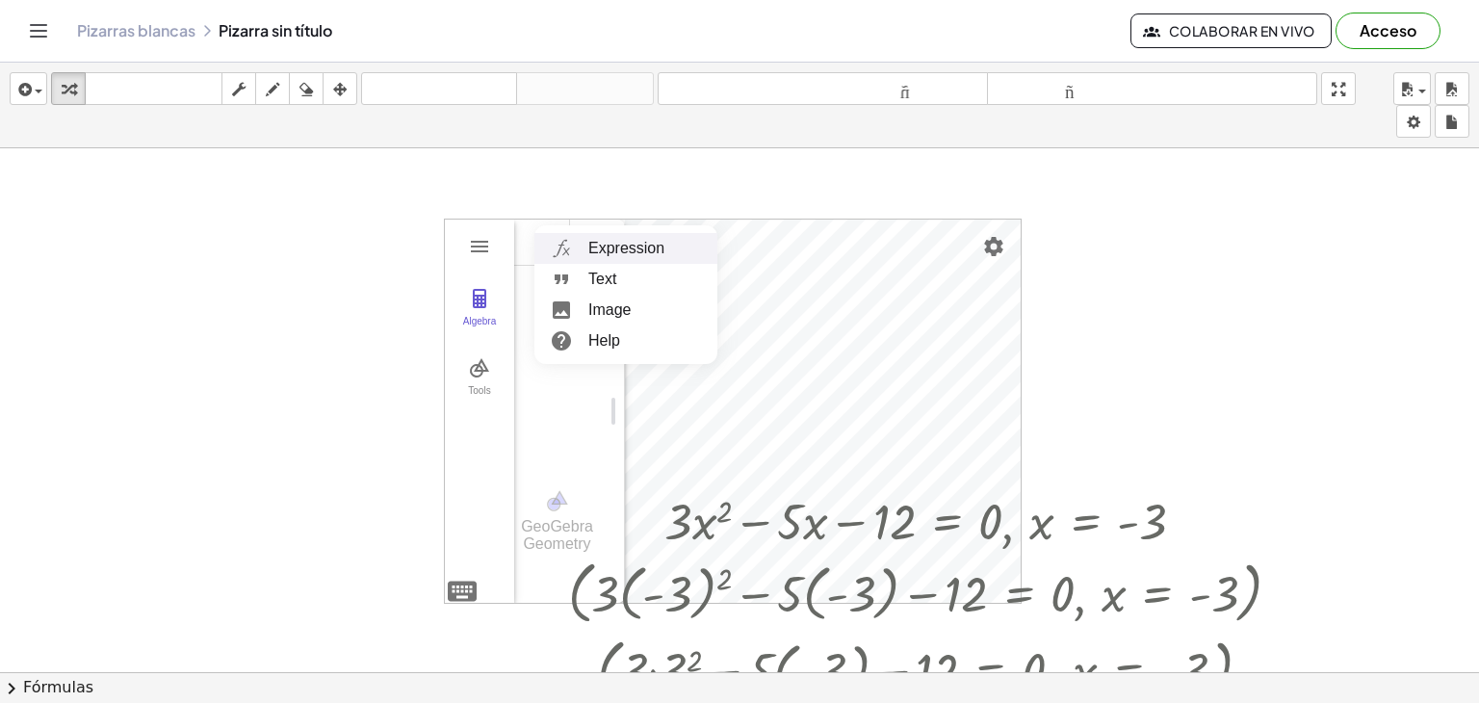
click at [623, 246] on li "Expression" at bounding box center [625, 248] width 183 height 31
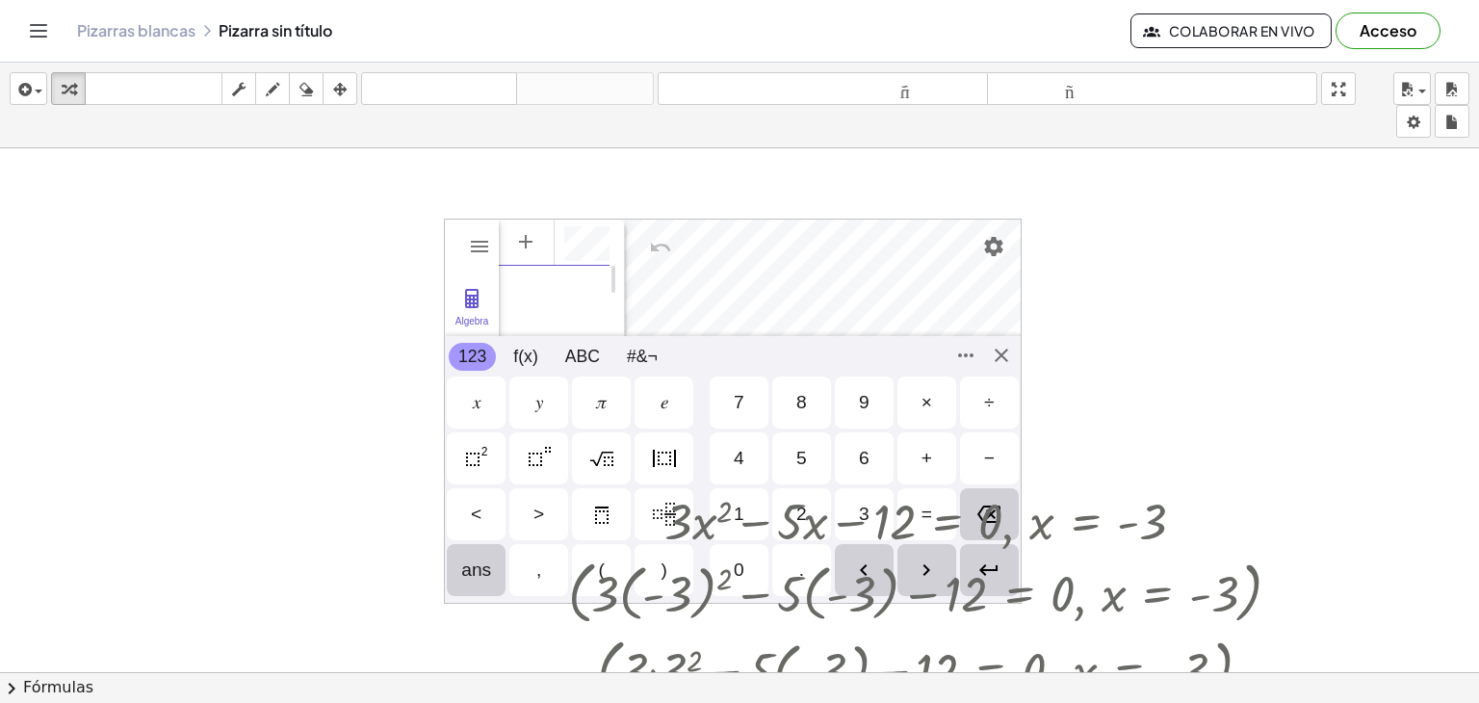
scroll to position [12, 0]
drag, startPoint x: 845, startPoint y: 524, endPoint x: 834, endPoint y: 385, distance: 139.1
drag, startPoint x: 707, startPoint y: 194, endPoint x: 708, endPoint y: 215, distance: 20.3
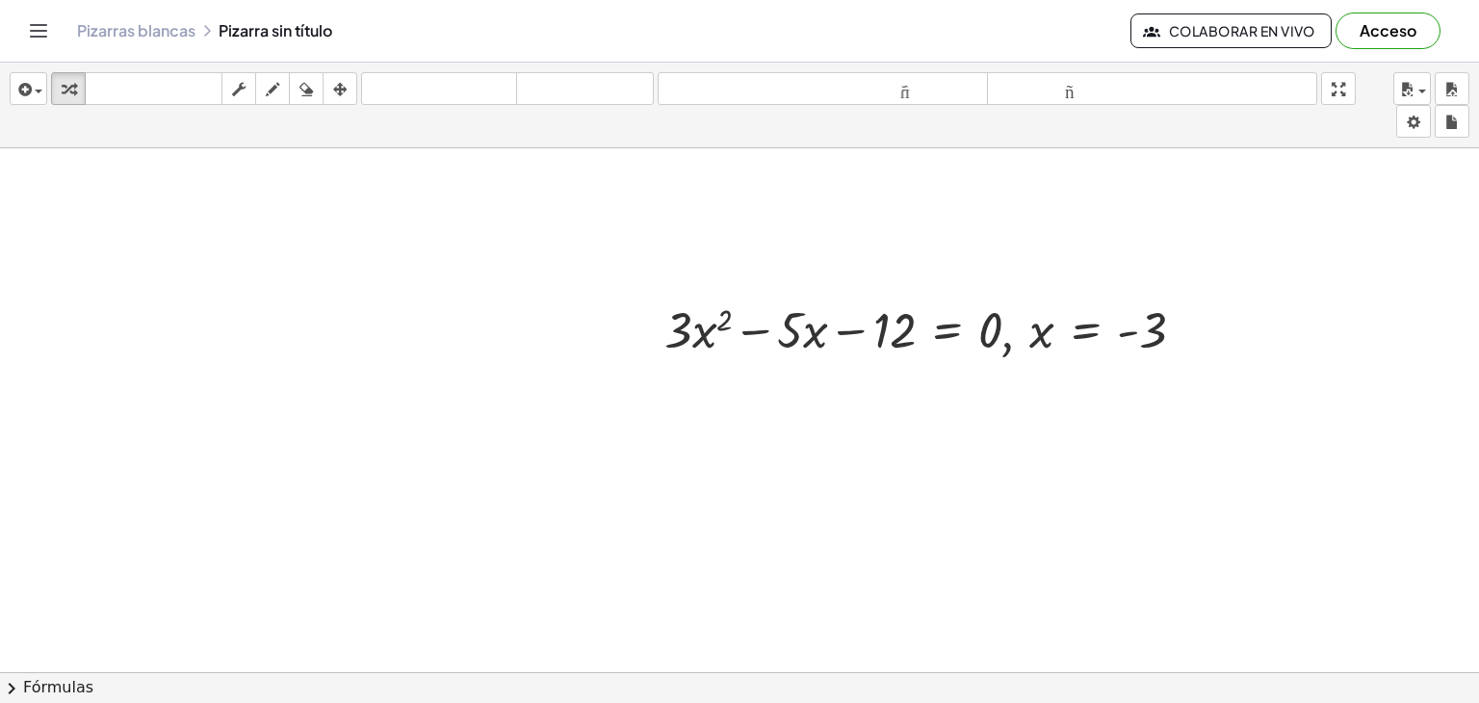
scroll to position [112, 0]
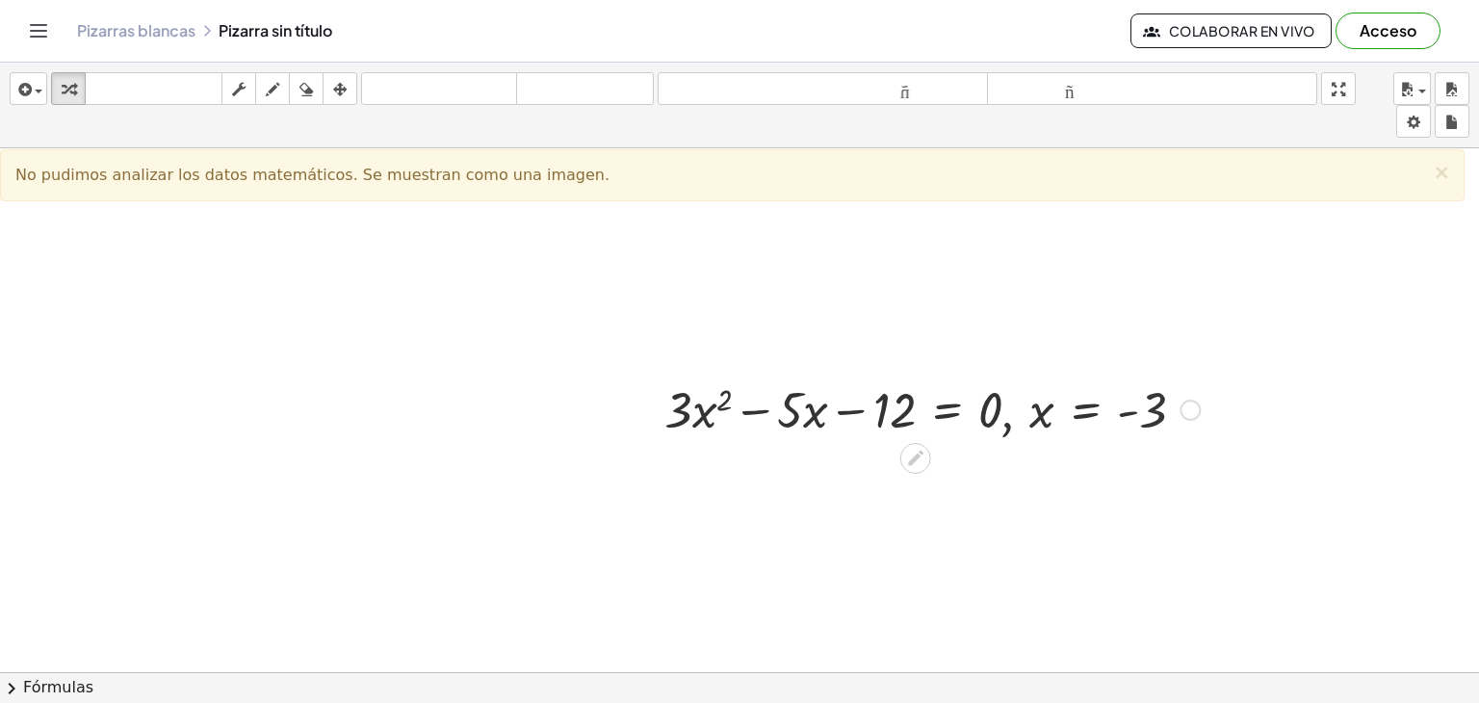
click at [1158, 425] on div at bounding box center [932, 407] width 554 height 65
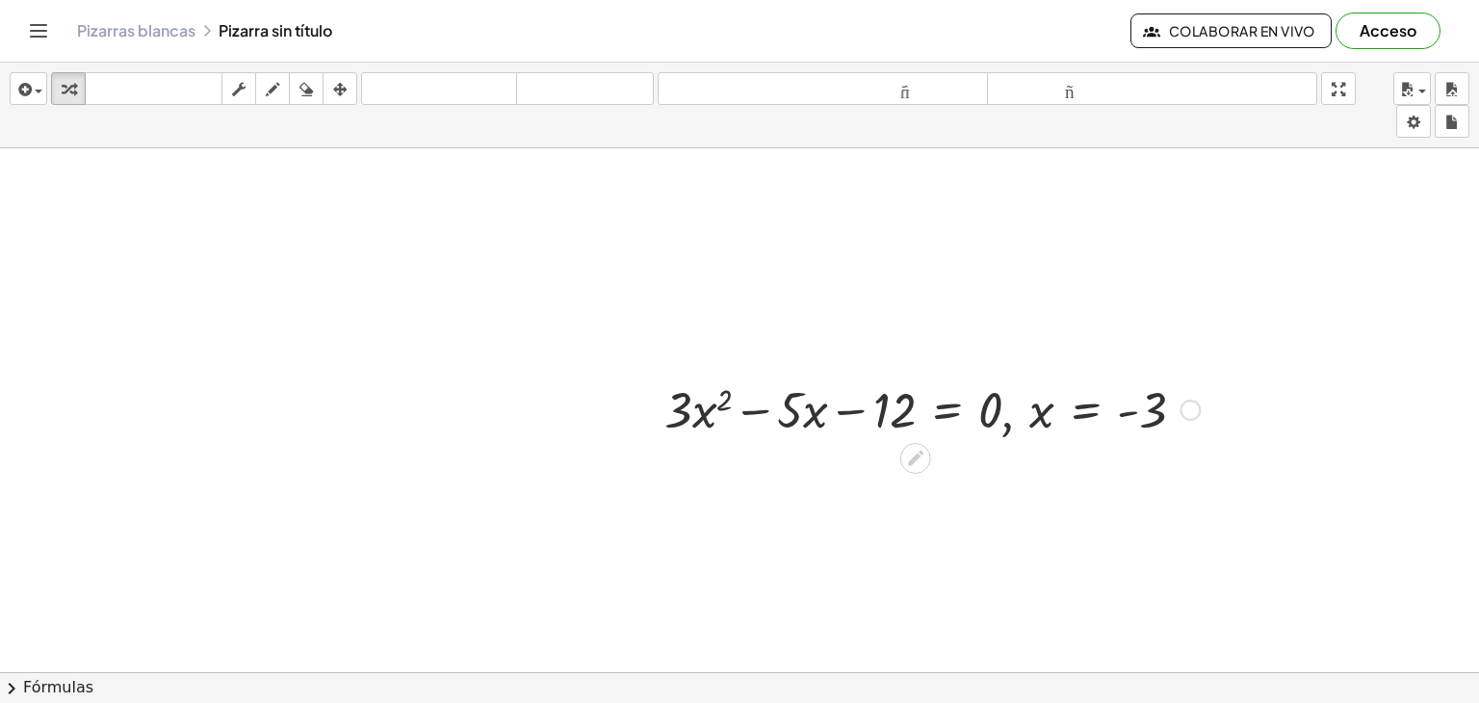
click at [923, 462] on icon at bounding box center [915, 458] width 20 height 20
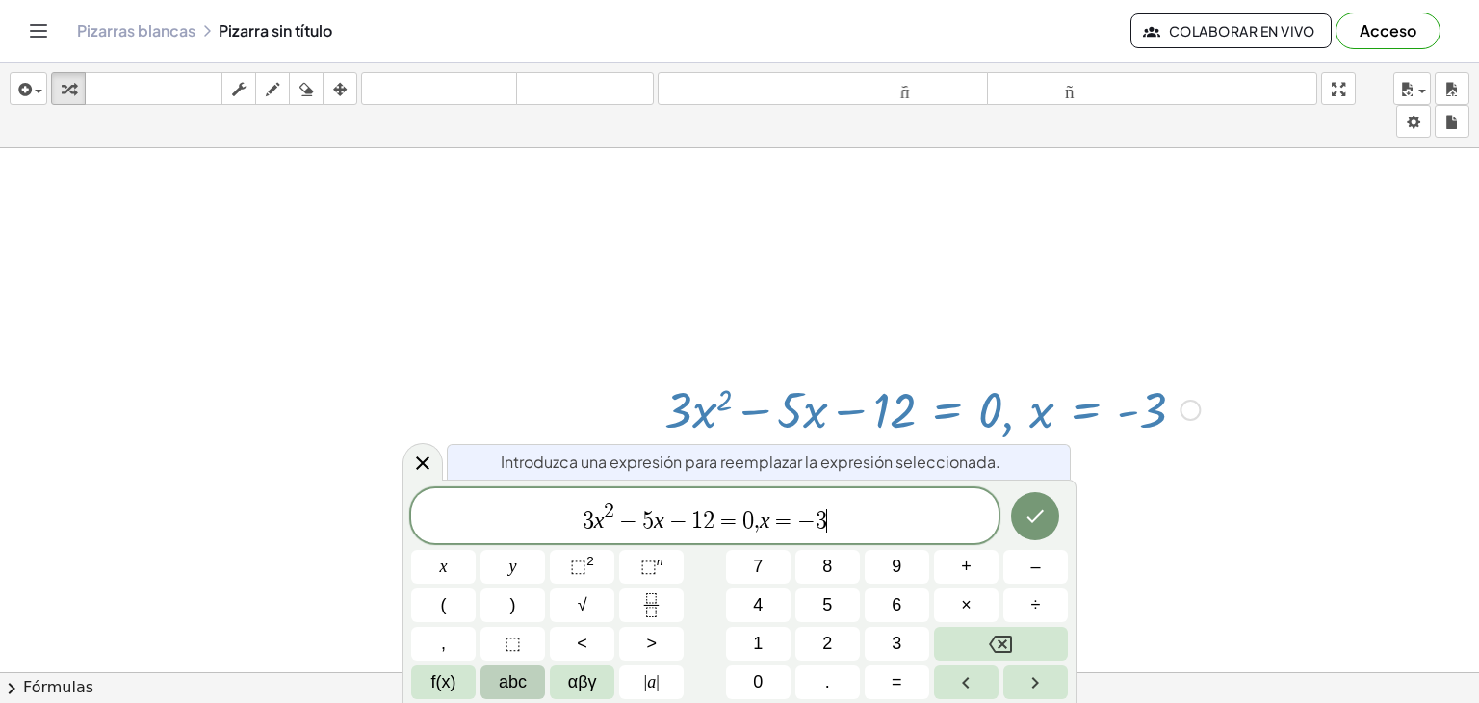
click at [828, 525] on span "3 x 2 − 5 x − 1 2 = 0 , x = − 3 ​" at bounding box center [704, 517] width 587 height 35
click at [39, 91] on span "button" at bounding box center [39, 92] width 8 height 4
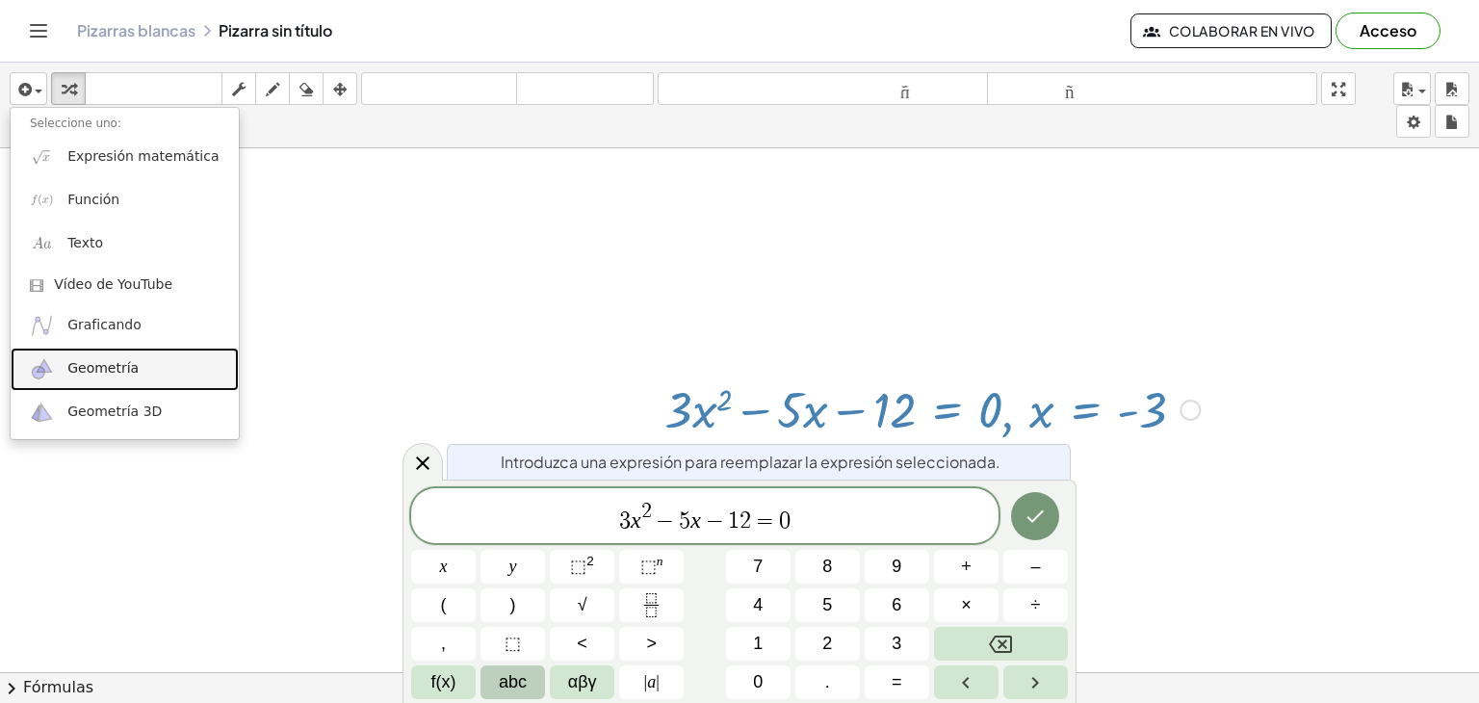
click at [107, 374] on font "Geometría" at bounding box center [102, 367] width 71 height 15
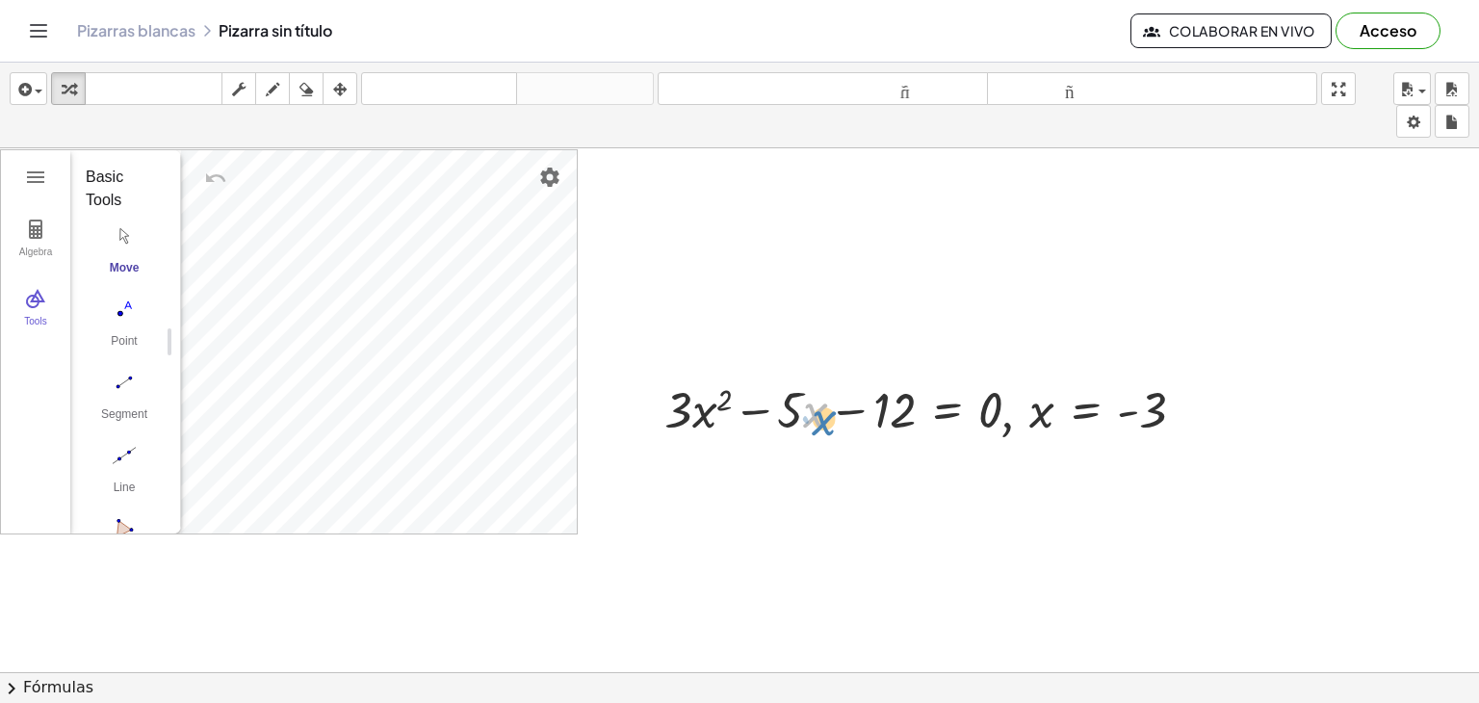
click at [803, 432] on div at bounding box center [932, 407] width 554 height 65
drag, startPoint x: 712, startPoint y: 417, endPoint x: 710, endPoint y: 469, distance: 52.0
click at [975, 413] on div at bounding box center [932, 407] width 554 height 65
click at [666, 417] on div at bounding box center [932, 407] width 554 height 65
click at [917, 450] on icon at bounding box center [915, 457] width 15 height 15
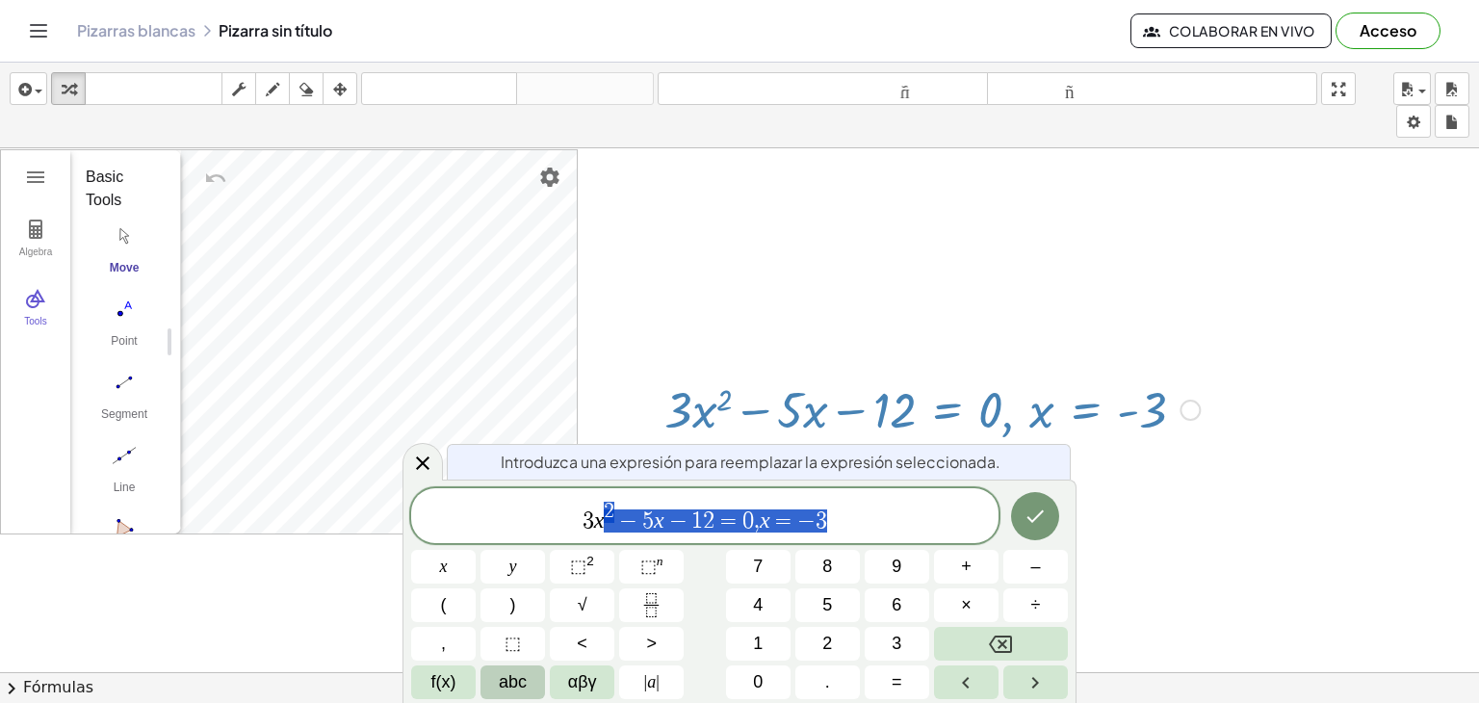
drag, startPoint x: 842, startPoint y: 524, endPoint x: 612, endPoint y: 531, distance: 230.2
click at [604, 531] on span "3 x 2 − 5 x − 1 2 = 0 , x = − 3" at bounding box center [704, 517] width 587 height 35
drag, startPoint x: 578, startPoint y: 529, endPoint x: 753, endPoint y: 532, distance: 175.2
click at [753, 532] on span "3 x 2 − 5 x − 1 2 = 0 , x = − 3" at bounding box center [704, 517] width 587 height 35
click at [39, 239] on button "Algebra" at bounding box center [35, 238] width 69 height 69
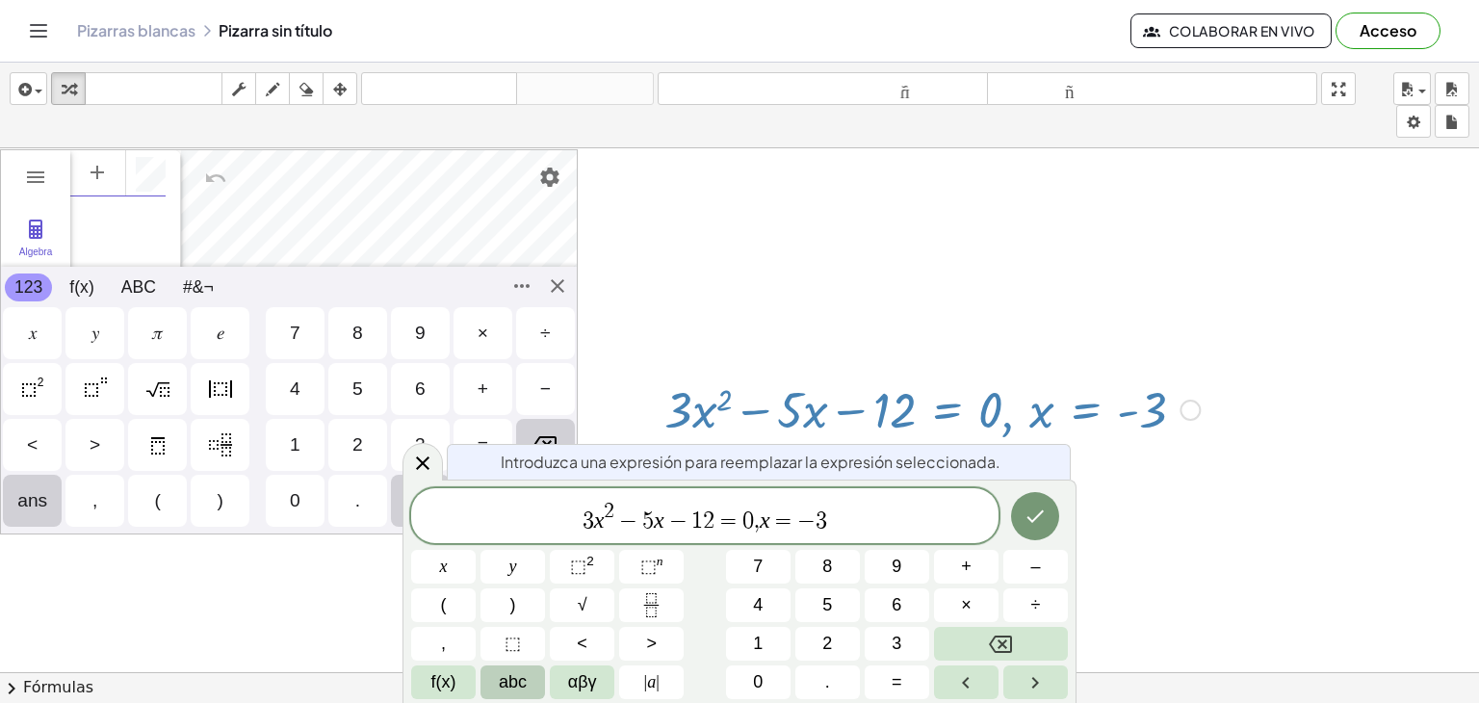
click at [158, 164] on div "Algebra" at bounding box center [160, 172] width 12 height 46
paste textarea "**********"
type textarea "**********"
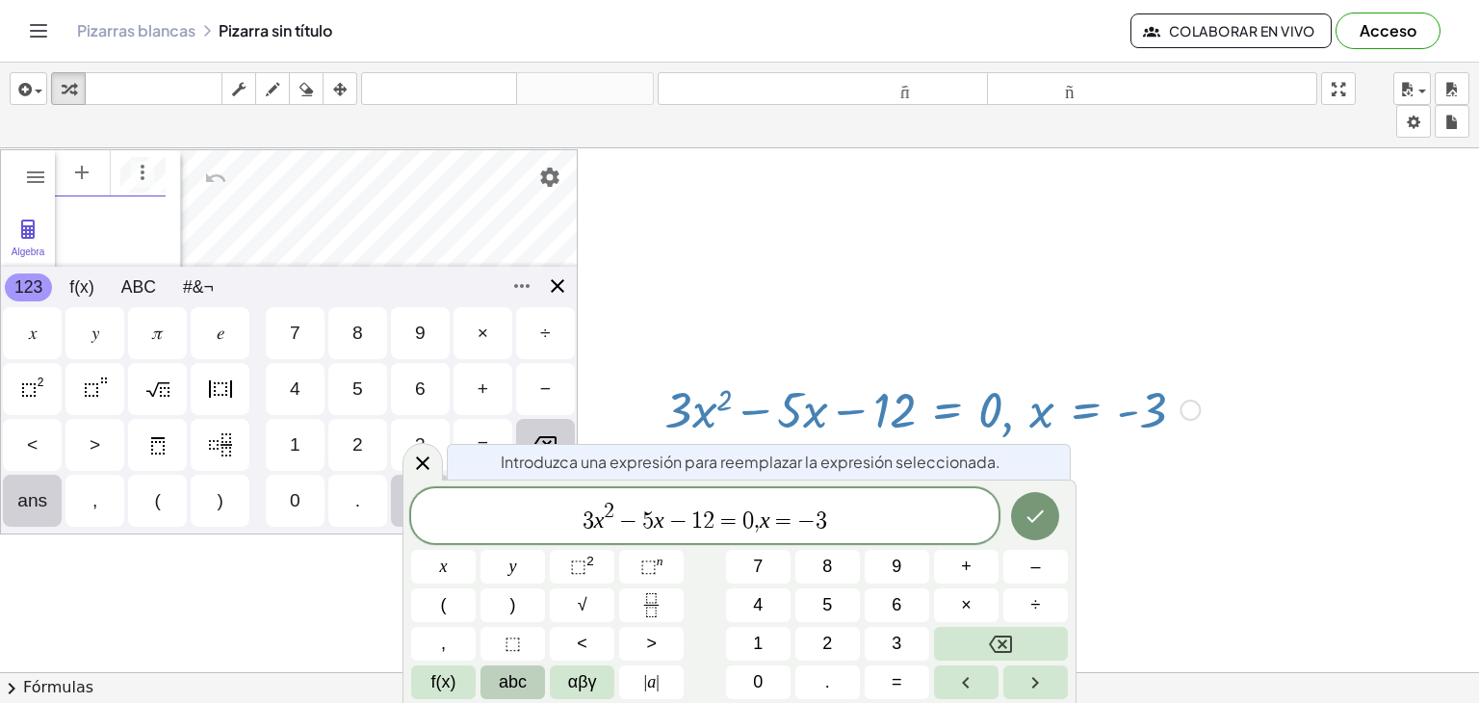
click at [551, 288] on div "**********" at bounding box center [289, 341] width 578 height 385
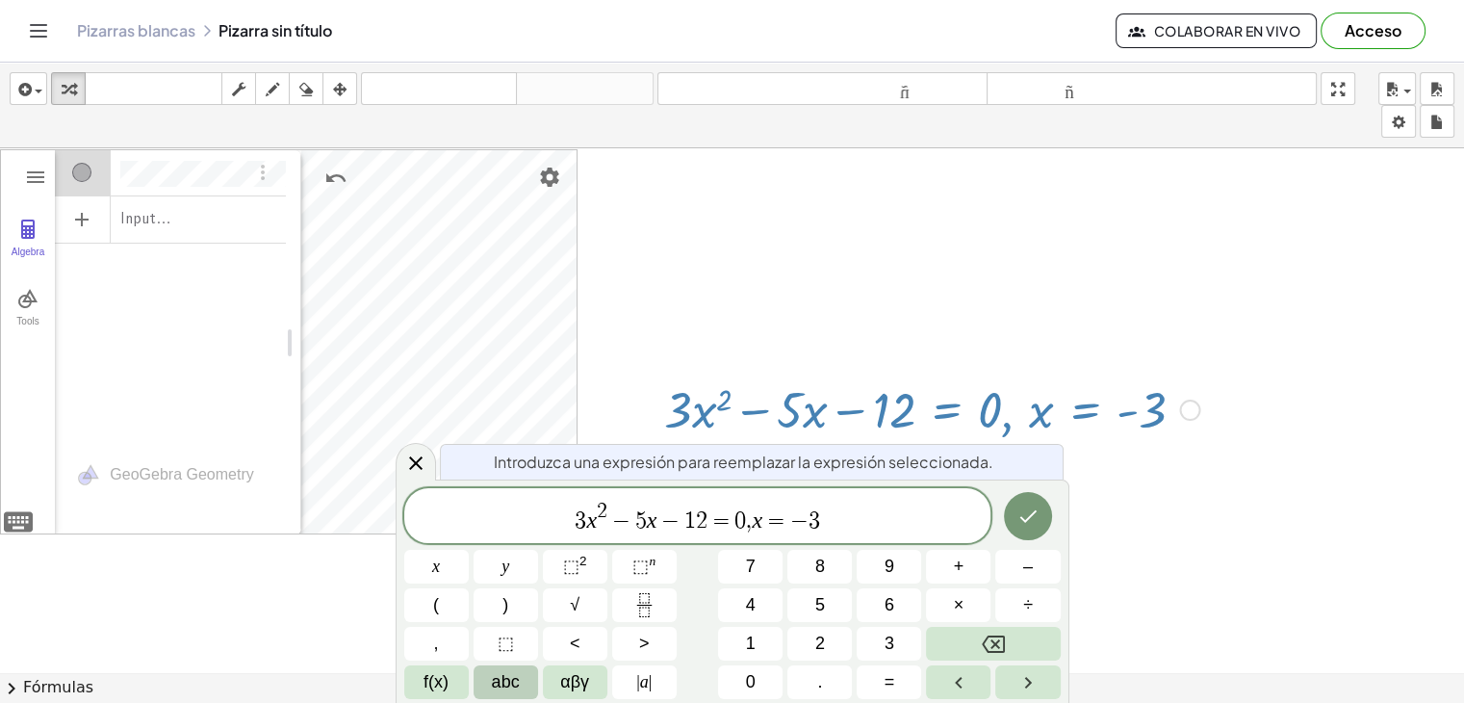
drag, startPoint x: 170, startPoint y: 338, endPoint x: 295, endPoint y: 328, distance: 124.5
drag, startPoint x: 295, startPoint y: 328, endPoint x: 358, endPoint y: 328, distance: 63.5
